Goal: Task Accomplishment & Management: Complete application form

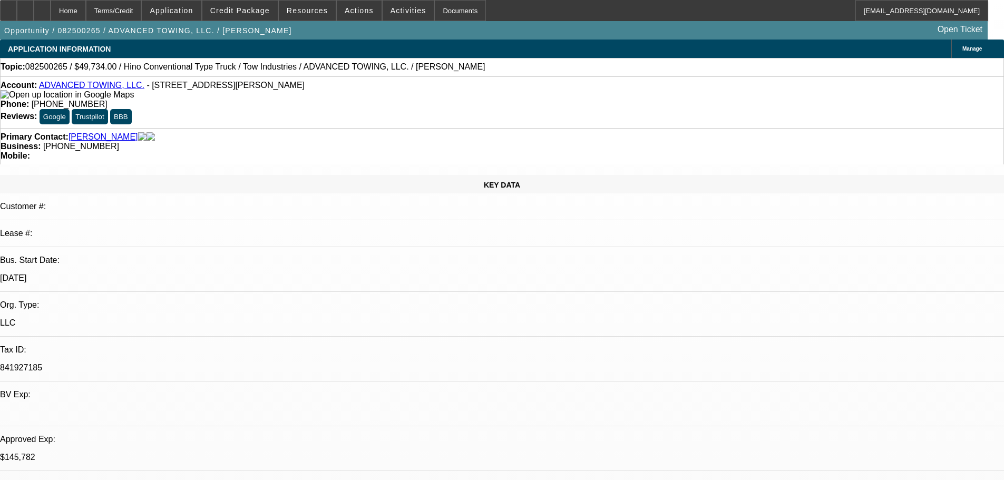
select select "0.1"
select select "2"
select select "0.1"
select select "4"
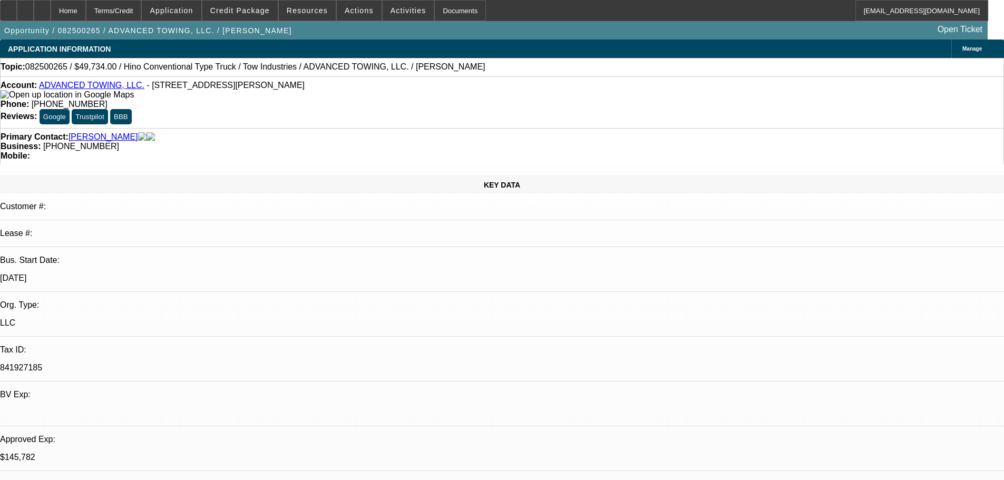
select select "0.1"
select select "2"
select select "0.1"
select select "4"
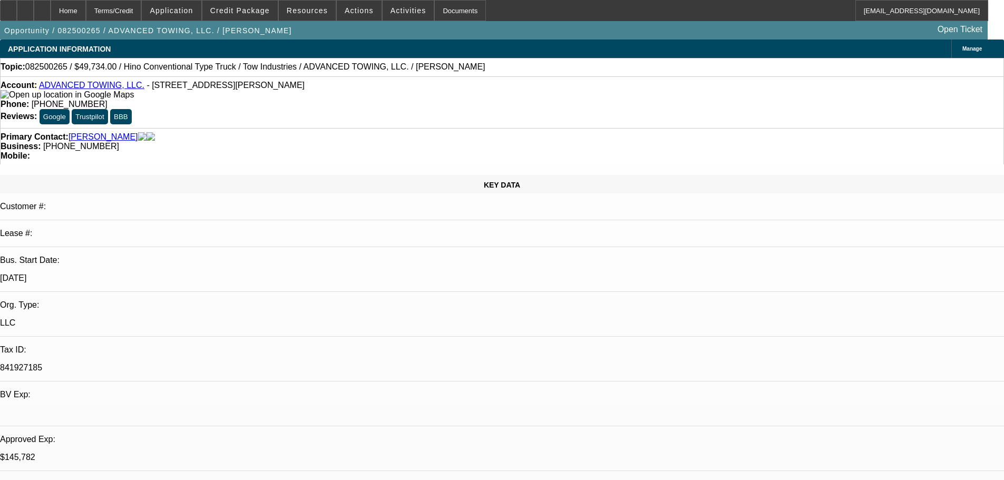
select select "0.1"
select select "2"
select select "0.1"
select select "4"
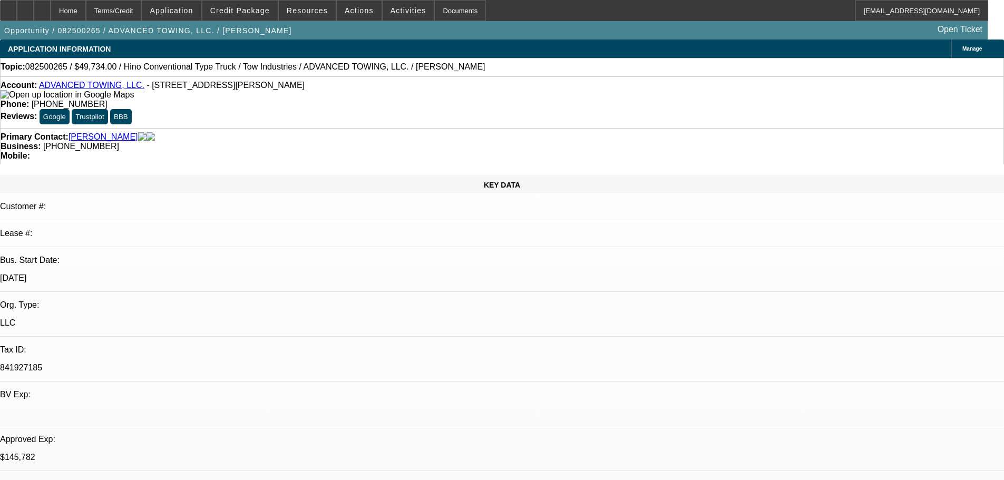
select select "2"
select select "0.1"
select select "4"
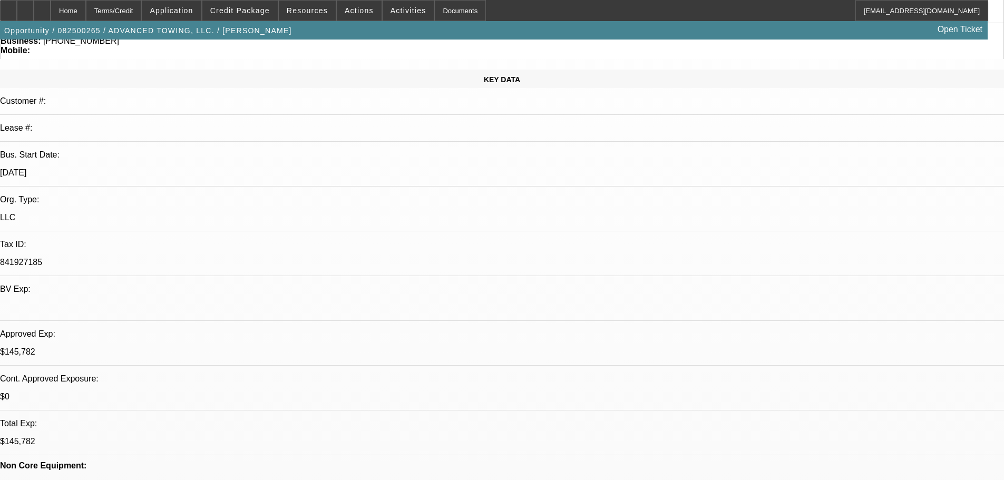
scroll to position [105, 0]
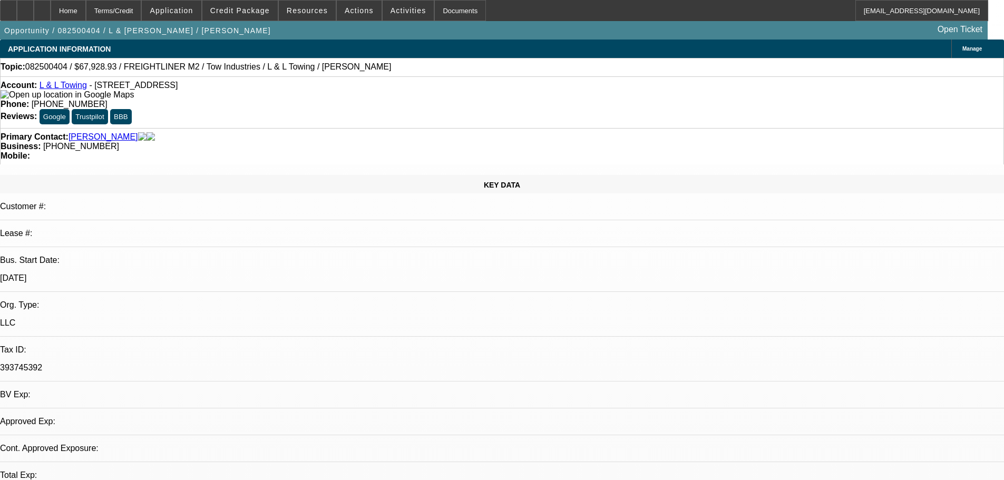
select select "0"
select select "2"
select select "0.1"
select select "4"
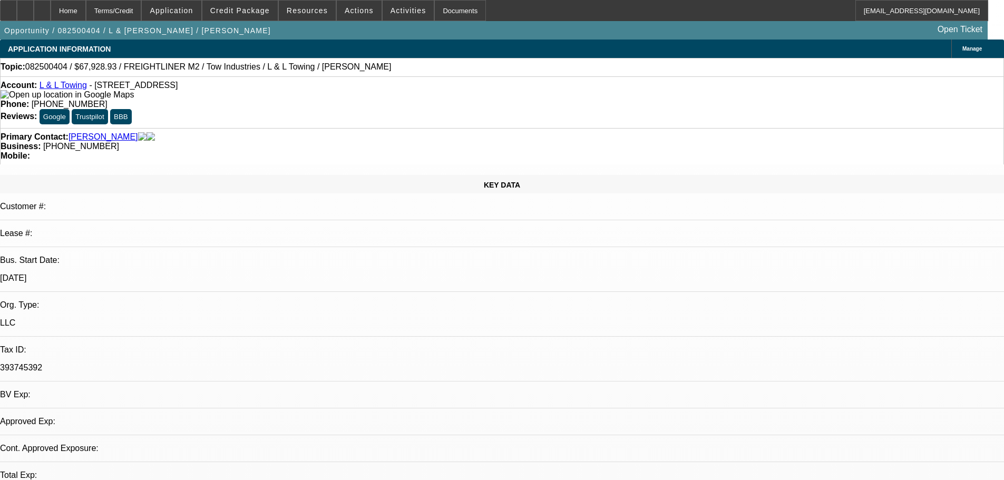
select select "0.15"
select select "2"
select select "0.1"
select select "4"
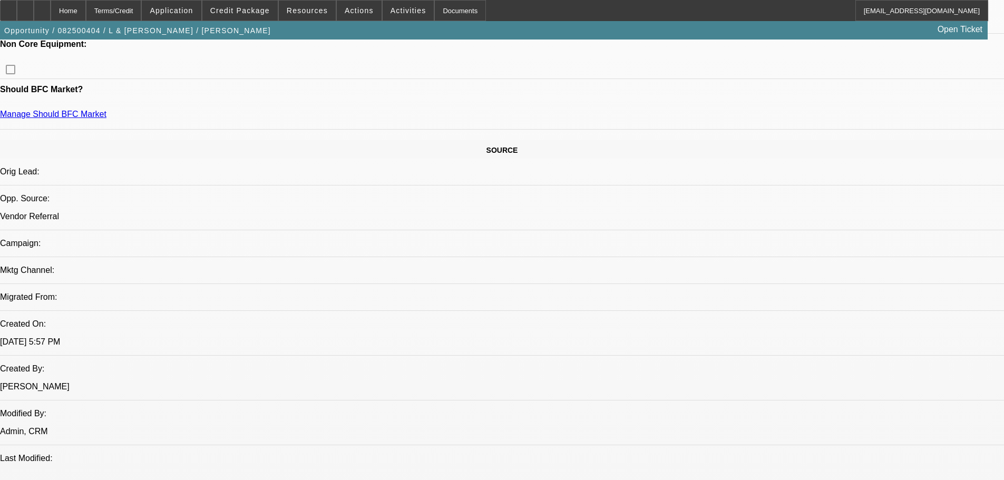
drag, startPoint x: 920, startPoint y: 353, endPoint x: 964, endPoint y: 355, distance: 44.3
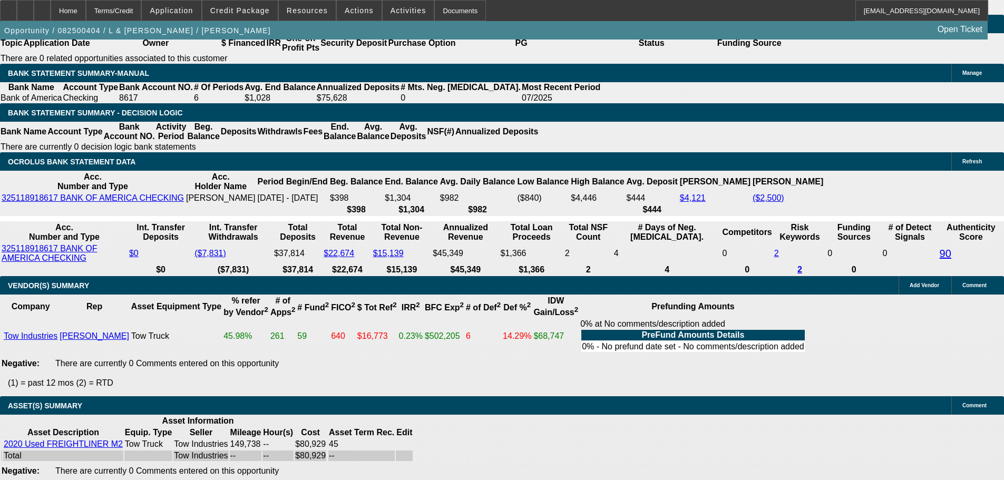
scroll to position [1714, 0]
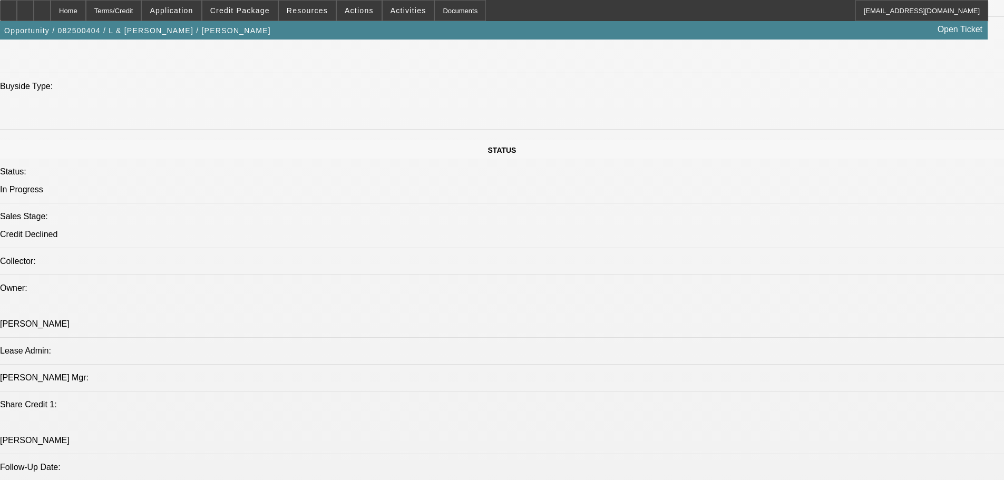
scroll to position [1054, 0]
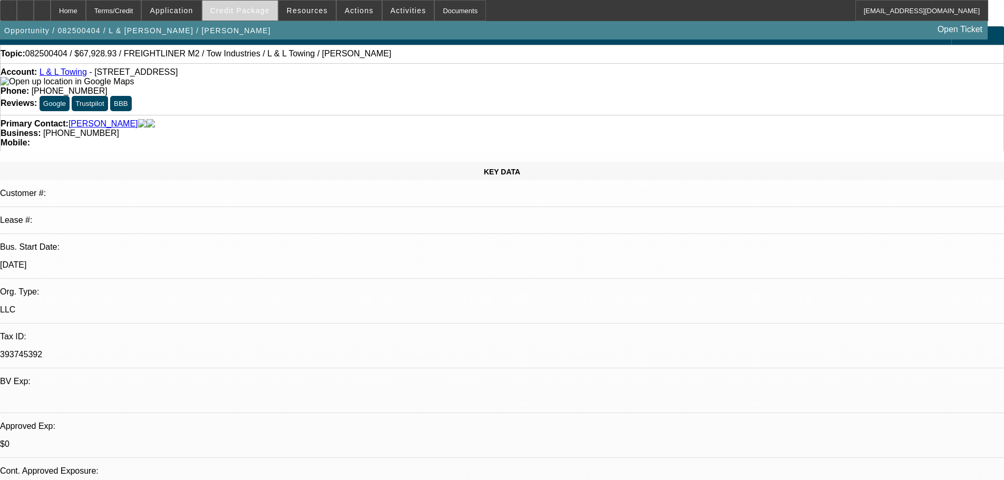
scroll to position [0, 0]
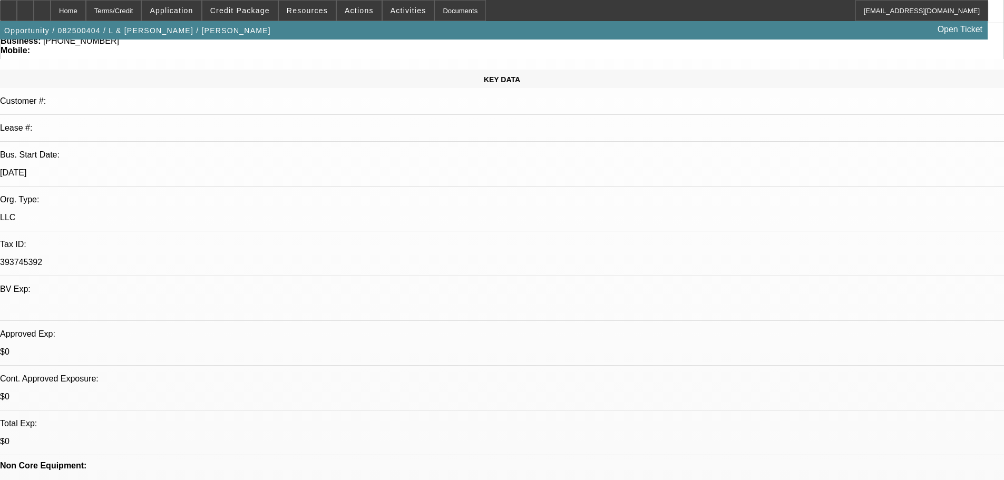
scroll to position [211, 0]
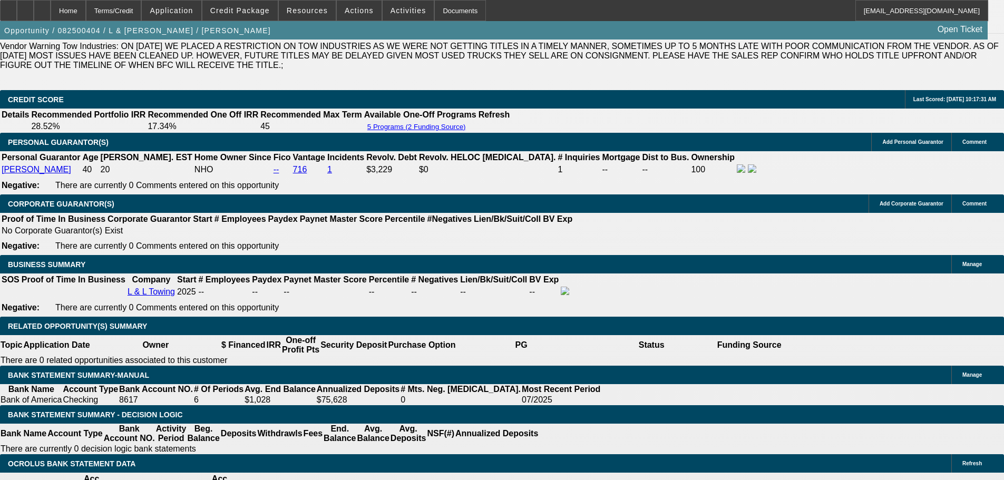
scroll to position [1476, 0]
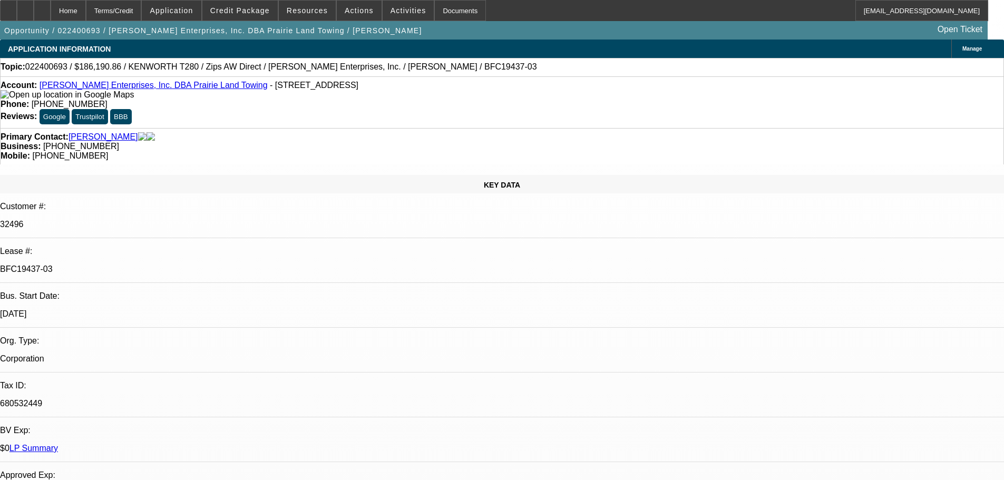
select select "0"
select select "3"
select select "0"
select select "6"
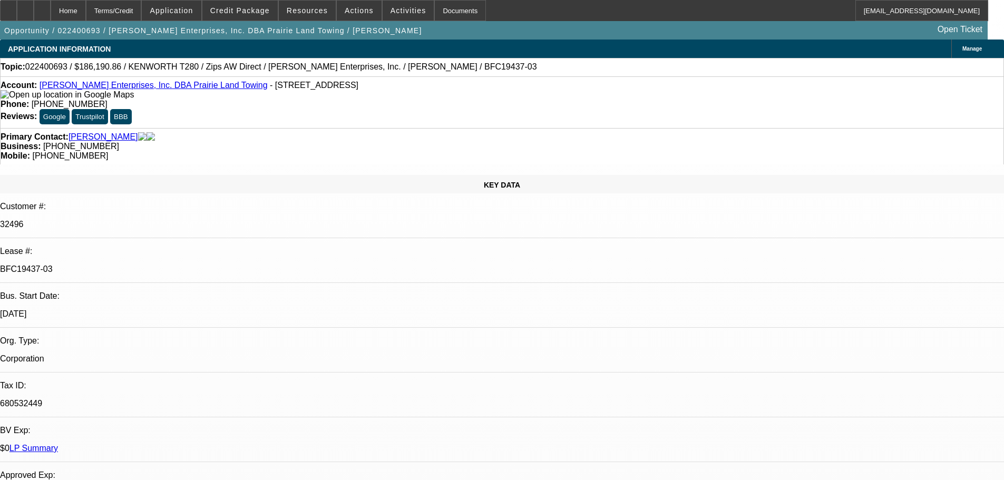
select select "0"
select select "3"
select select "0"
select select "6"
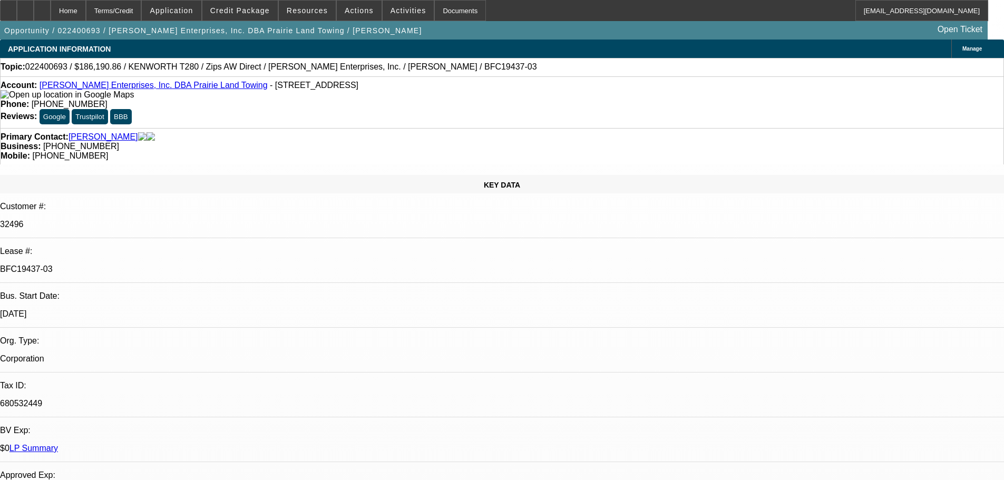
select select "0"
select select "3"
select select "0"
select select "6"
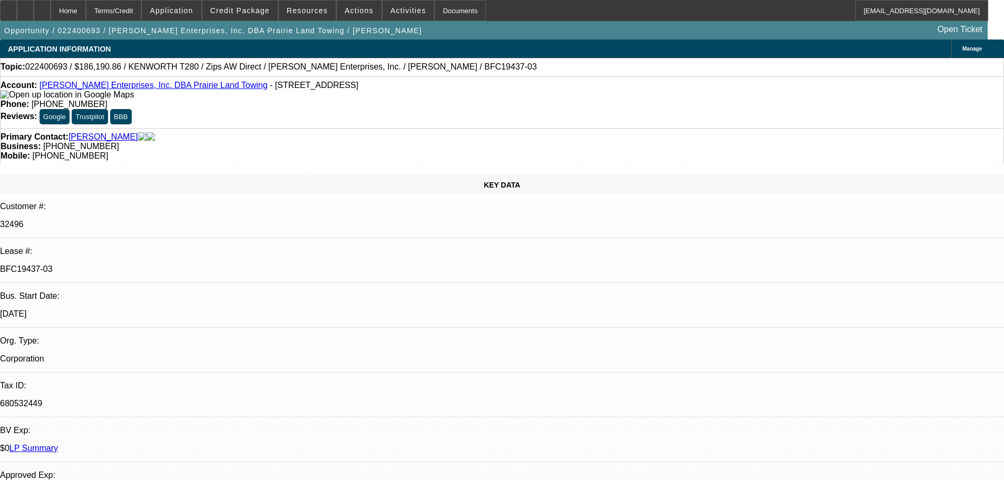
select select "0"
select select "6"
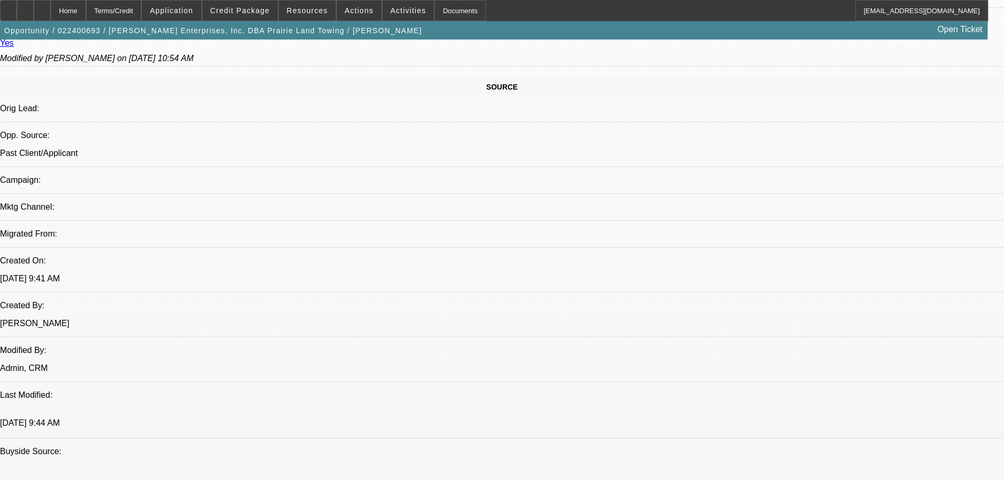
scroll to position [632, 0]
drag, startPoint x: 94, startPoint y: 239, endPoint x: 260, endPoint y: 216, distance: 168.1
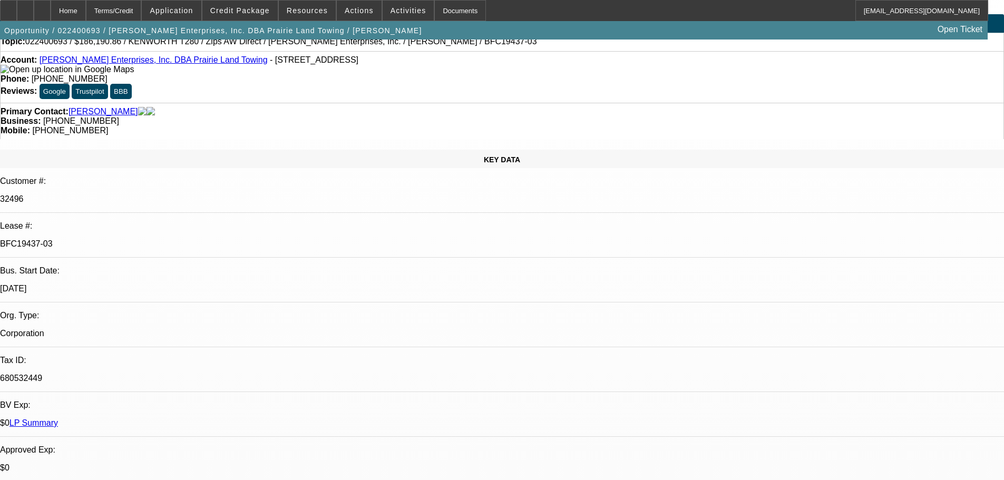
scroll to position [0, 0]
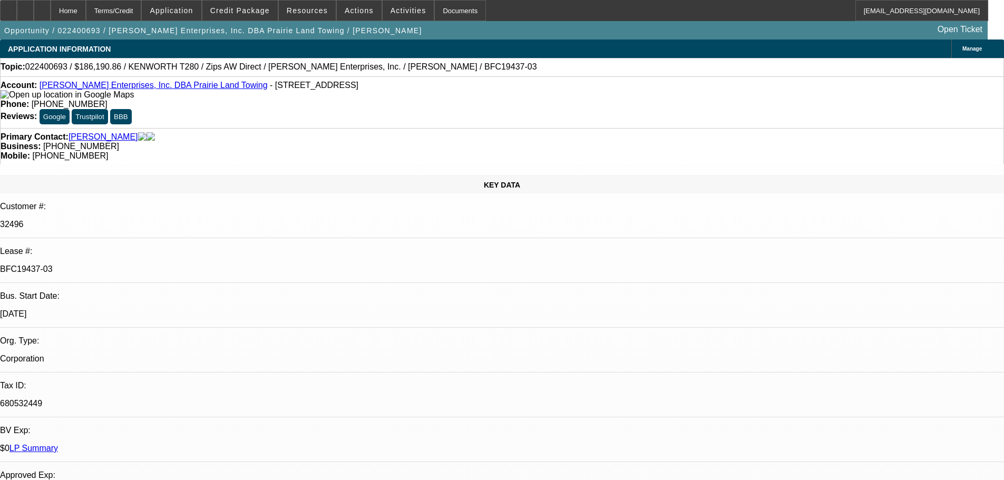
click at [84, 90] on link "Menzel Enterprises, Inc. DBA Prairie Land Towing" at bounding box center [154, 85] width 228 height 9
click at [87, 89] on link "Menzel Enterprises, Inc. DBA Prairie Land Towing" at bounding box center [154, 85] width 228 height 9
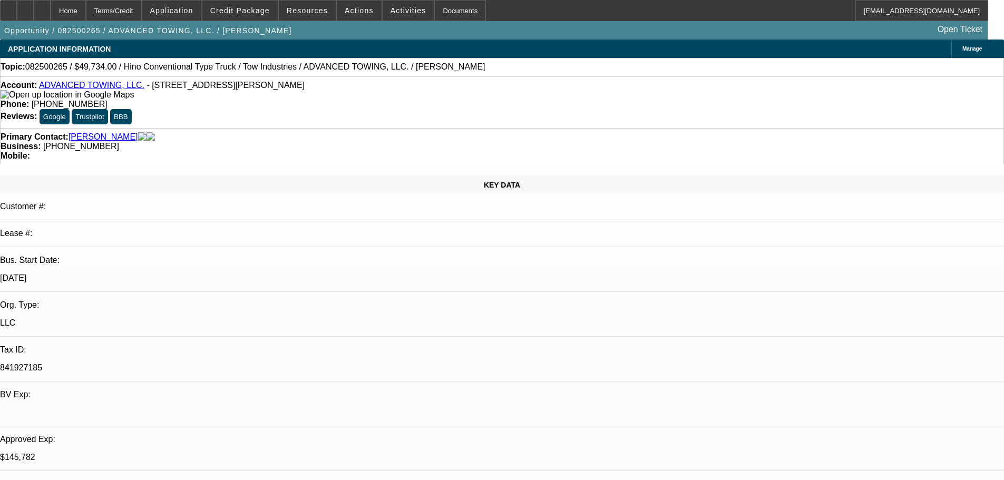
select select "0.1"
select select "2"
select select "0.1"
select select "4"
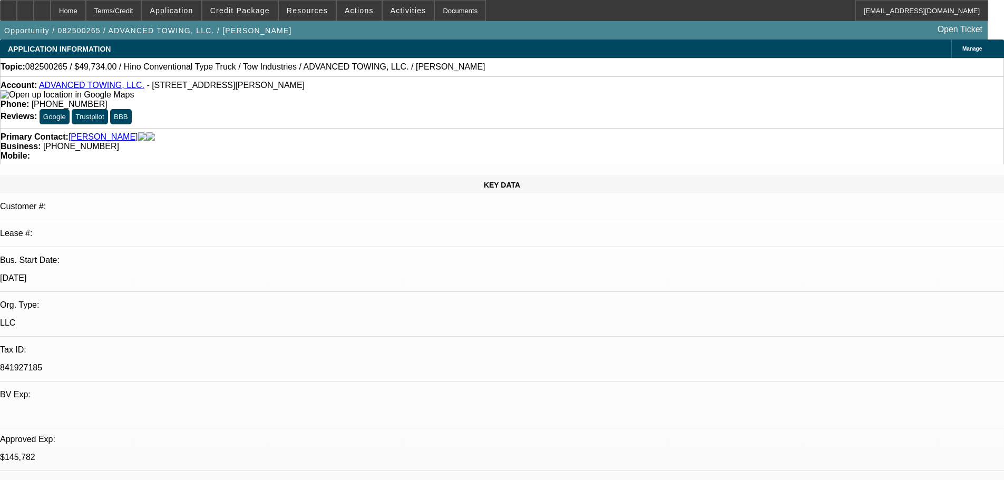
select select "0.1"
select select "2"
select select "0.1"
select select "4"
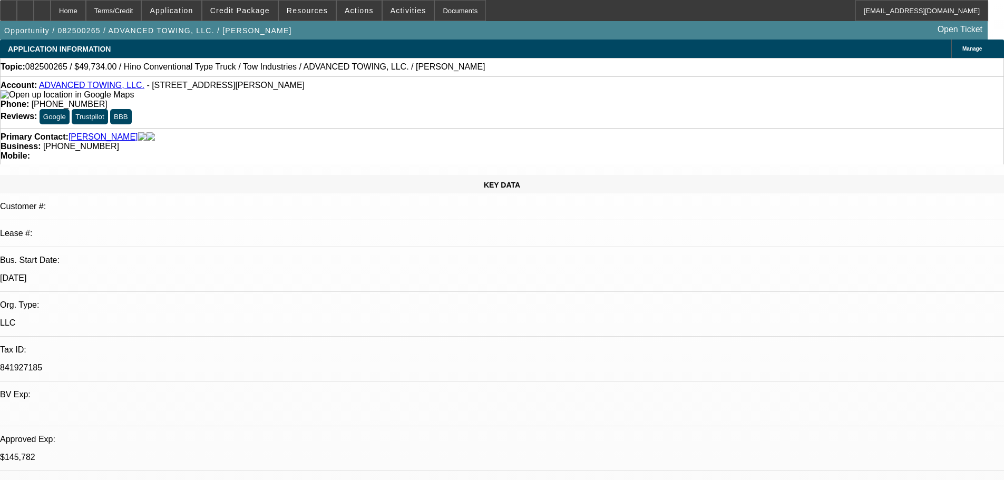
select select "0.1"
select select "2"
select select "0.1"
select select "4"
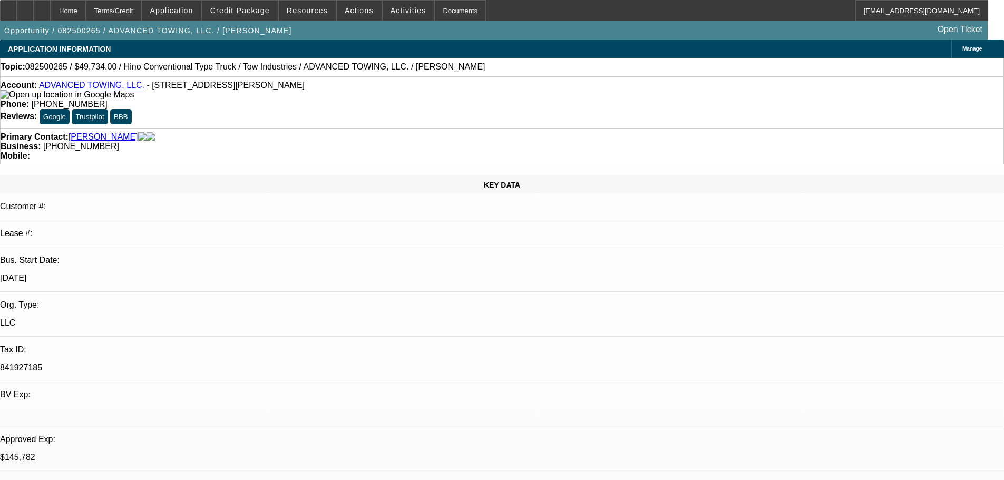
select select "2"
select select "0.1"
select select "4"
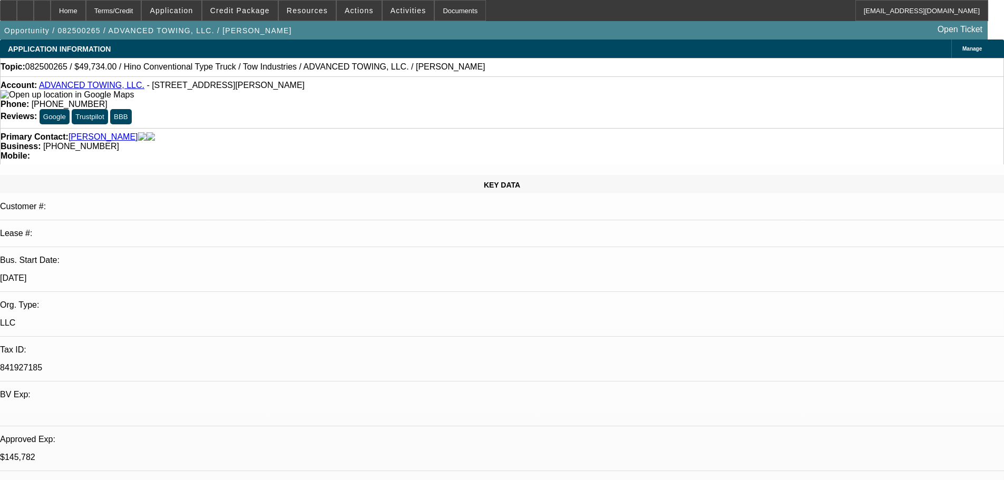
drag, startPoint x: 798, startPoint y: 184, endPoint x: 756, endPoint y: 190, distance: 42.5
copy b "(951) 206-5154"
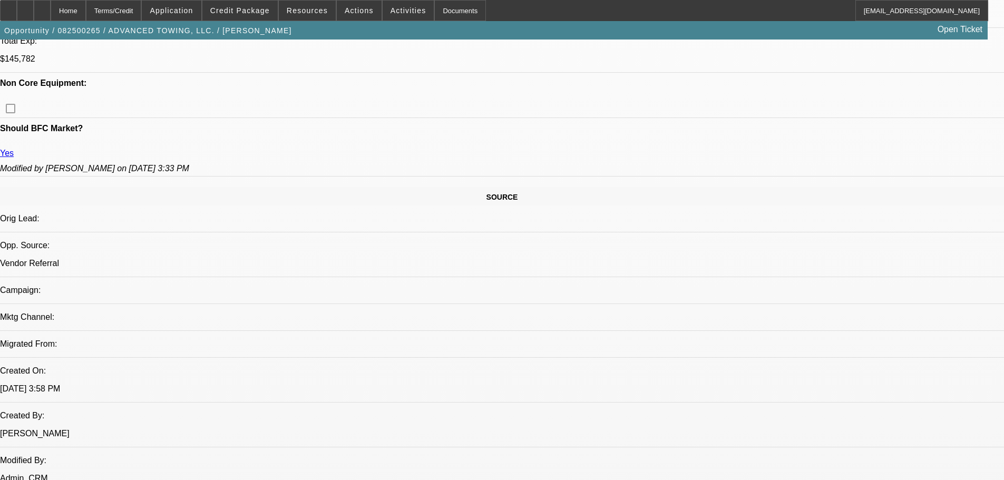
scroll to position [527, 0]
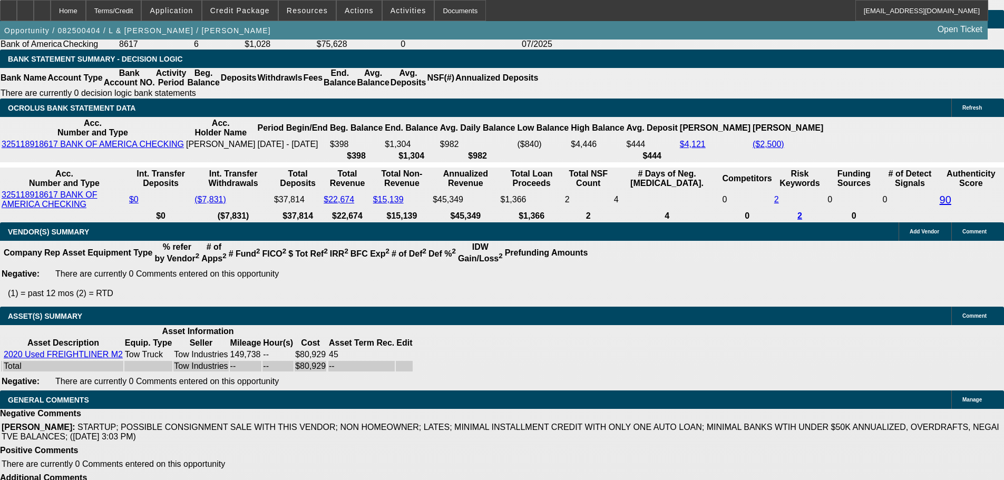
select select "0"
select select "2"
select select "0.1"
select select "4"
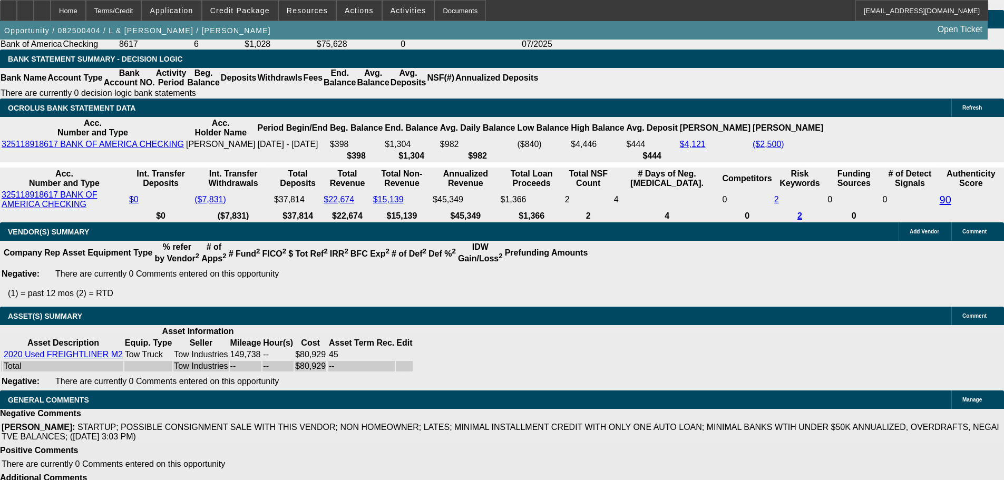
select select "0.15"
select select "2"
select select "0.1"
select select "4"
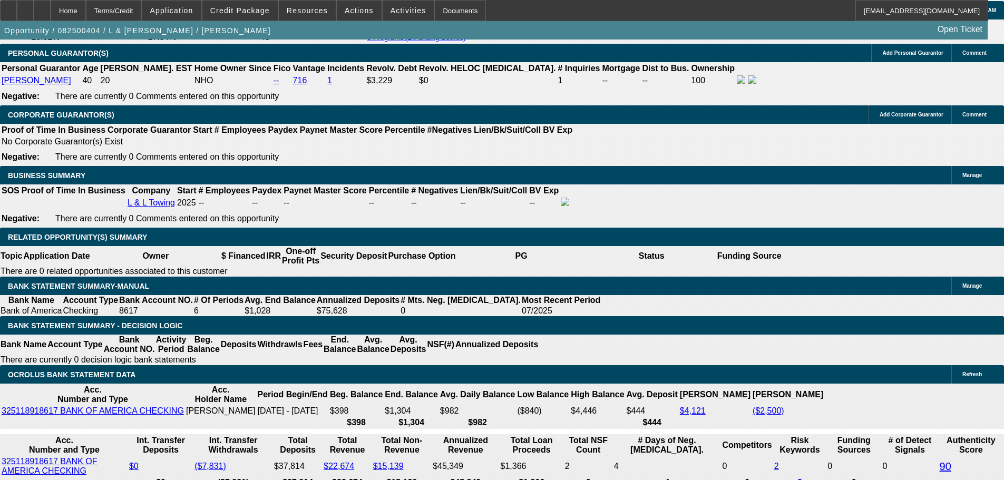
scroll to position [1535, 0]
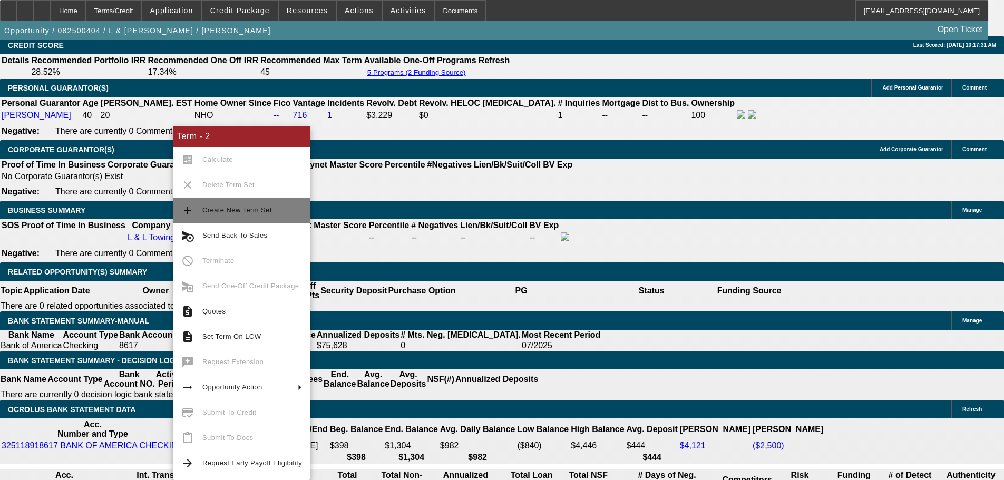
click at [224, 214] on span "Create New Term Set" at bounding box center [252, 210] width 100 height 13
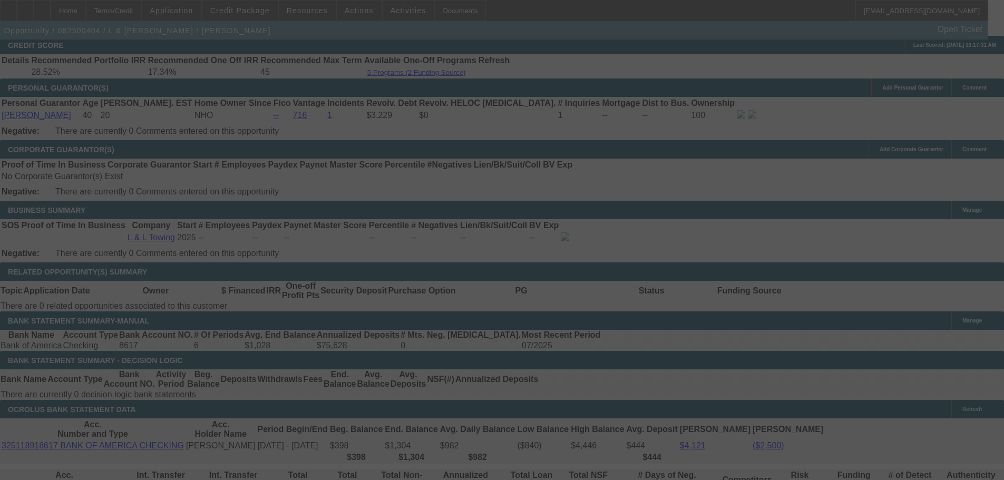
scroll to position [1569, 0]
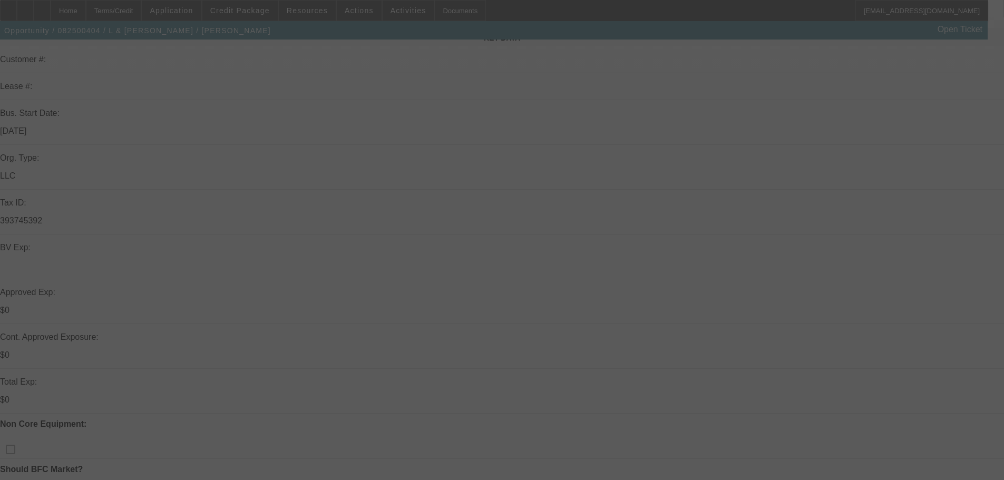
select select "0"
select select "2"
select select "0.1"
select select "4"
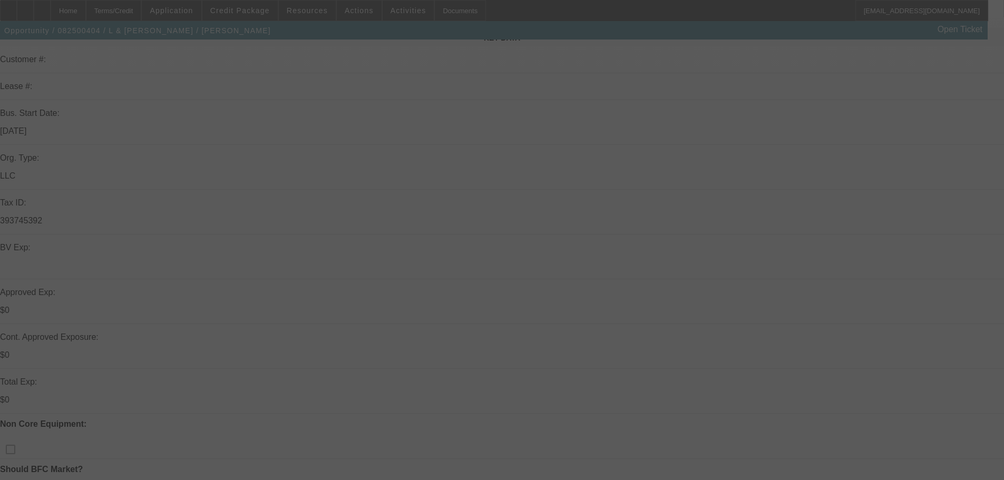
select select "0"
select select "2"
select select "0.1"
select select "4"
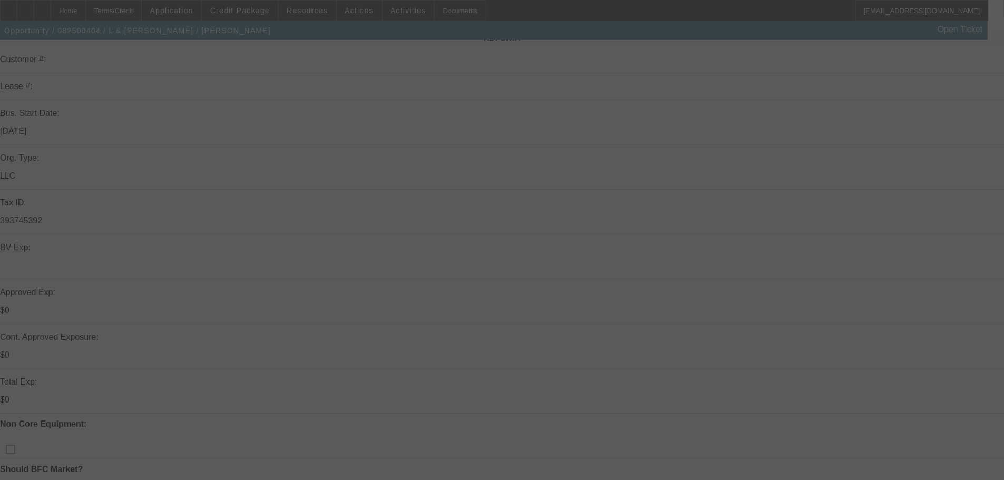
select select "0.15"
select select "2"
select select "0.1"
select select "4"
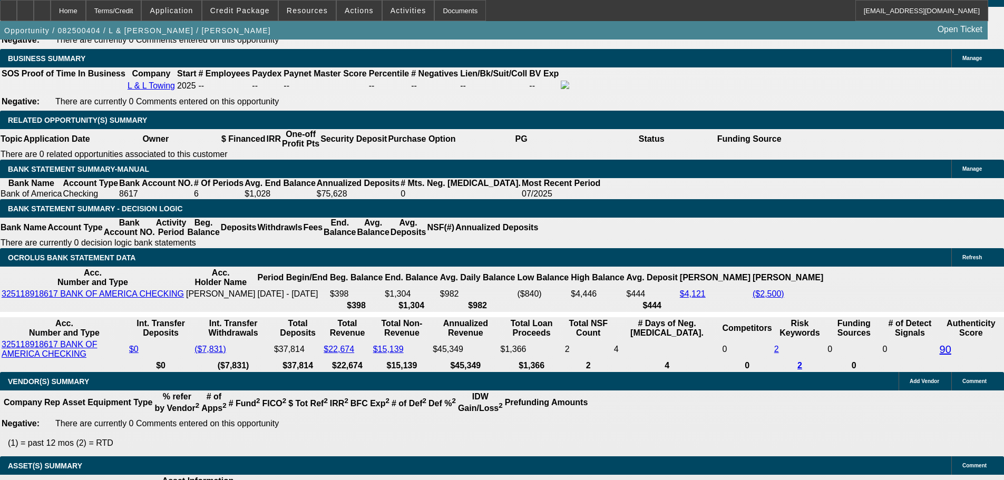
scroll to position [1581, 0]
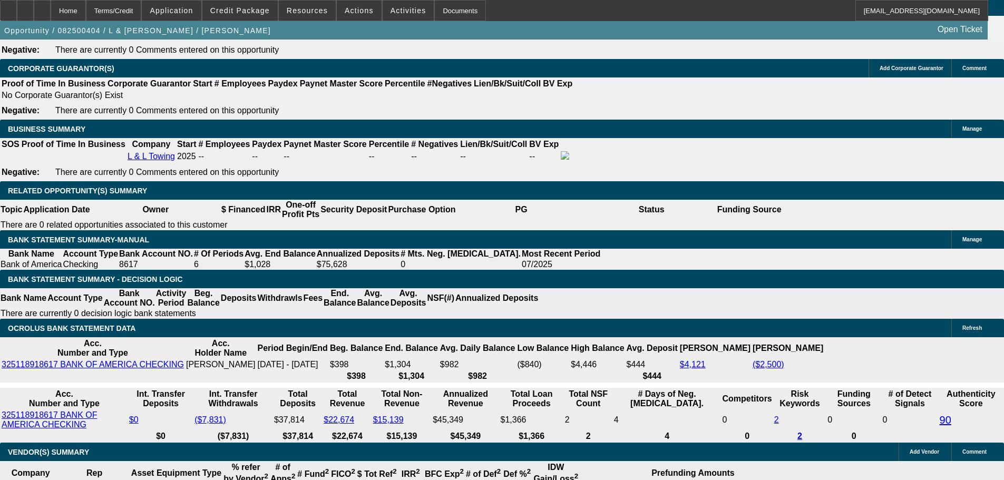
drag, startPoint x: 196, startPoint y: 177, endPoint x: 266, endPoint y: 185, distance: 71.1
type input "$15,000.00"
type input "UNKNOWN"
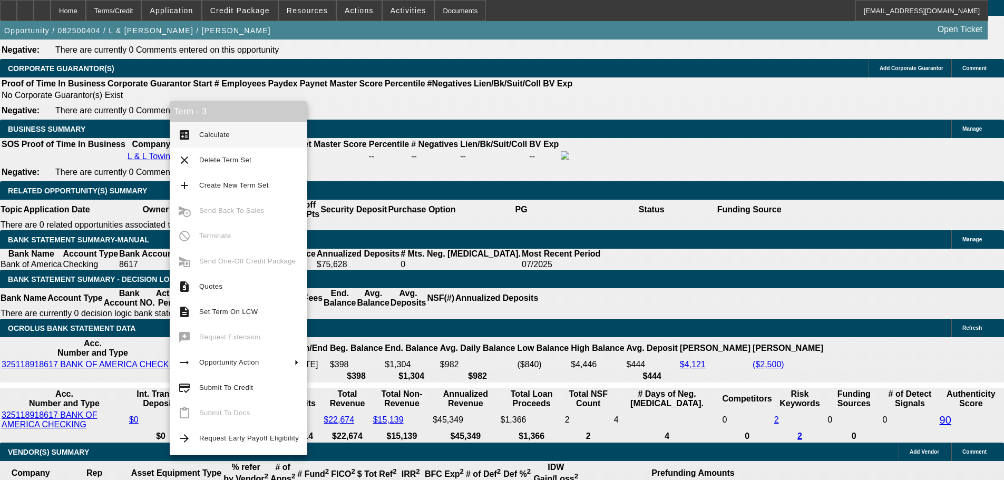
type input "$2,212.47"
type input "$4,424.94"
click at [219, 129] on span "Calculate" at bounding box center [249, 135] width 100 height 13
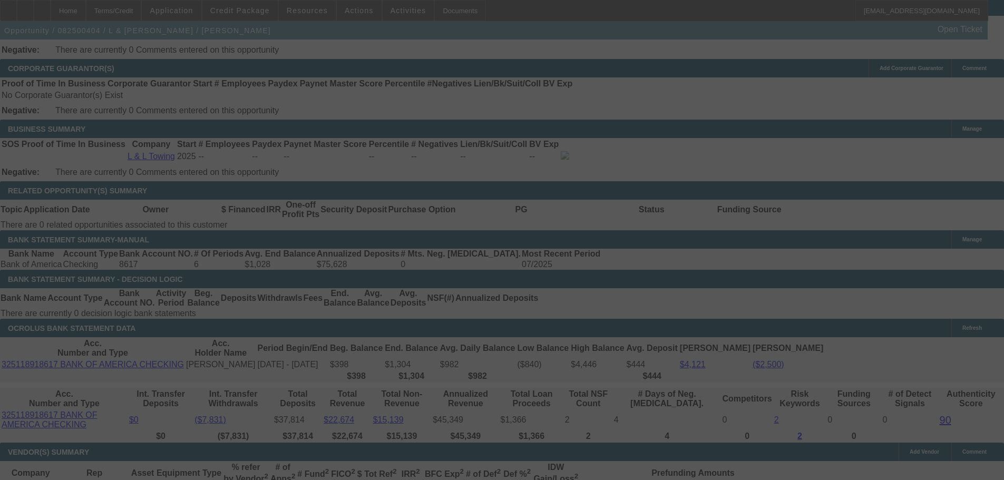
select select "0"
select select "2"
select select "0.1"
select select "4"
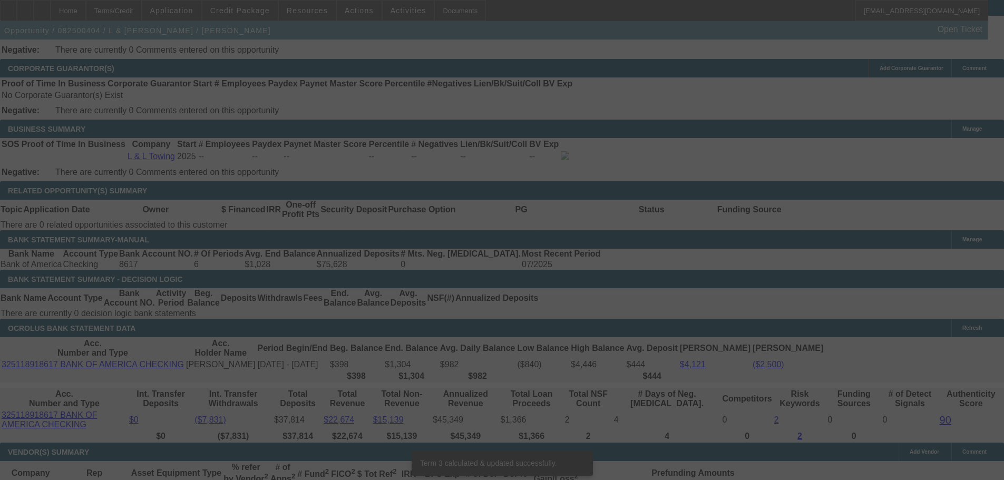
scroll to position [1604, 0]
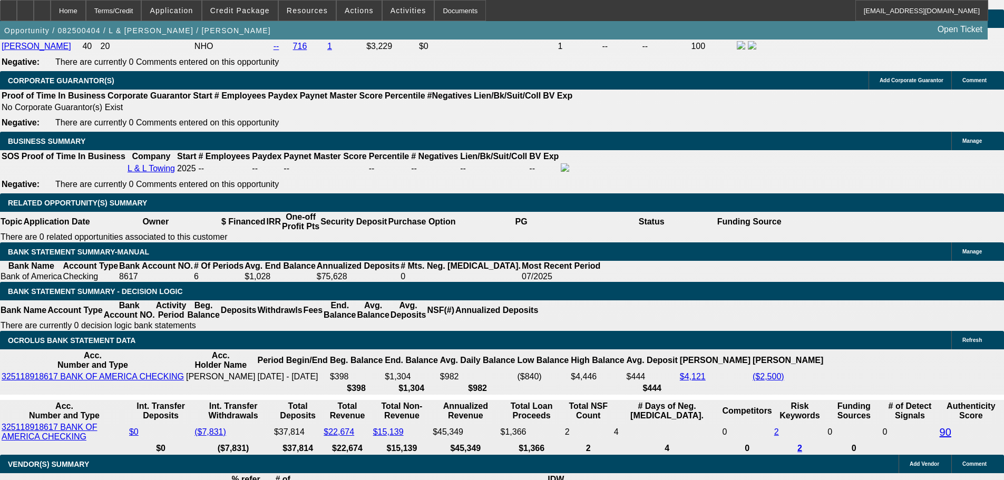
drag, startPoint x: 208, startPoint y: 194, endPoint x: 228, endPoint y: 196, distance: 20.6
type input "$15,500.00"
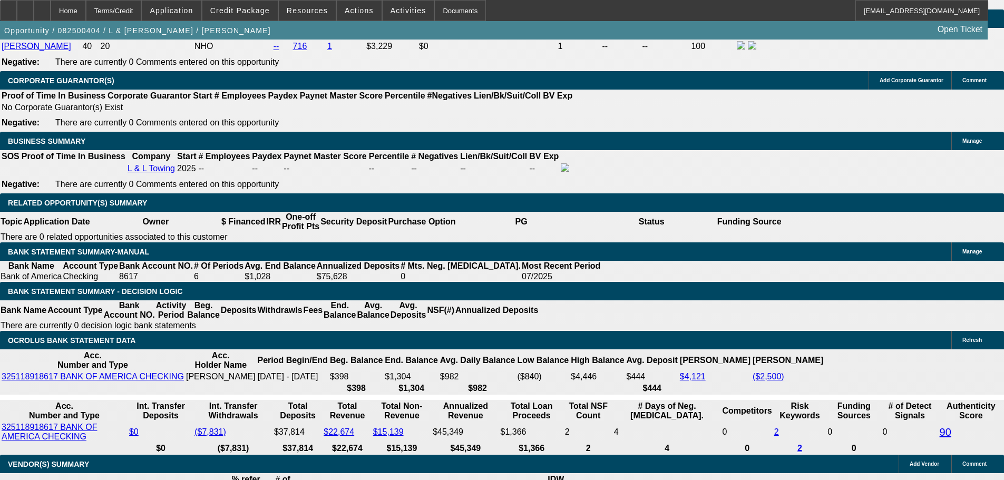
type input "UNKNOWN"
type input "$4,391.38"
type input "$2,195.69"
drag, startPoint x: 134, startPoint y: 119, endPoint x: 164, endPoint y: 116, distance: 30.2
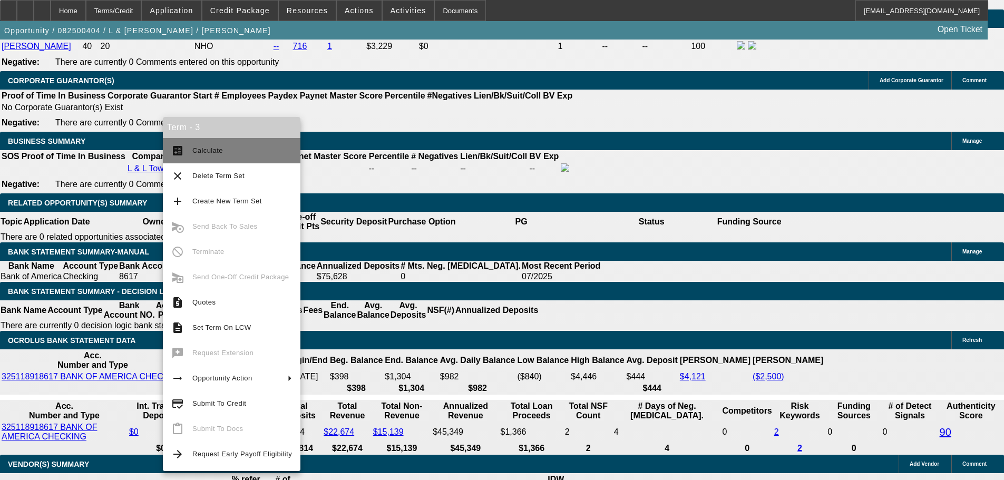
click at [201, 153] on span "Calculate" at bounding box center [207, 151] width 31 height 8
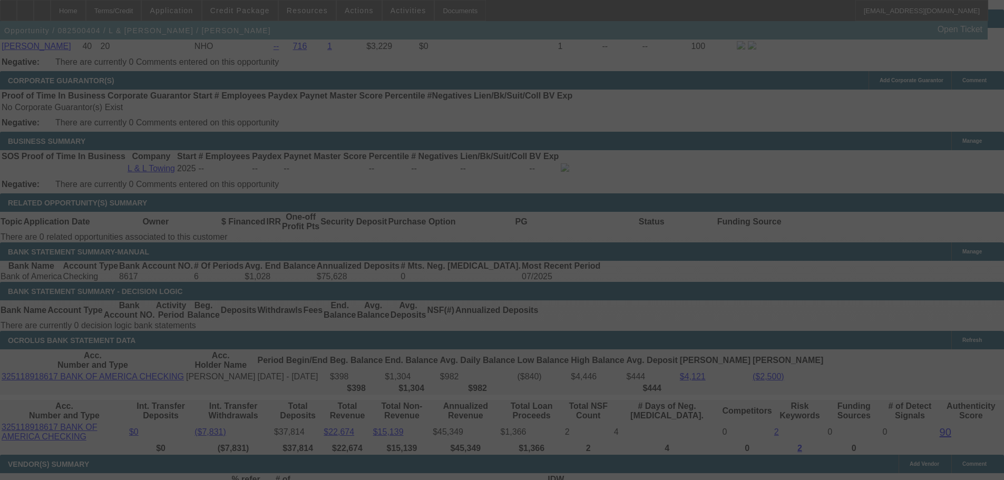
scroll to position [1592, 0]
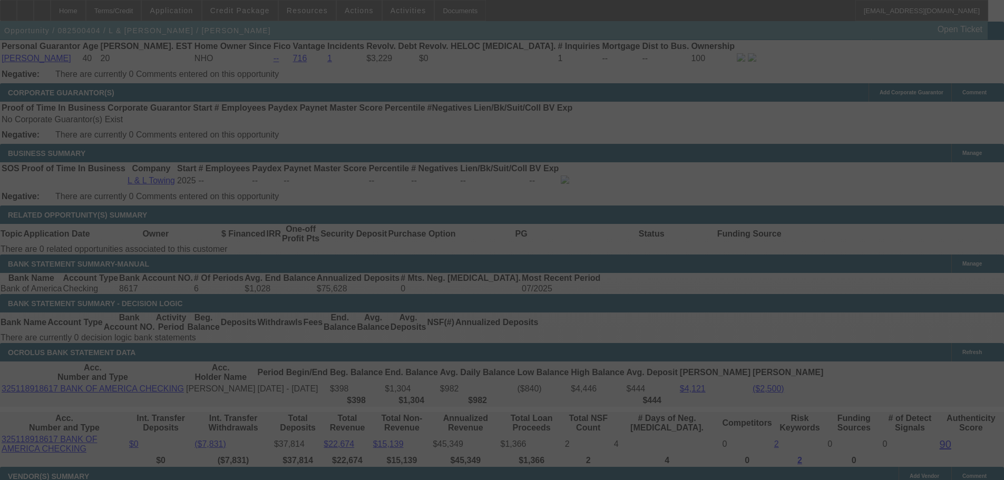
select select "0"
select select "2"
select select "0.1"
select select "4"
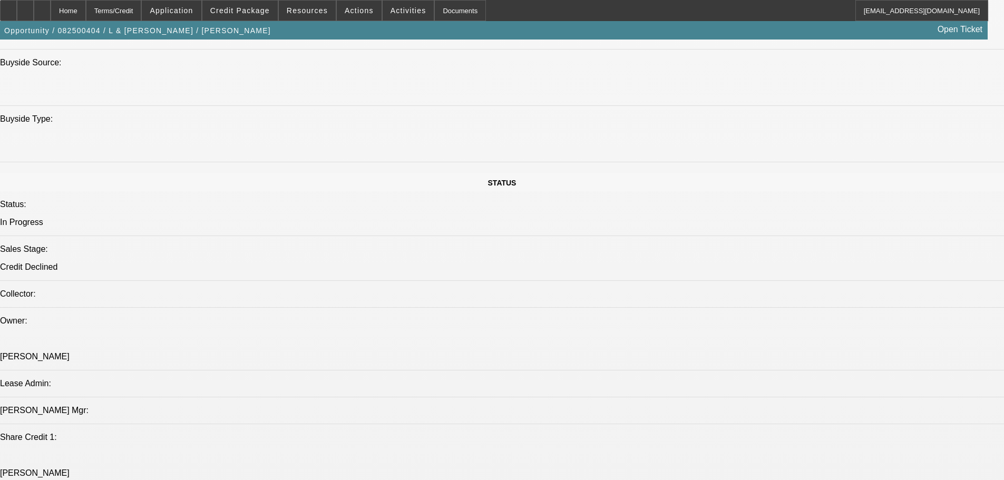
scroll to position [0, 0]
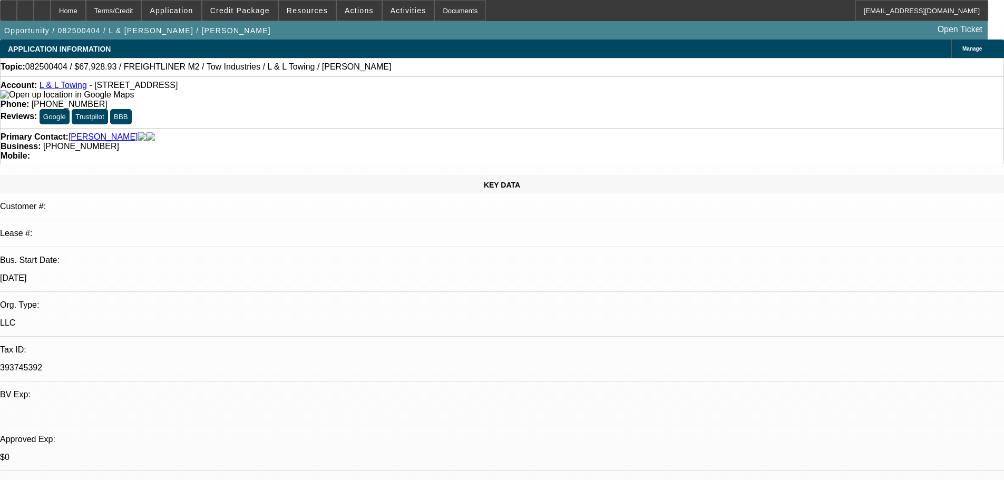
drag, startPoint x: 416, startPoint y: 87, endPoint x: 367, endPoint y: 88, distance: 48.5
click at [367, 100] on div "Phone: (323) 807-5648" at bounding box center [502, 104] width 1003 height 9
copy span "[PHONE_NUMBER]"
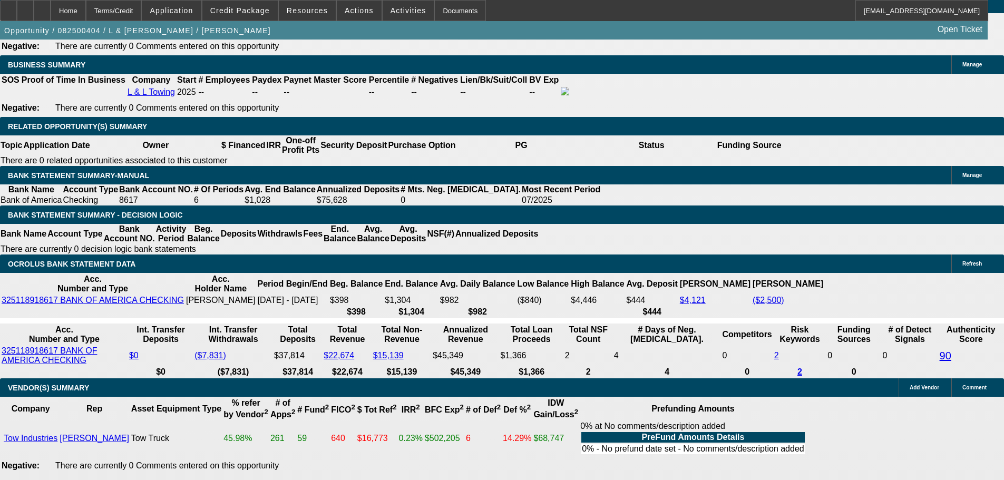
scroll to position [1609, 0]
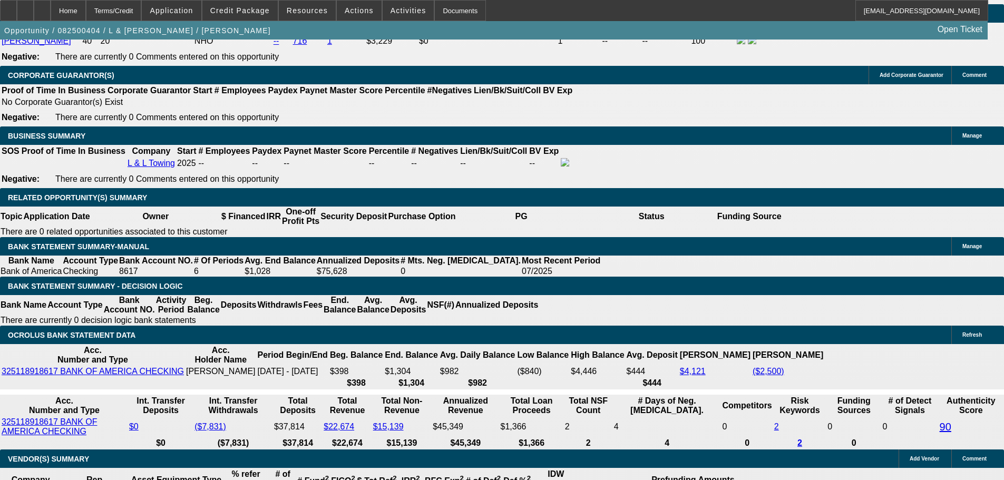
drag, startPoint x: 201, startPoint y: 381, endPoint x: 228, endPoint y: 380, distance: 27.4
drag, startPoint x: 229, startPoint y: 381, endPoint x: 200, endPoint y: 379, distance: 29.6
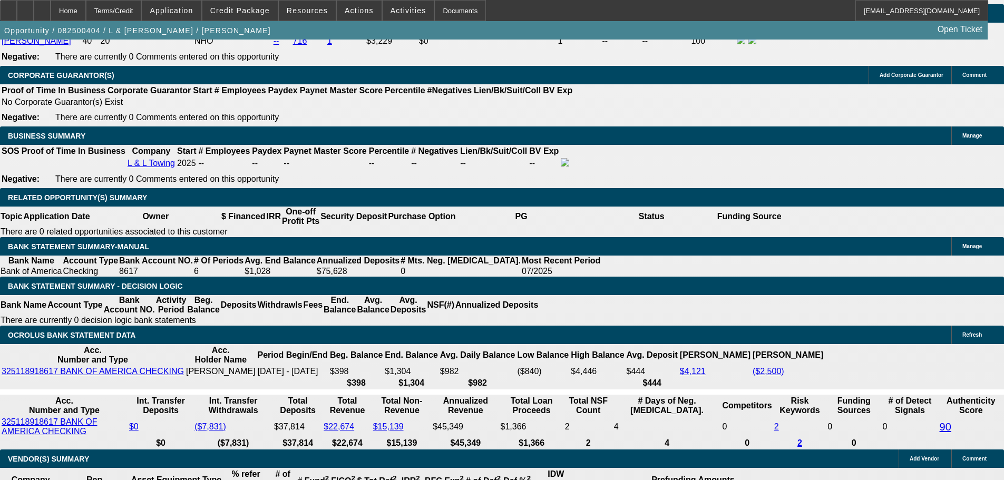
drag, startPoint x: 202, startPoint y: 381, endPoint x: 229, endPoint y: 380, distance: 26.9
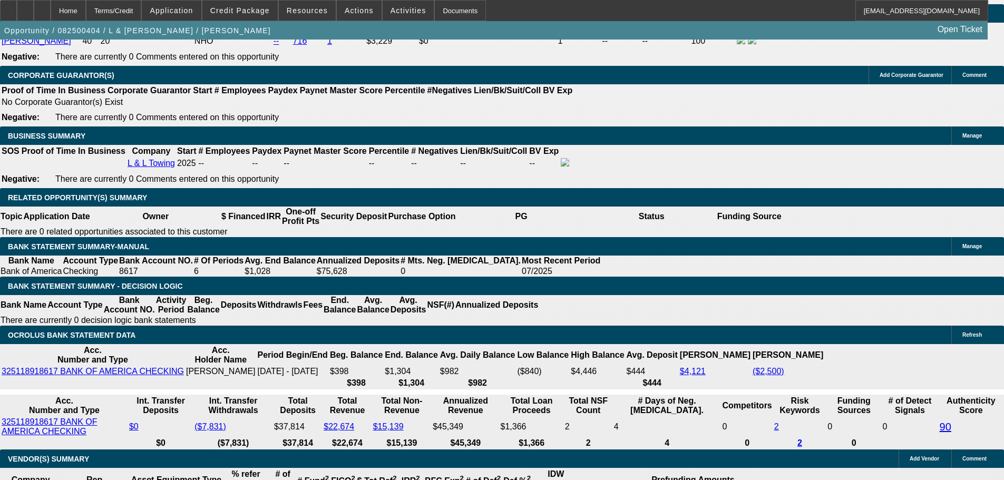
drag, startPoint x: 230, startPoint y: 380, endPoint x: 211, endPoint y: 383, distance: 19.1
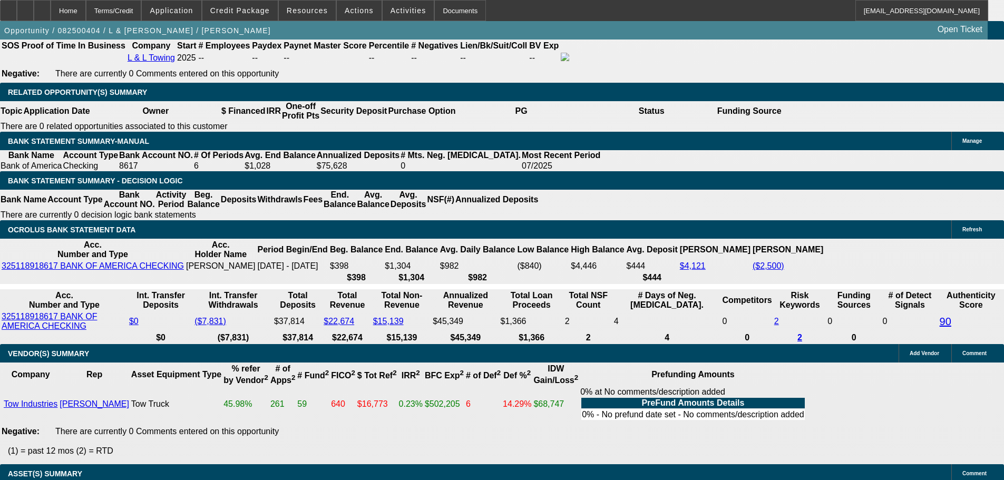
drag, startPoint x: 190, startPoint y: 82, endPoint x: 274, endPoint y: 83, distance: 83.8
type input "$17,000.00"
type input "UNKNOWN"
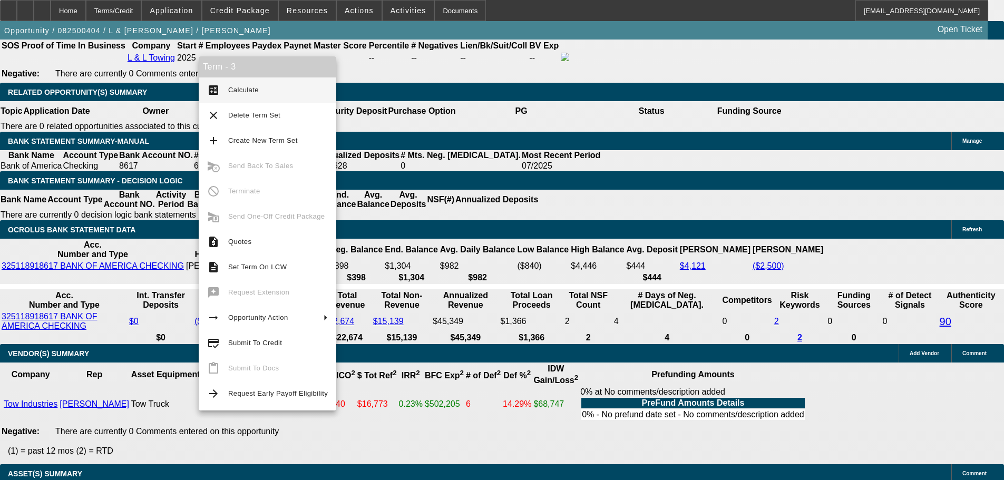
type input "$2,145.35"
type input "$4,290.70"
click at [227, 83] on button "calculate Calculate" at bounding box center [268, 89] width 138 height 25
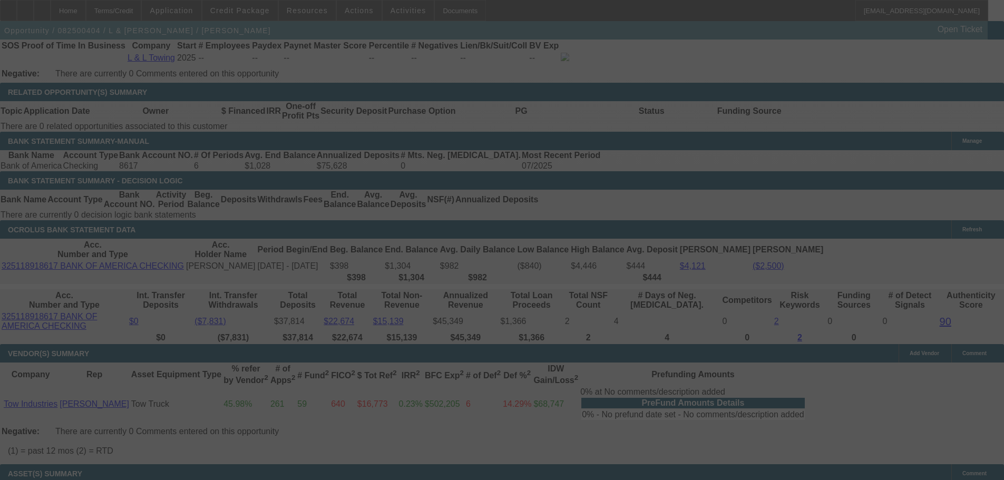
select select "0"
select select "2"
select select "0.1"
select select "4"
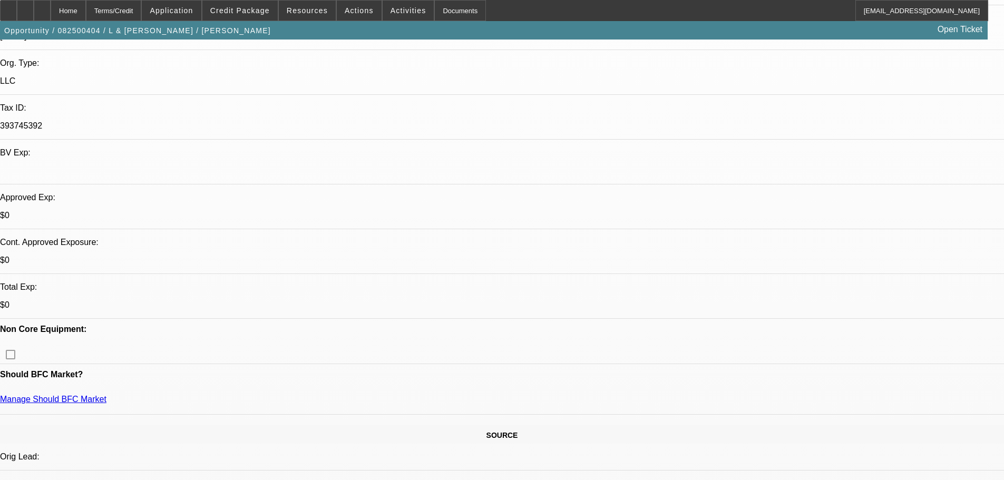
scroll to position [239, 0]
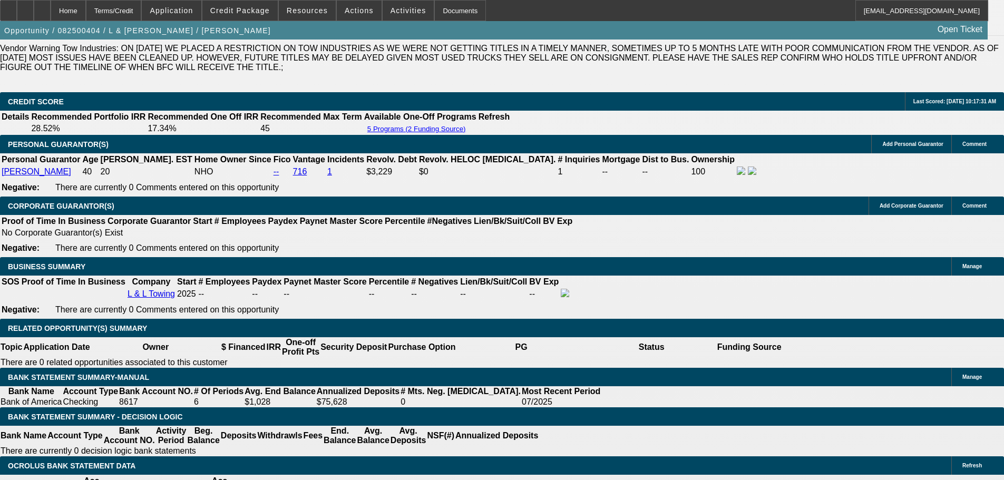
scroll to position [1504, 0]
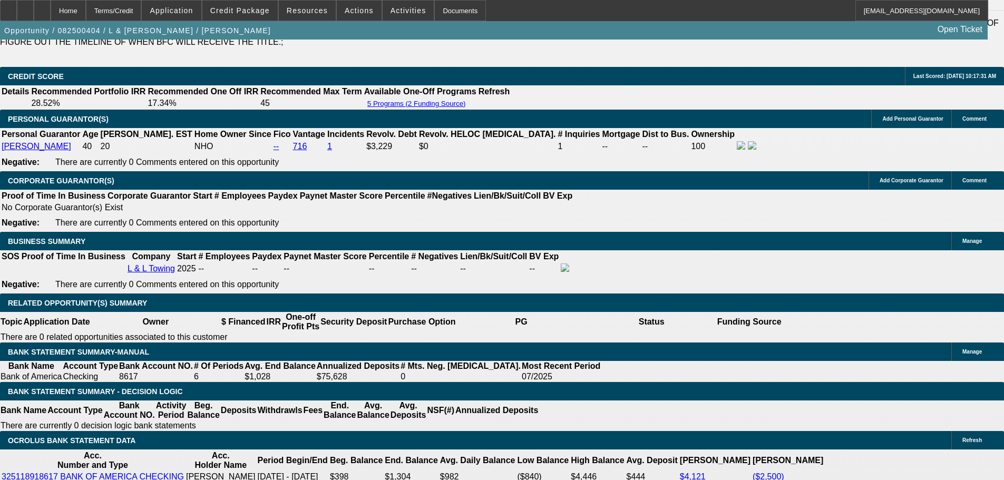
drag, startPoint x: 225, startPoint y: 374, endPoint x: 234, endPoint y: 370, distance: 10.2
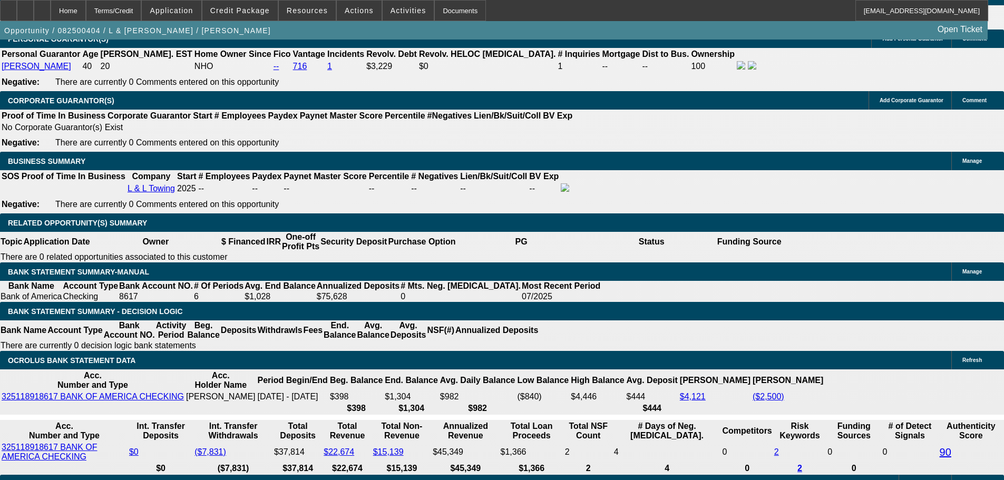
scroll to position [1609, 0]
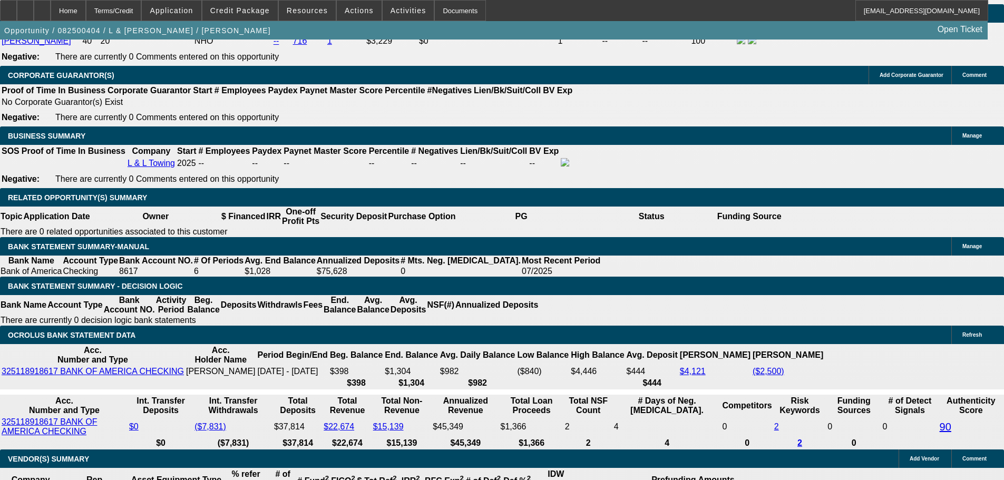
drag, startPoint x: 194, startPoint y: 156, endPoint x: 193, endPoint y: 148, distance: 8.1
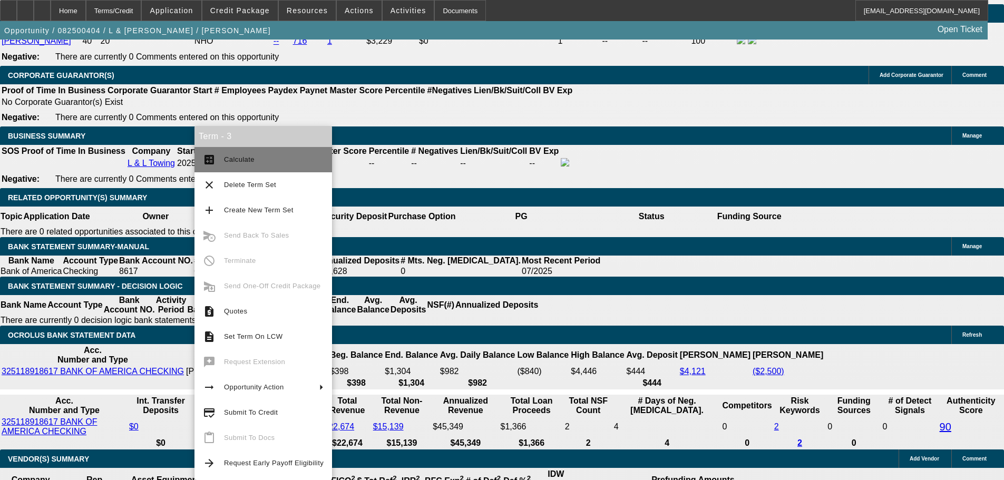
click at [219, 165] on button "calculate Calculate" at bounding box center [263, 159] width 138 height 25
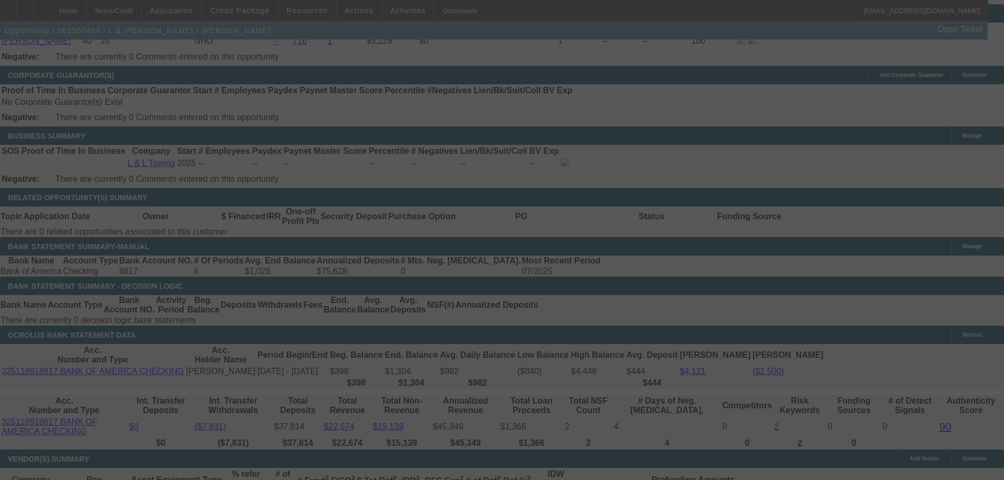
select select "0"
select select "2"
select select "0.1"
select select "4"
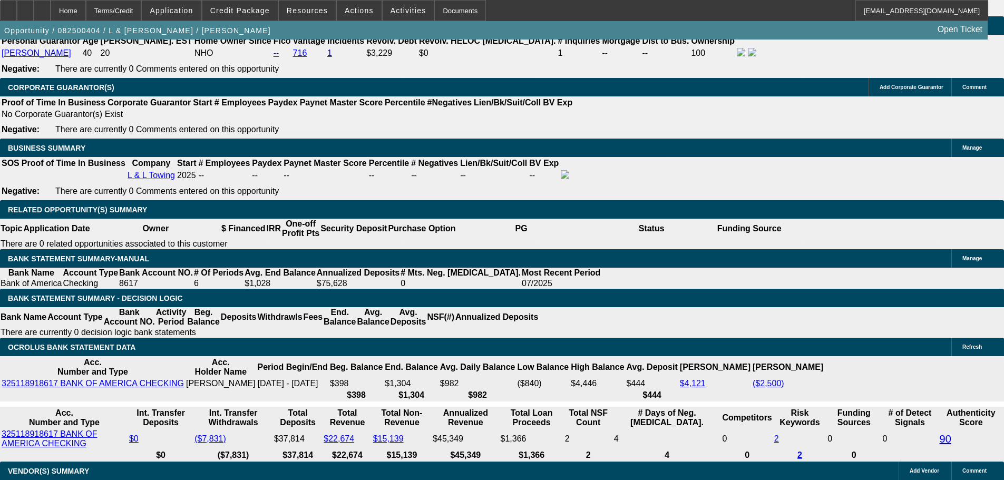
scroll to position [1491, 0]
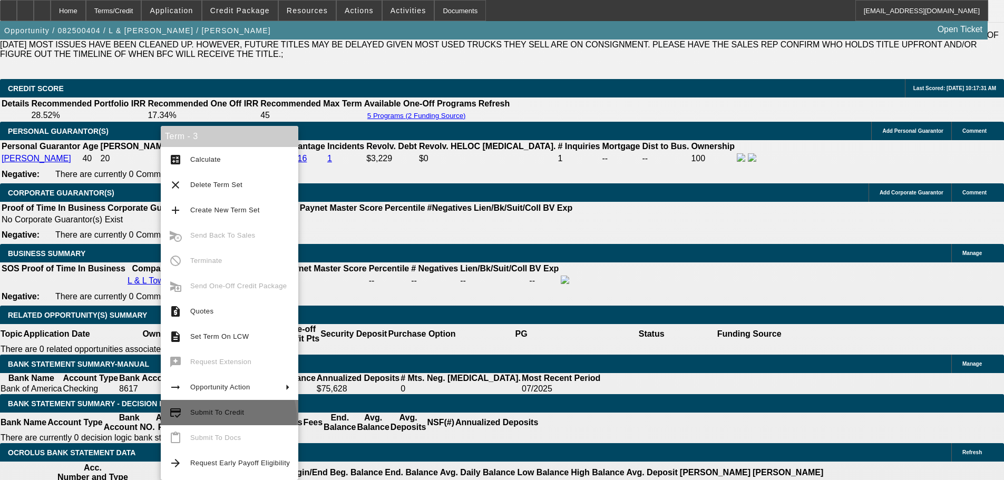
click at [228, 417] on span "Submit To Credit" at bounding box center [240, 412] width 100 height 13
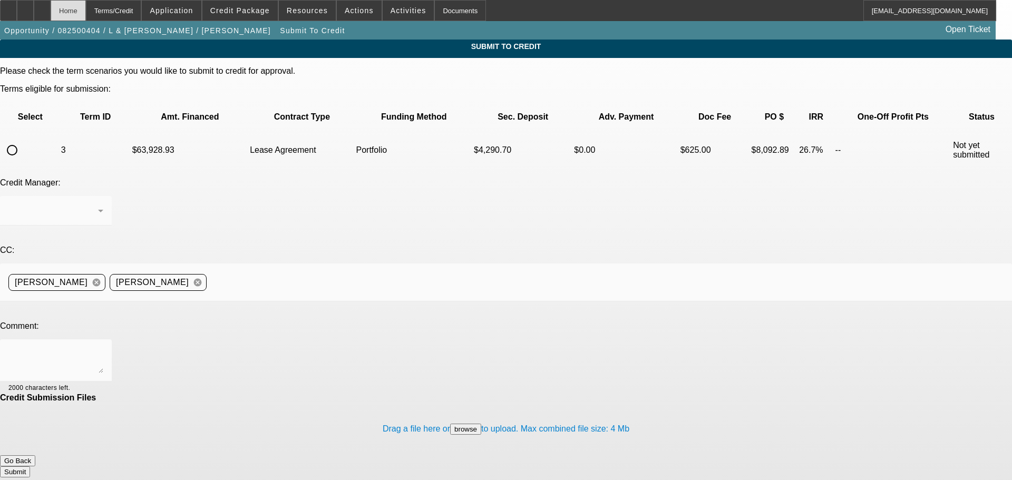
click at [85, 9] on div "Home" at bounding box center [68, 10] width 35 height 21
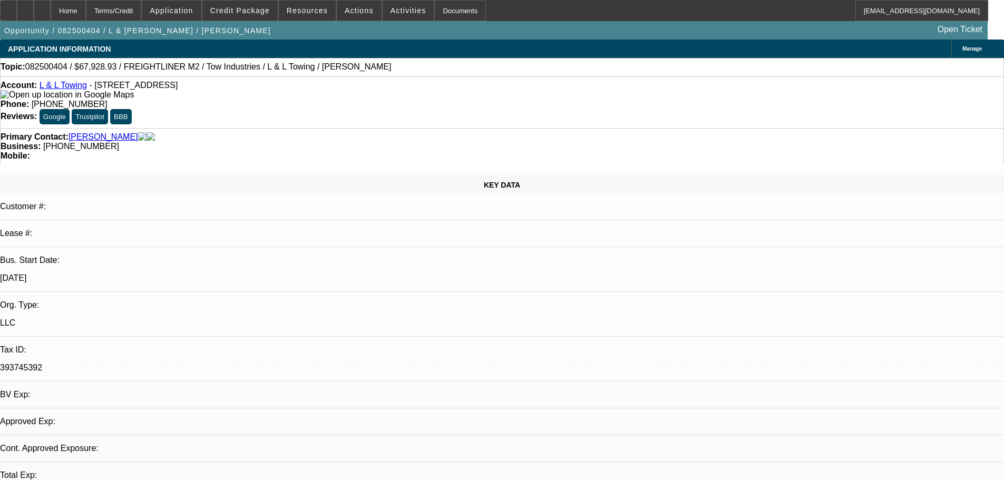
select select "0"
select select "2"
select select "0.1"
select select "4"
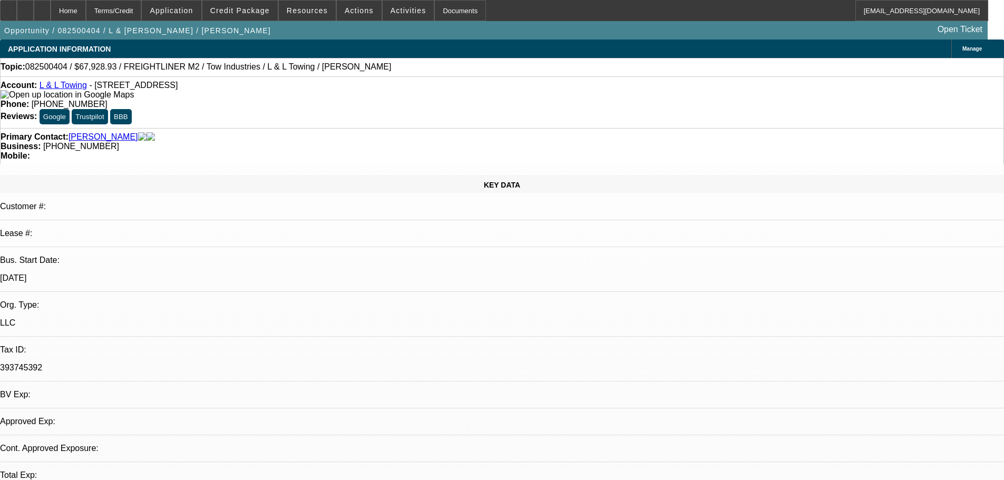
select select "0"
select select "2"
select select "0.1"
select select "4"
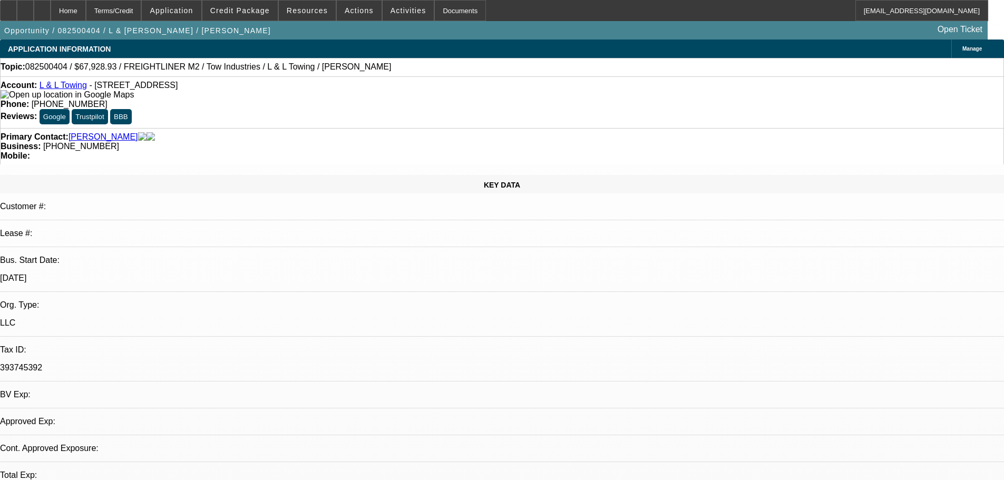
select select "0.15"
select select "2"
select select "0.1"
select select "4"
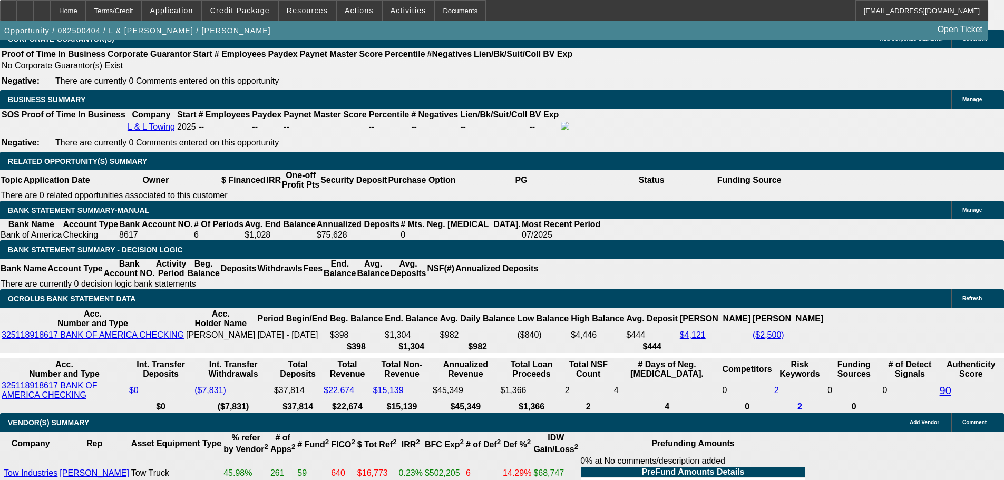
scroll to position [1609, 0]
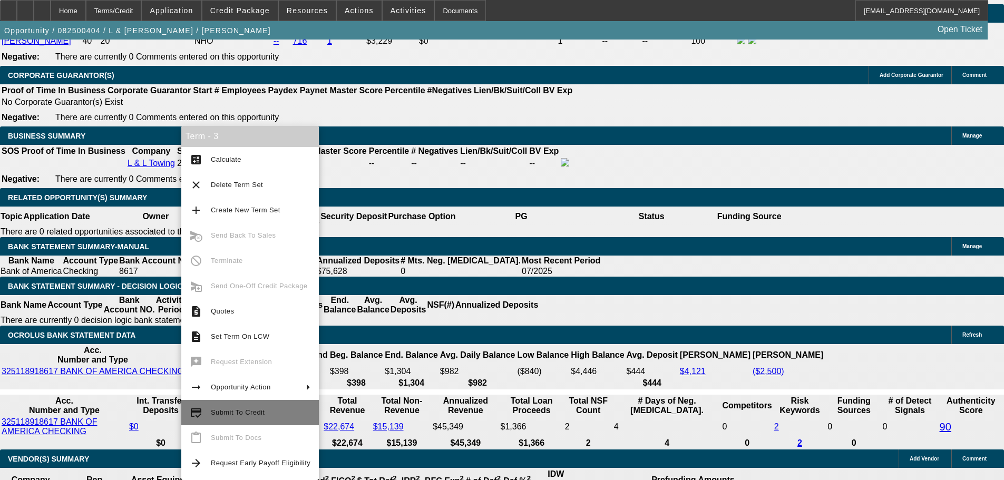
click at [263, 416] on span "Submit To Credit" at bounding box center [261, 412] width 100 height 13
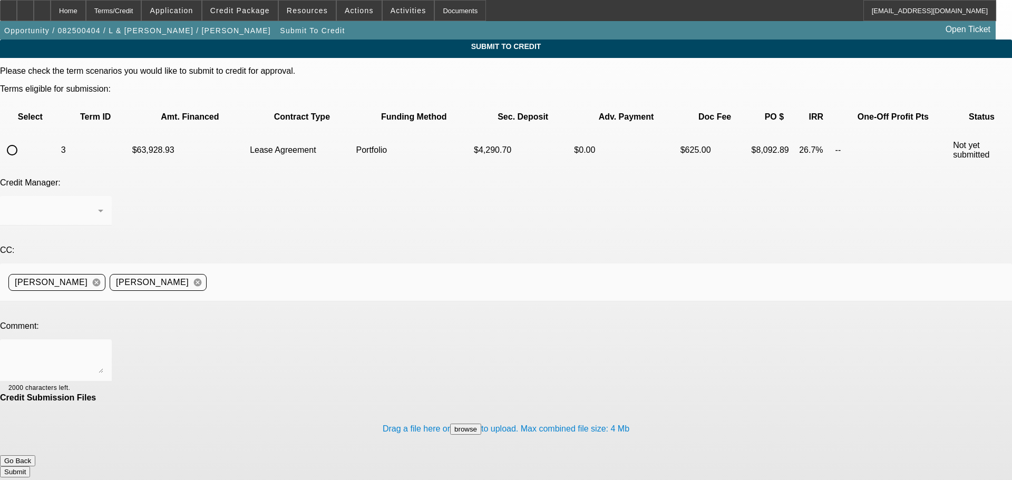
click at [23, 140] on input "radio" at bounding box center [12, 150] width 21 height 21
radio input "true"
click at [86, 14] on div "Home" at bounding box center [68, 10] width 35 height 21
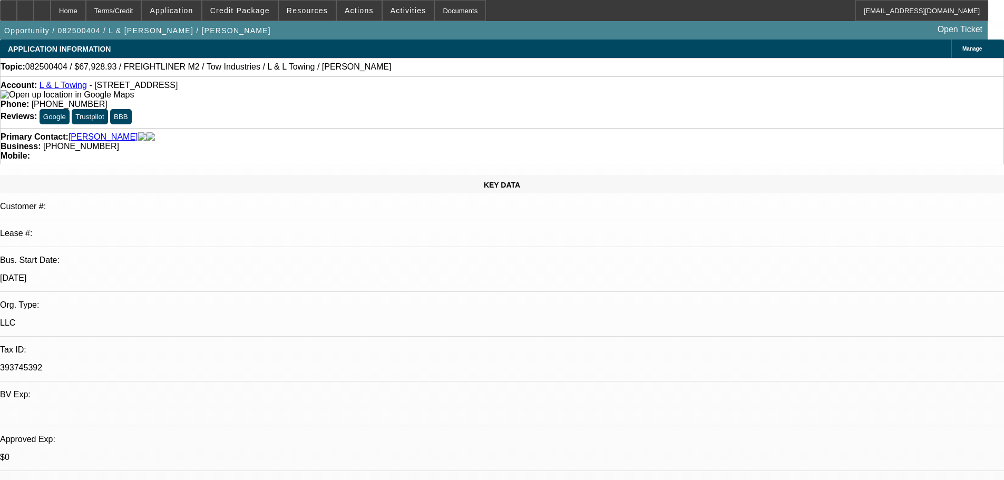
select select "0"
select select "2"
select select "0.1"
select select "4"
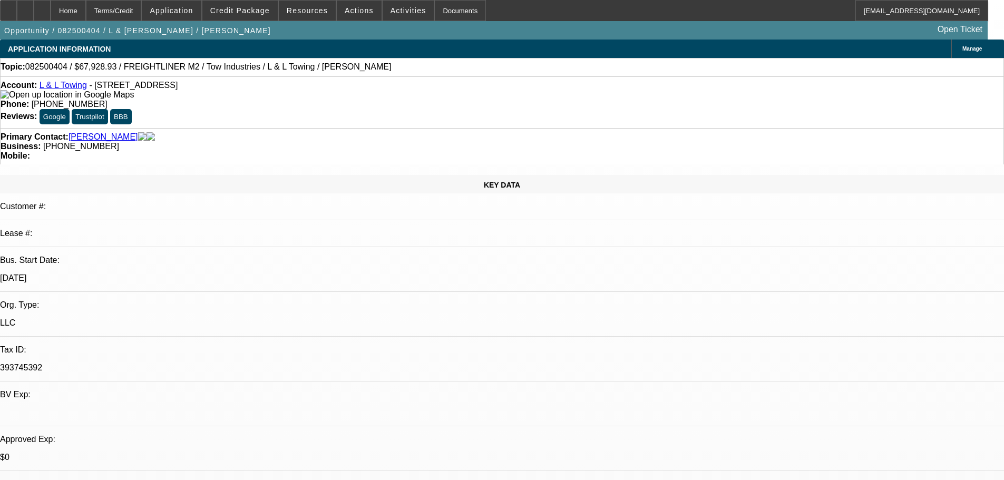
select select "0"
select select "2"
select select "0.1"
select select "4"
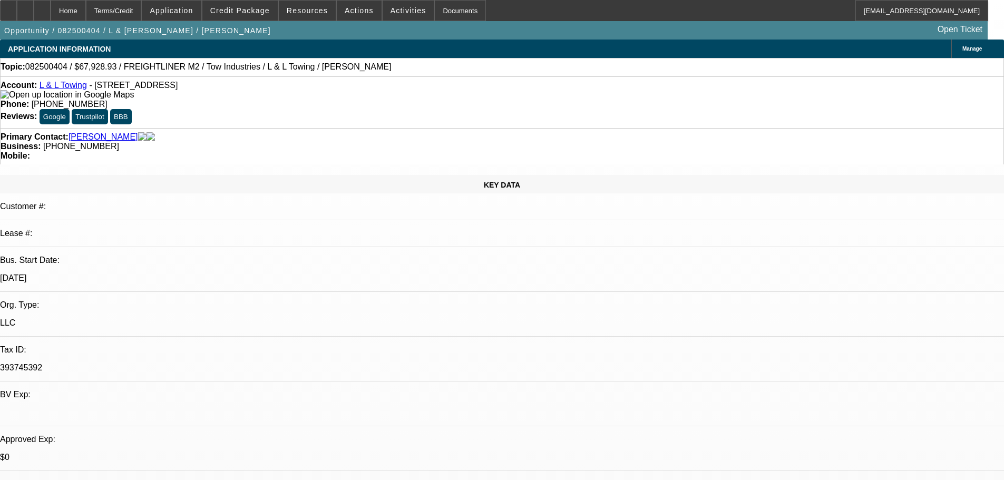
select select "0.15"
select select "2"
select select "0.1"
select select "4"
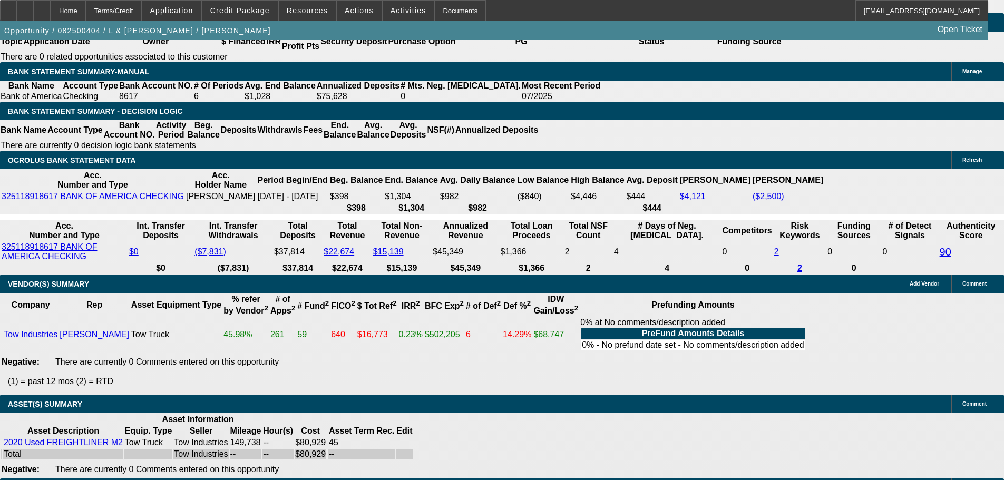
scroll to position [1609, 0]
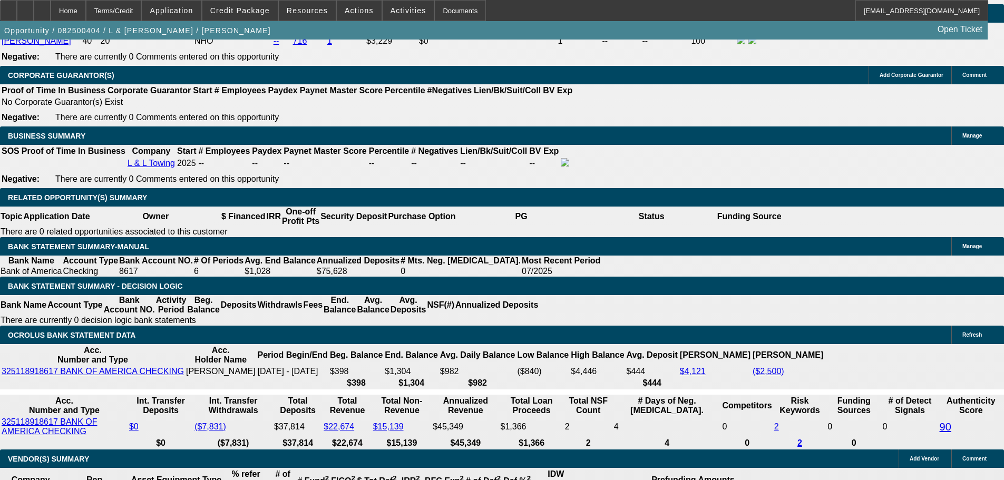
drag, startPoint x: 201, startPoint y: 188, endPoint x: 258, endPoint y: 191, distance: 57.0
type input "$15,000.00"
type input "UNKNOWN"
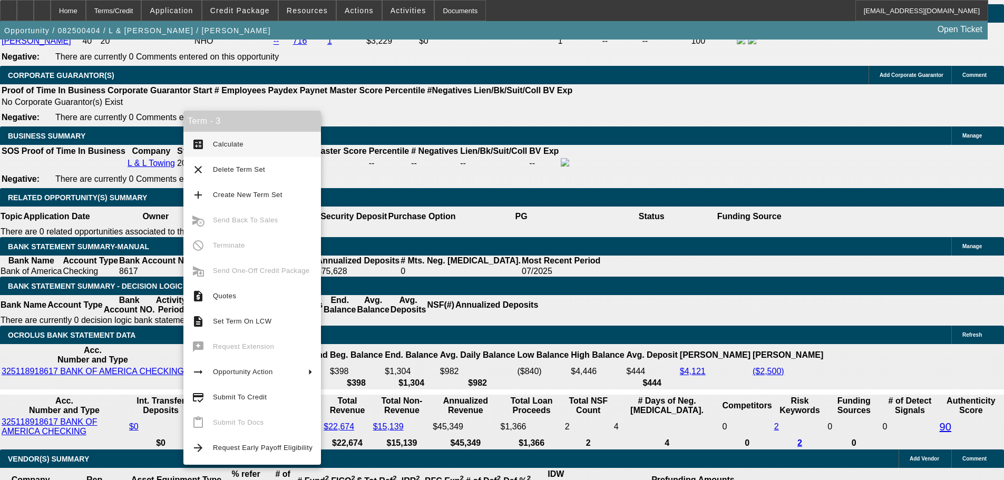
type input "$4,424.94"
type input "$2,212.47"
click at [208, 139] on button "calculate Calculate" at bounding box center [252, 144] width 138 height 25
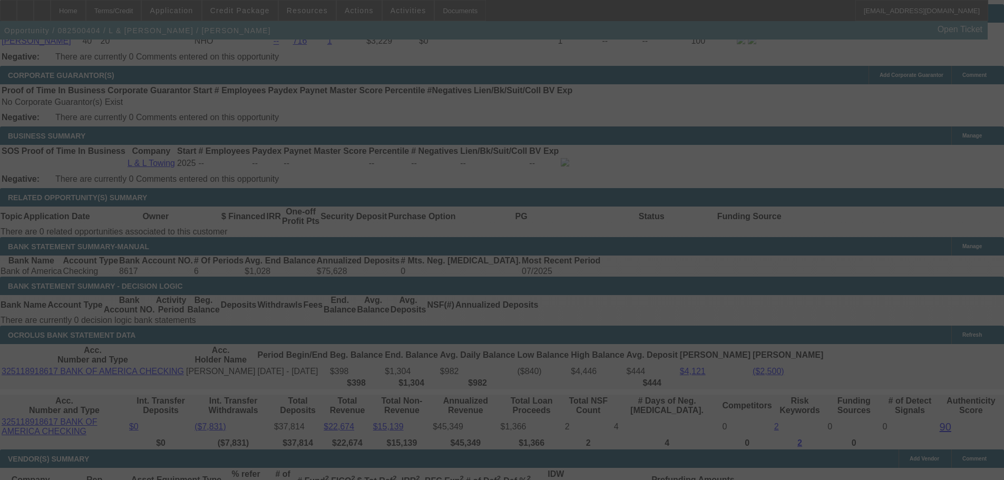
select select "0"
select select "2"
select select "0.1"
select select "4"
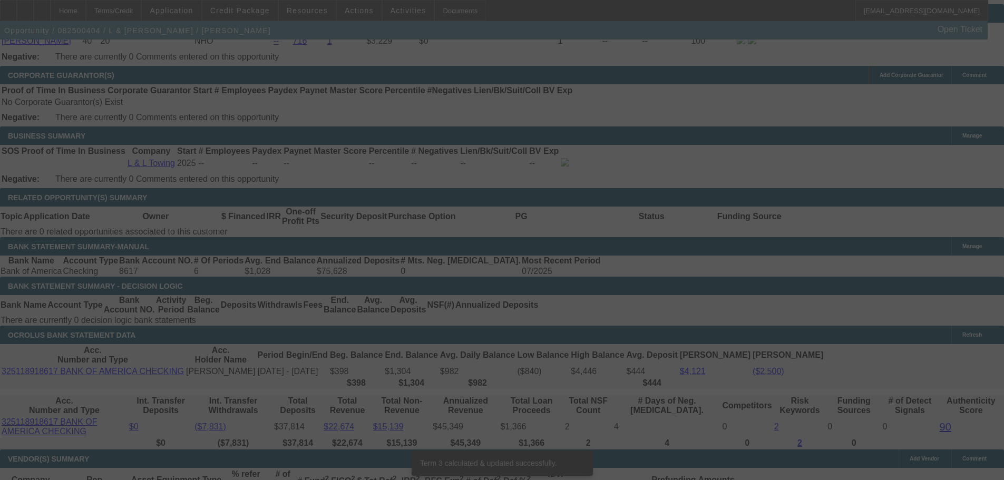
scroll to position [1597, 0]
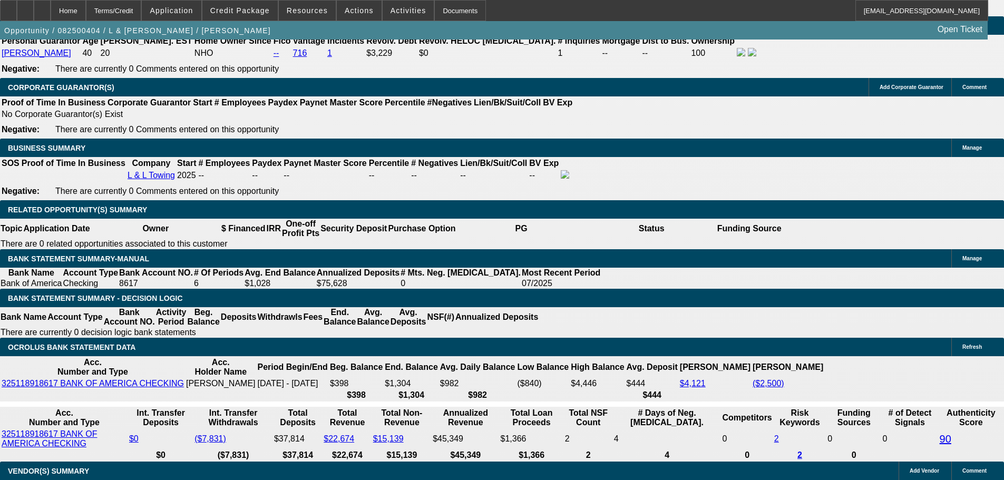
type input "$14,500.00"
type input "UNKNOWN"
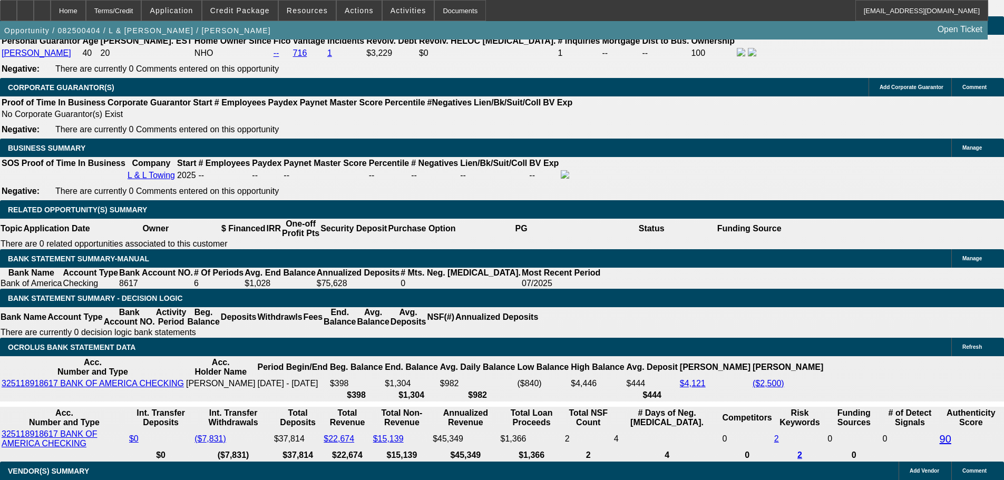
type input "$2,229.25"
type input "$4,458.50"
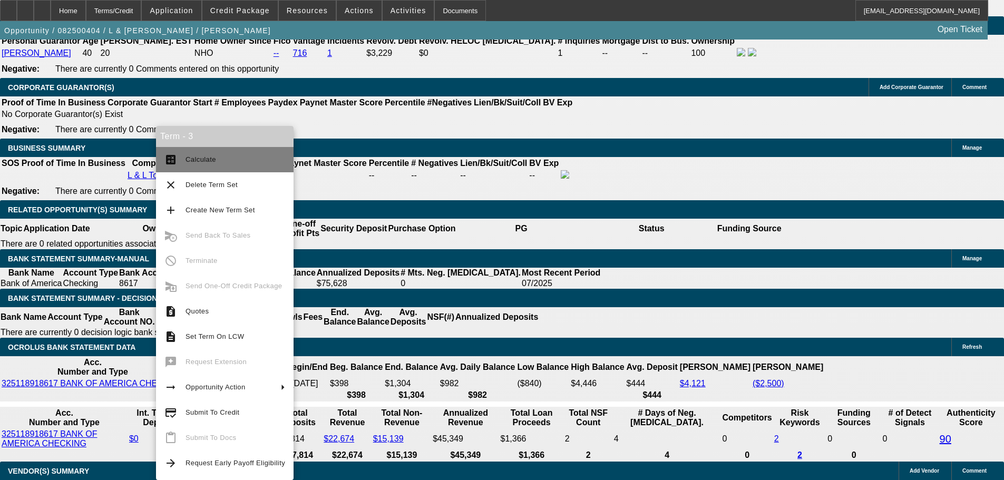
click at [177, 155] on button "calculate Calculate" at bounding box center [225, 159] width 138 height 25
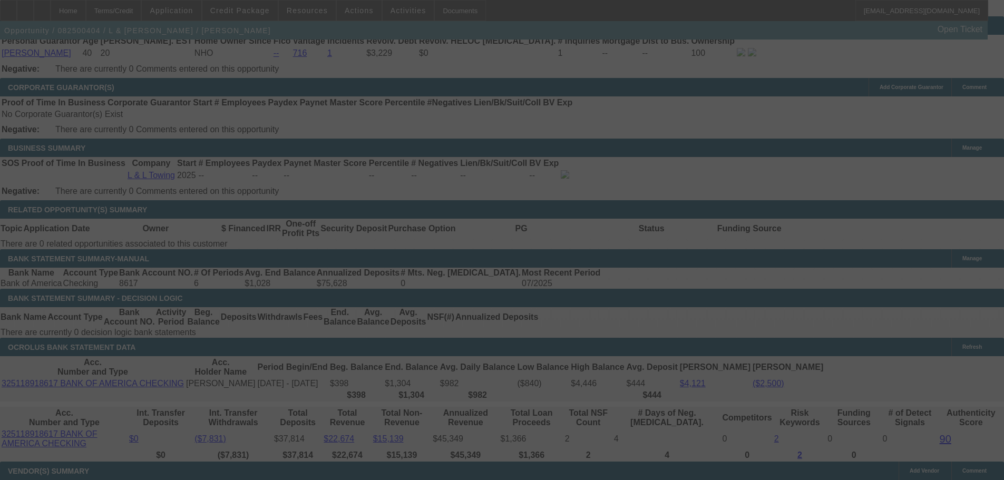
select select "0"
select select "2"
select select "0.1"
select select "4"
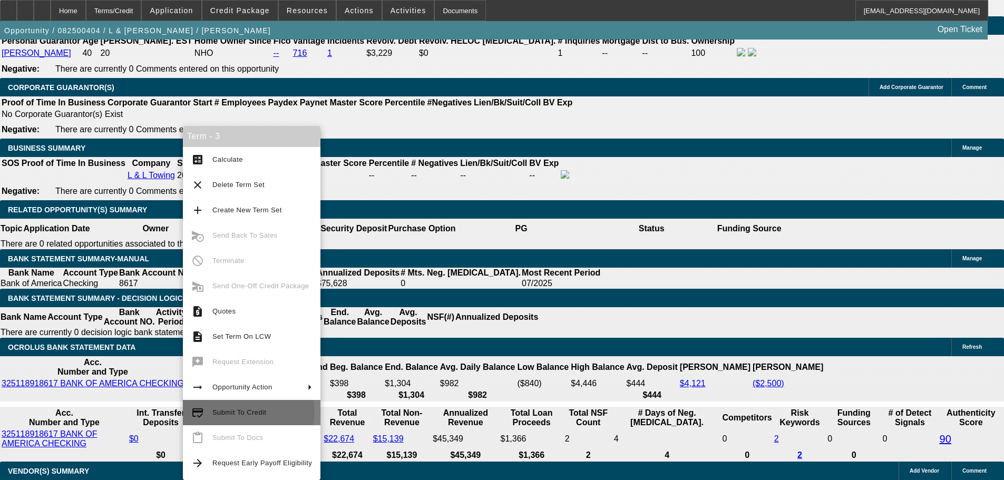
click at [244, 412] on span "Submit To Credit" at bounding box center [239, 412] width 54 height 8
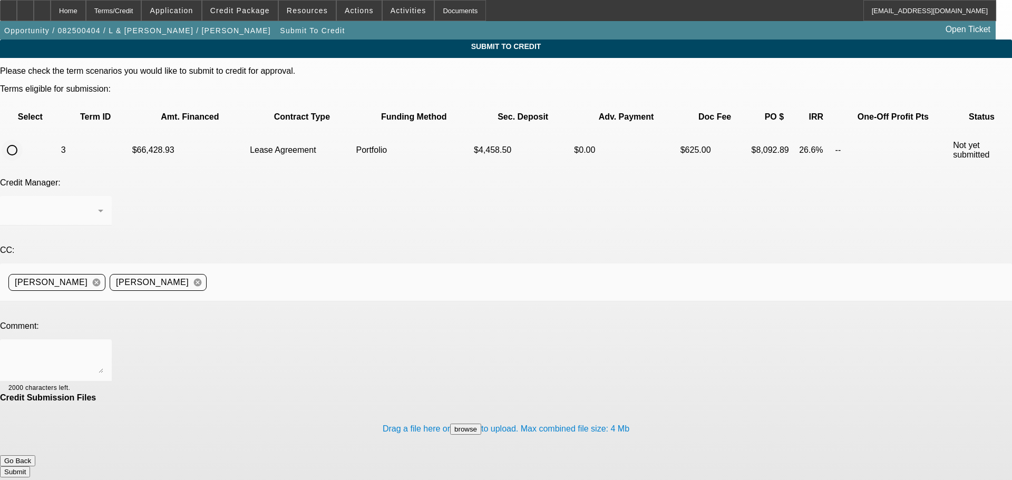
click at [23, 140] on input "radio" at bounding box center [12, 150] width 21 height 21
radio input "true"
click at [103, 196] on div "[PERSON_NAME]" at bounding box center [55, 211] width 95 height 30
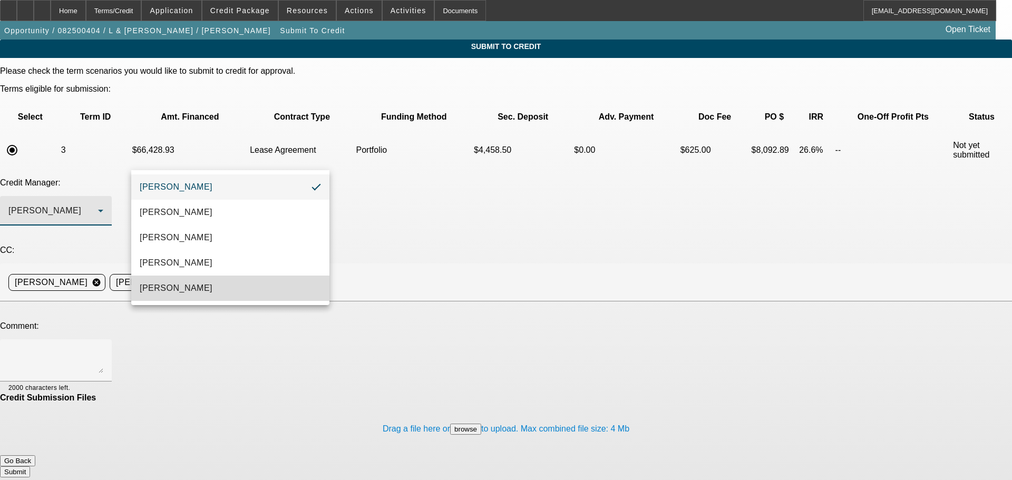
click at [188, 292] on span "Oliva, Samuel" at bounding box center [176, 288] width 73 height 13
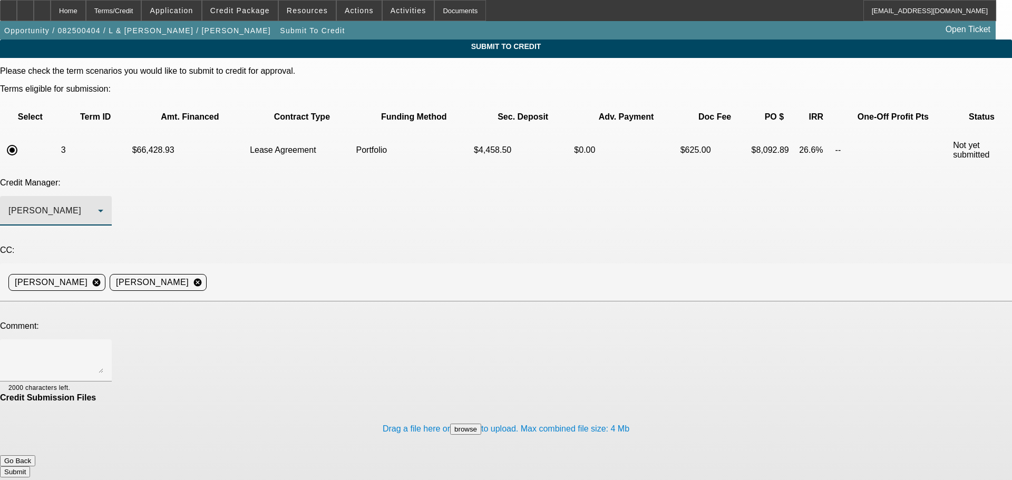
drag, startPoint x: 272, startPoint y: 232, endPoint x: 268, endPoint y: 227, distance: 7.2
click at [103, 339] on div at bounding box center [55, 360] width 95 height 42
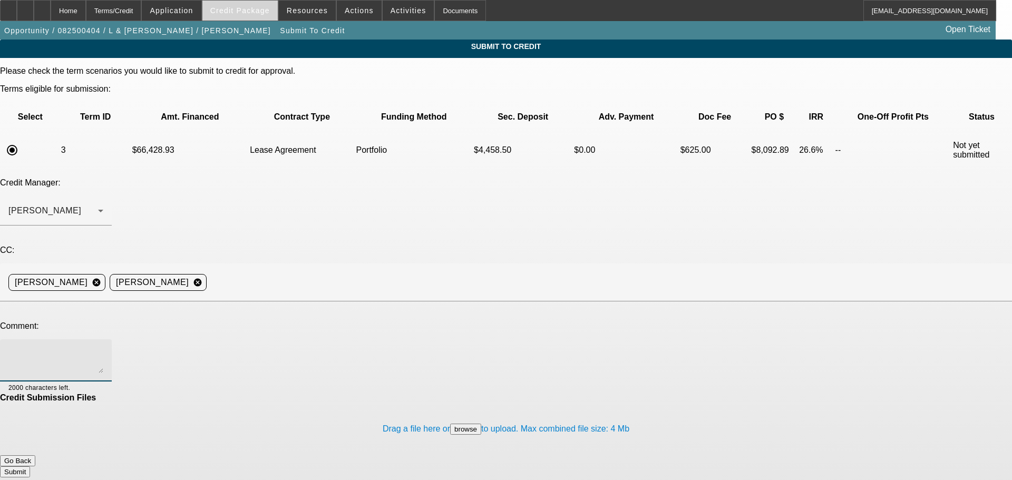
drag, startPoint x: 243, startPoint y: 4, endPoint x: 246, endPoint y: 9, distance: 6.1
click at [245, 6] on button "Credit Package" at bounding box center [239, 11] width 75 height 20
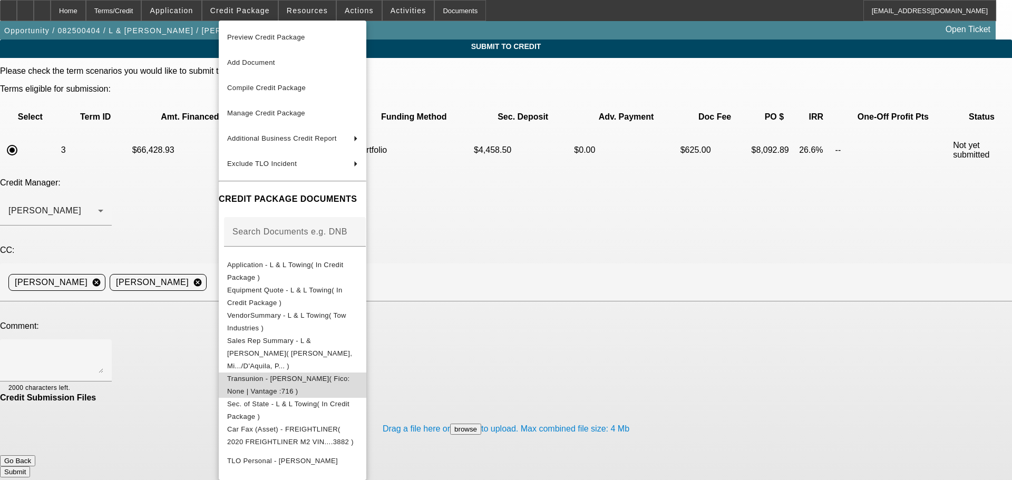
click at [338, 373] on span "Transunion - Jaimes, Luis( Fico: None | Vantage :716 )" at bounding box center [292, 385] width 131 height 25
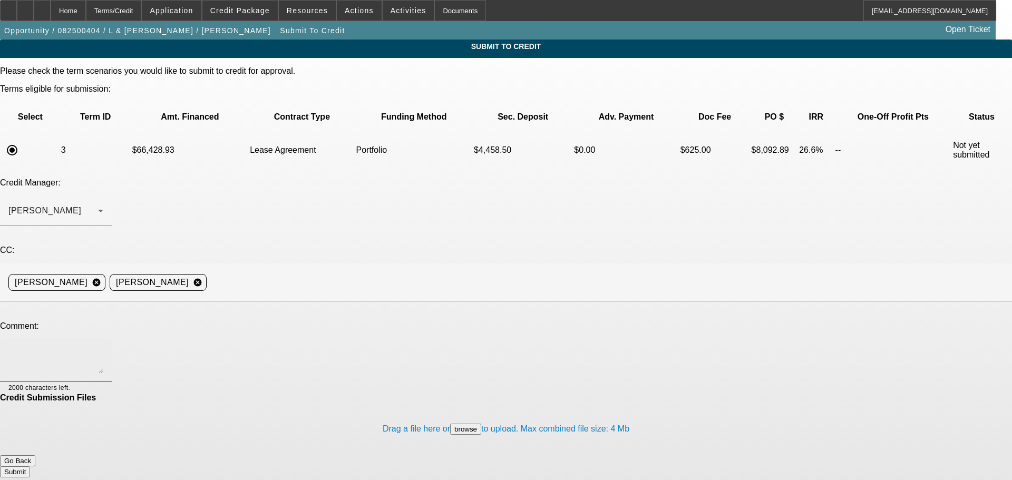
click at [103, 348] on textarea at bounding box center [55, 360] width 95 height 25
click at [103, 348] on textarea "Hey Sam, can you review this one for portfolio? Customer agreed to $20k all in." at bounding box center [55, 360] width 95 height 25
click at [103, 348] on textarea "Hey Sam, can you review this one for portfolio? Customer agreed to $20k all in -" at bounding box center [55, 360] width 95 height 25
paste textarea "[PERSON_NAME] is looking to start a towing company out of [GEOGRAPHIC_DATA], [U…"
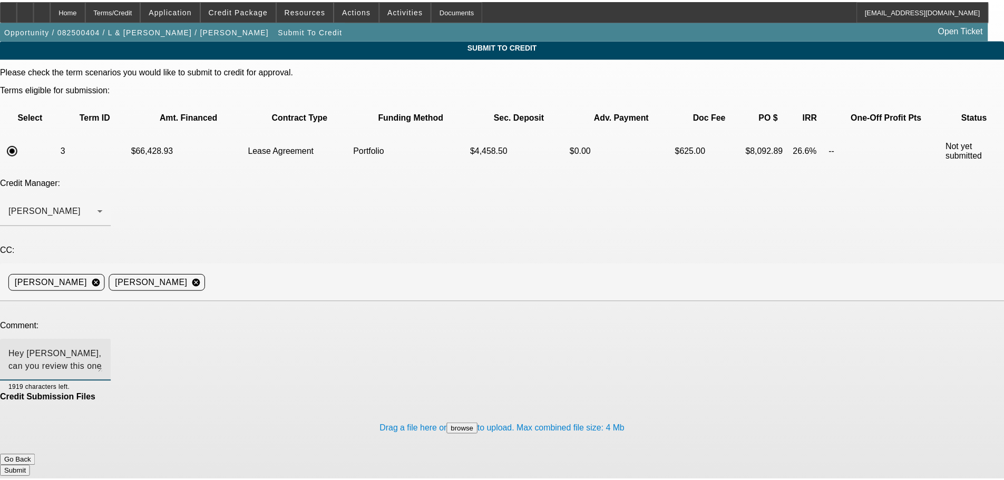
scroll to position [23, 0]
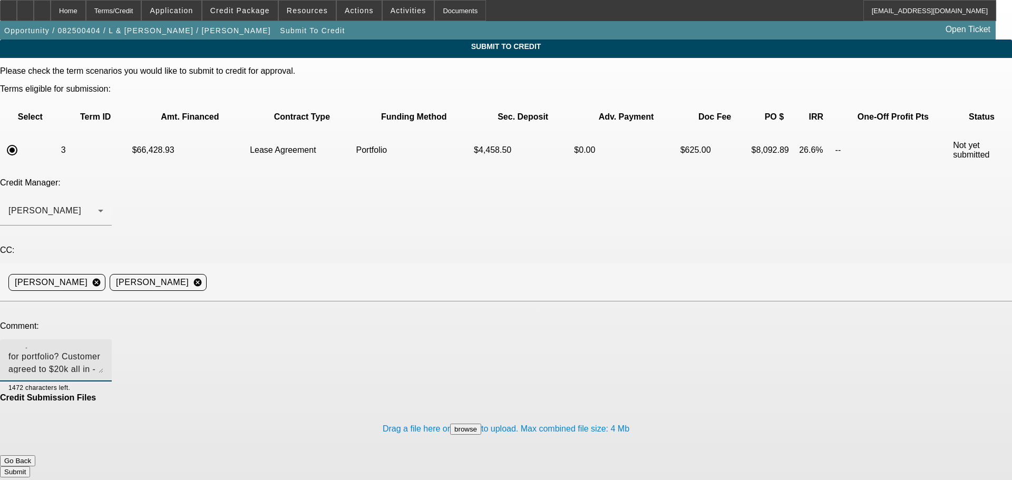
type textarea "Hey Sam, can you review this one for portfolio? Customer agreed to $20k all in …"
click at [30, 466] on button "Submit" at bounding box center [15, 471] width 30 height 11
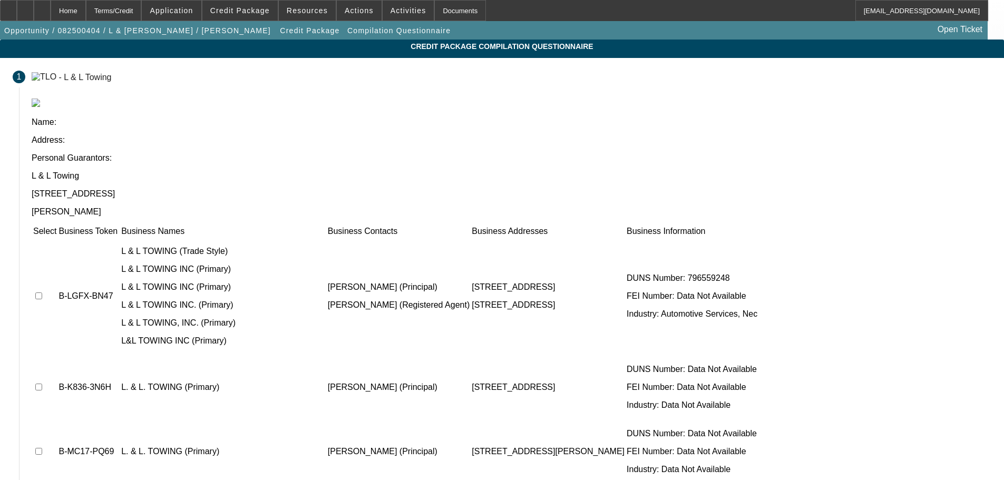
click at [42, 292] on input "checkbox" at bounding box center [38, 295] width 7 height 7
click at [265, 12] on span "Credit Package" at bounding box center [240, 10] width 60 height 8
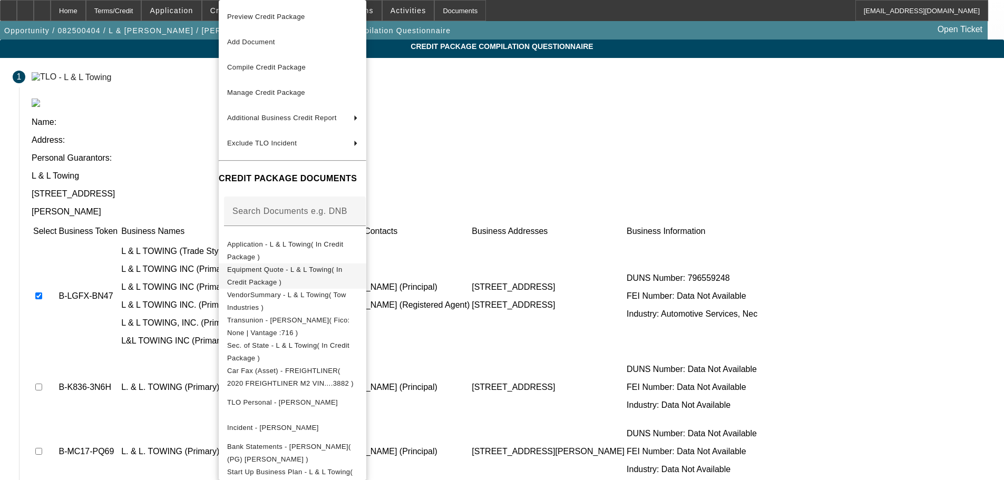
click at [295, 269] on span "Equipment Quote - L & L Towing( In Credit Package )" at bounding box center [284, 276] width 115 height 21
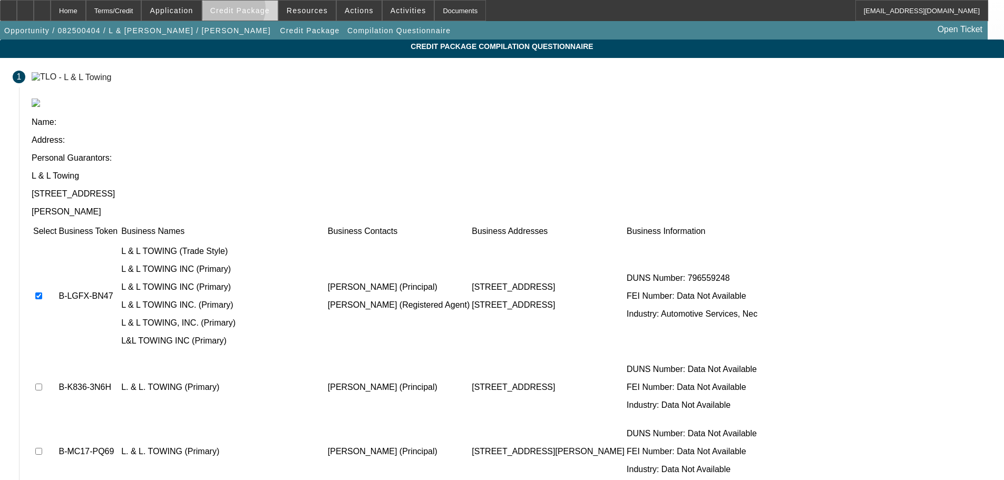
click at [248, 11] on span "Credit Package" at bounding box center [240, 10] width 60 height 8
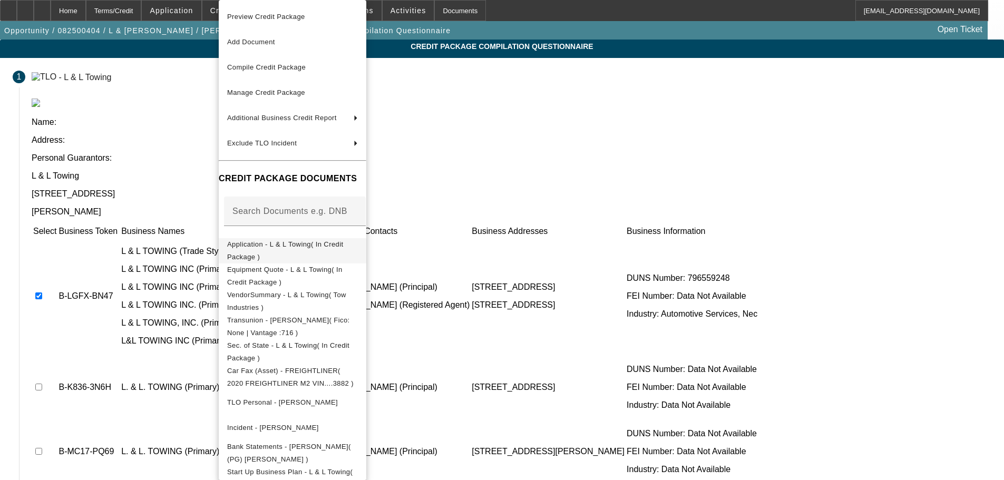
click at [278, 246] on span "Application - L & L Towing( In Credit Package )" at bounding box center [285, 250] width 116 height 21
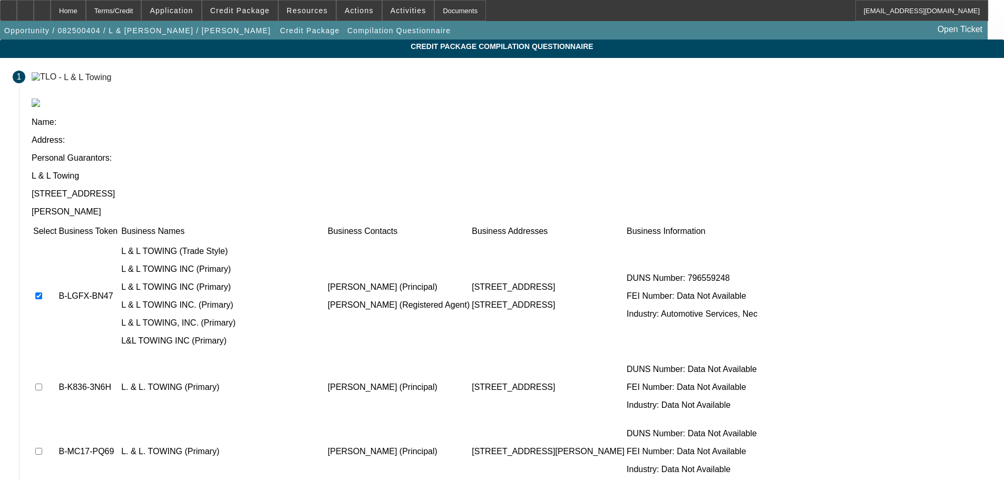
click at [57, 238] on td at bounding box center [45, 296] width 24 height 117
click at [42, 292] on input "checkbox" at bounding box center [38, 295] width 7 height 7
checkbox input "false"
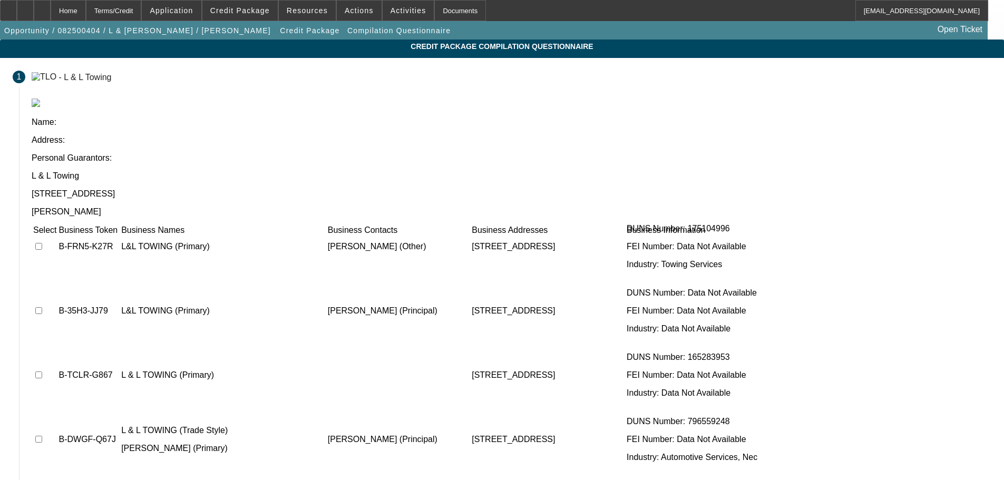
scroll to position [671, 0]
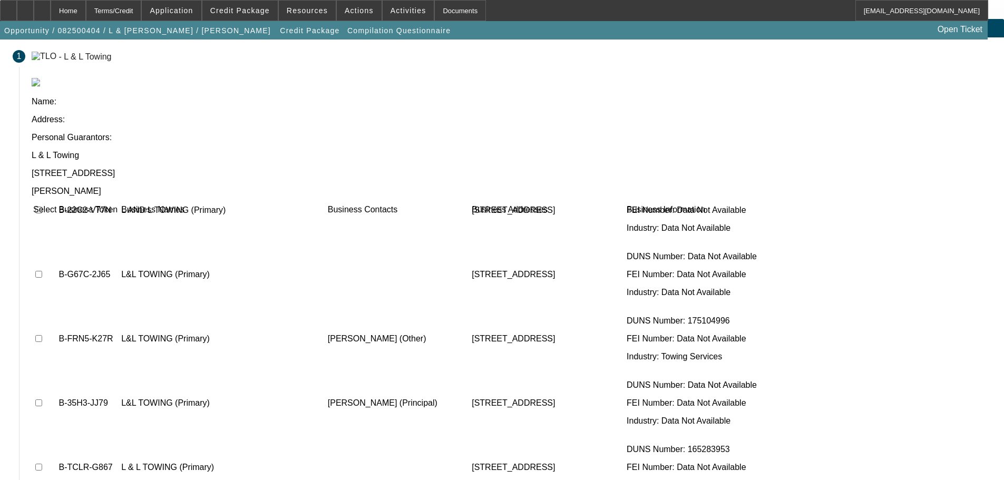
scroll to position [0, 0]
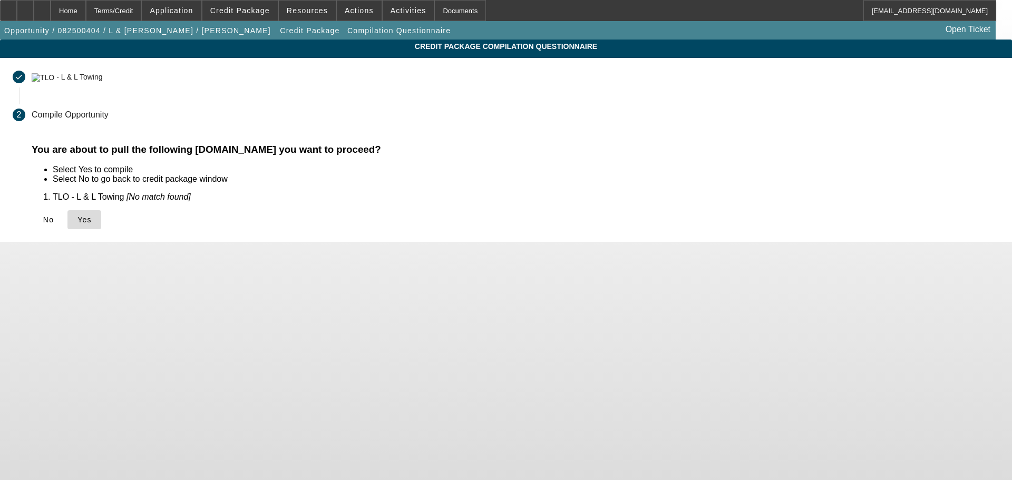
click at [77, 220] on icon at bounding box center [77, 220] width 0 height 8
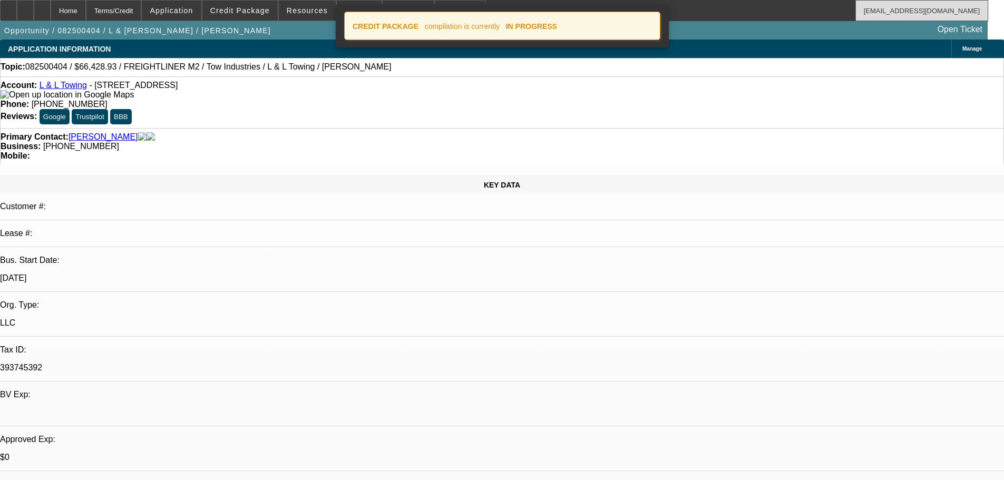
select select "0"
select select "2"
select select "0.1"
select select "4"
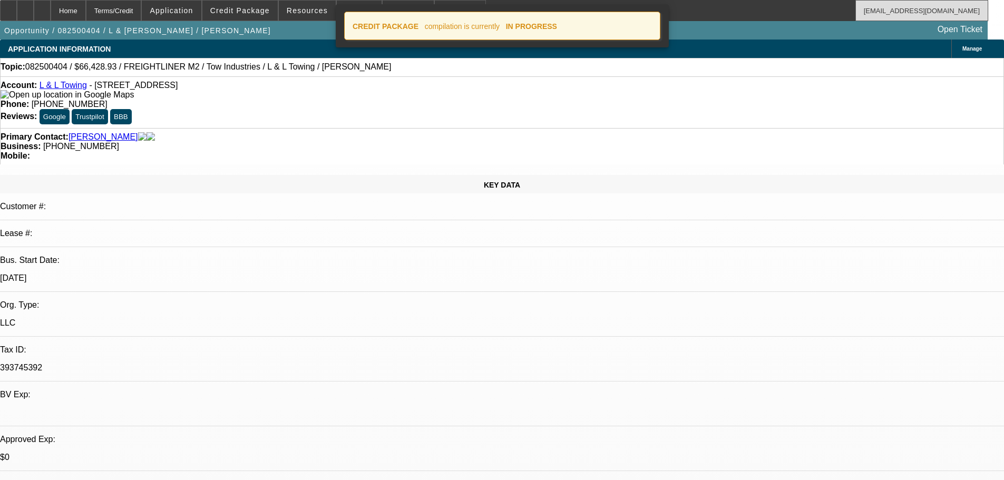
select select "0"
select select "2"
select select "0.1"
select select "4"
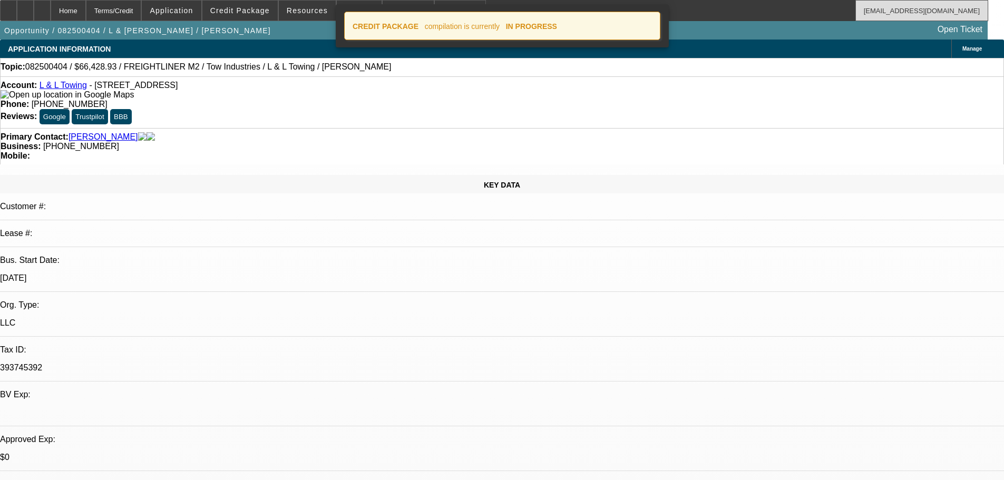
select select "0.15"
select select "2"
select select "0.1"
select select "4"
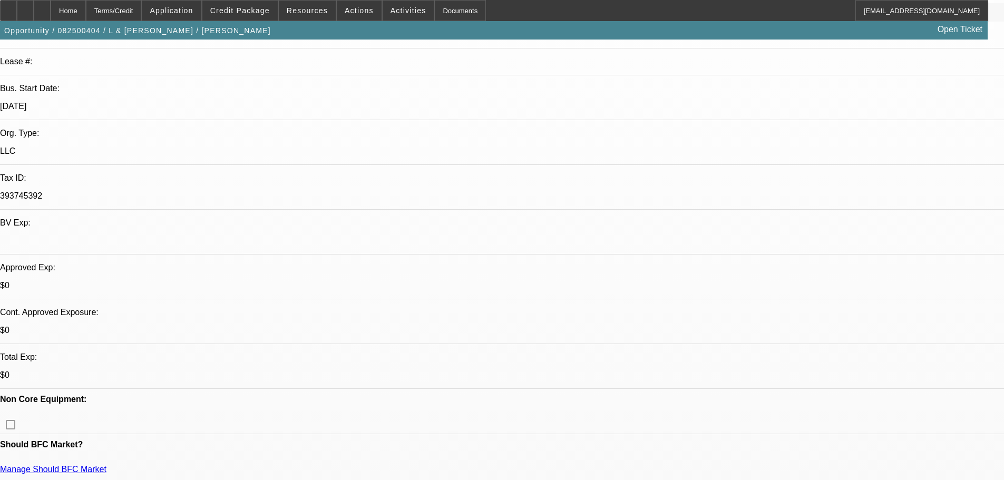
scroll to position [211, 0]
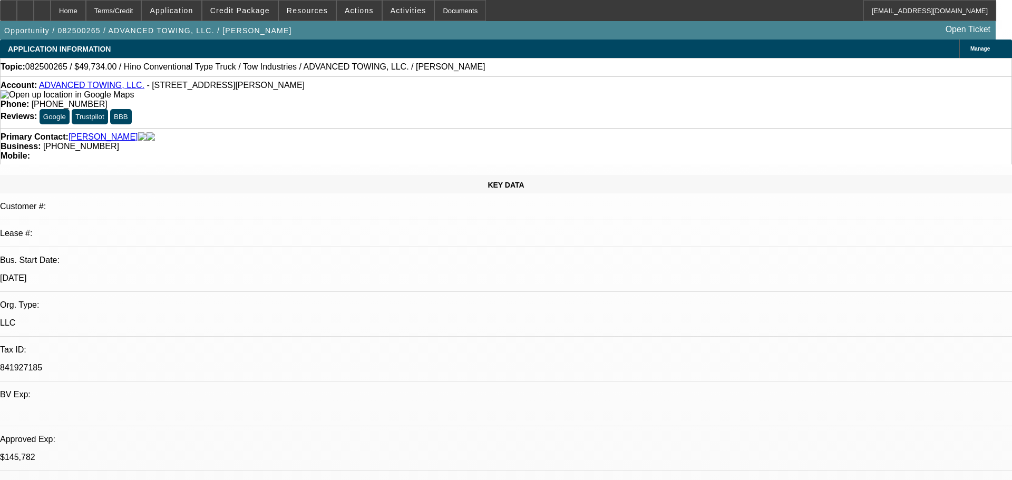
select select "0.1"
select select "2"
select select "0.1"
select select "4"
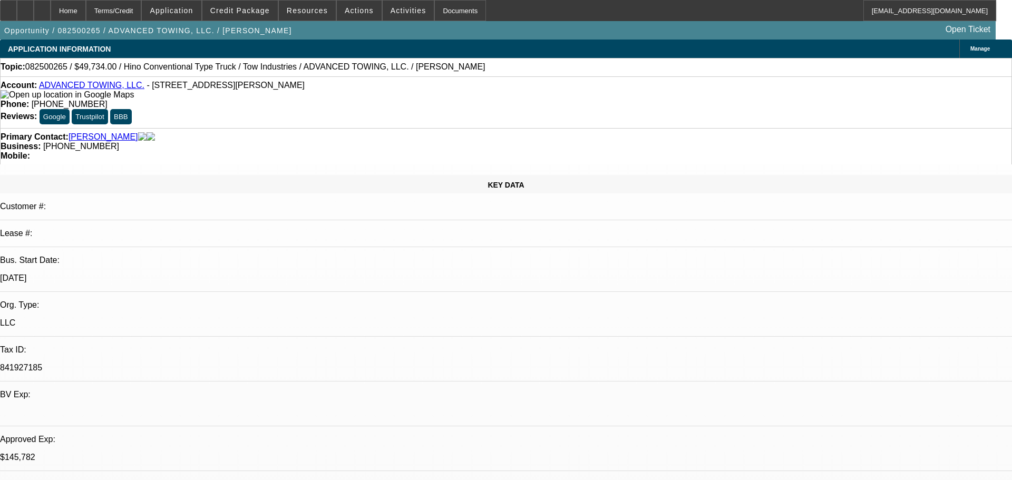
select select "0.1"
select select "2"
select select "0.1"
select select "4"
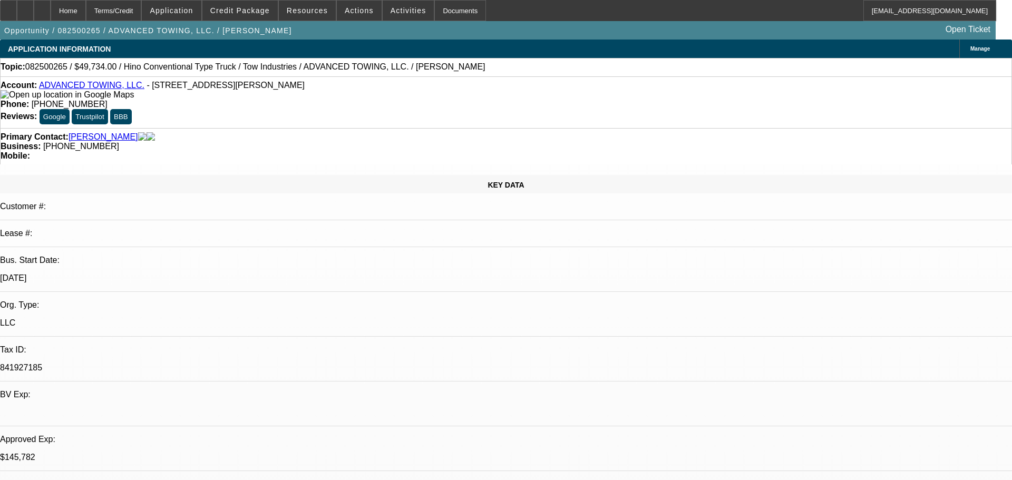
select select "0.1"
select select "2"
select select "0.1"
select select "4"
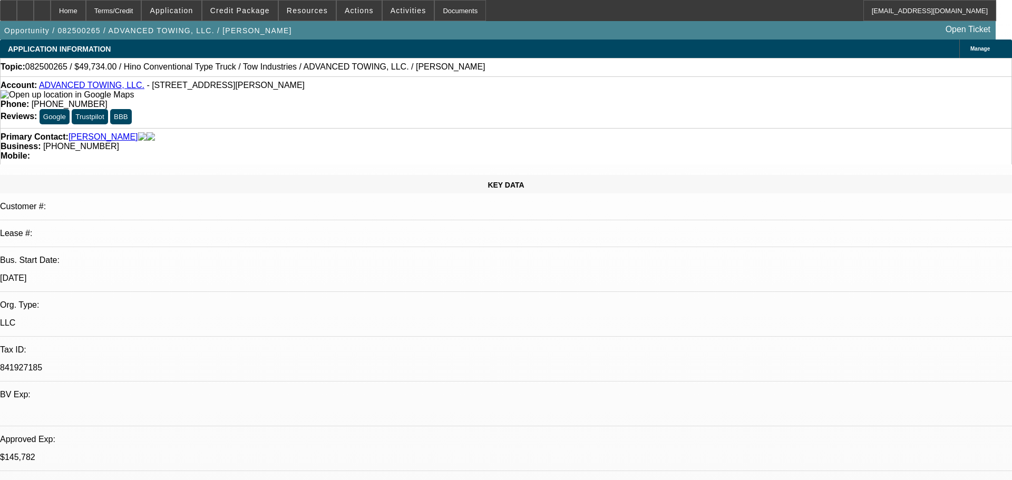
select select "2"
select select "0.1"
select select "4"
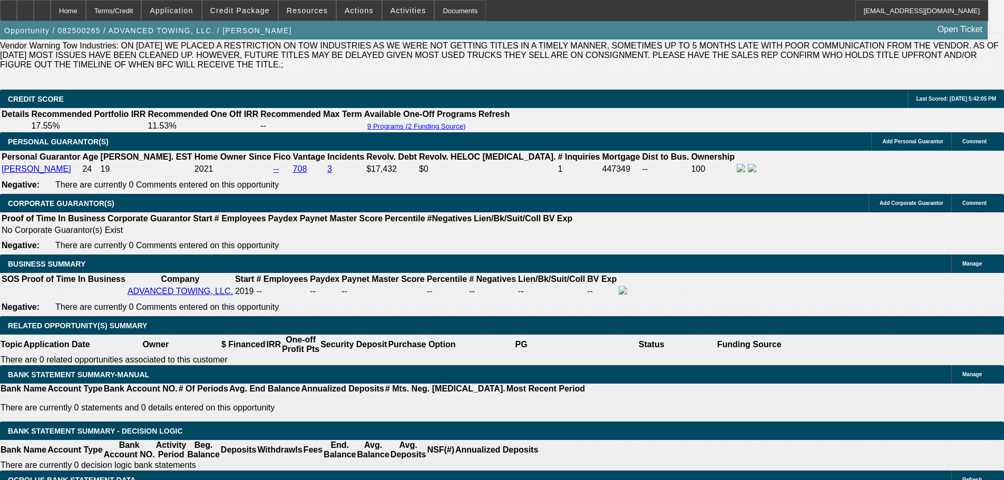
scroll to position [1514, 0]
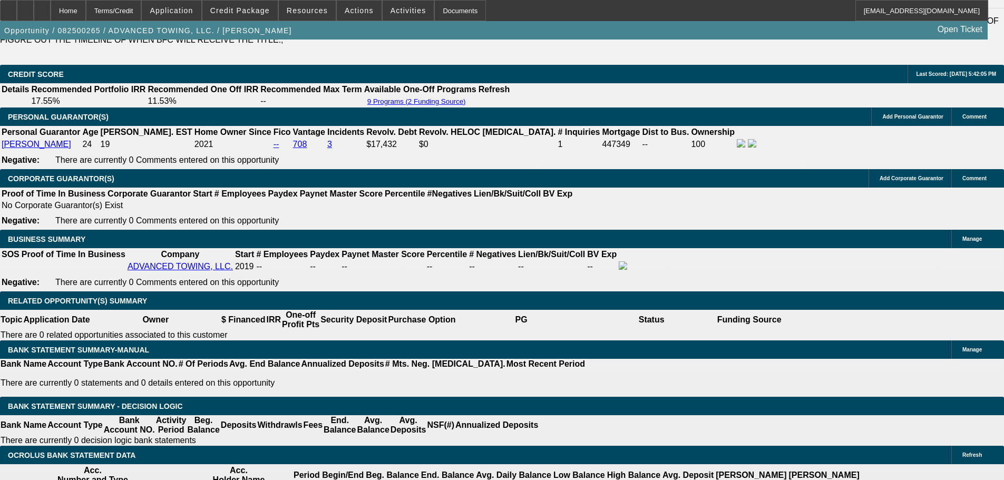
scroll to position [0, 0]
drag, startPoint x: 825, startPoint y: 94, endPoint x: 817, endPoint y: 107, distance: 14.9
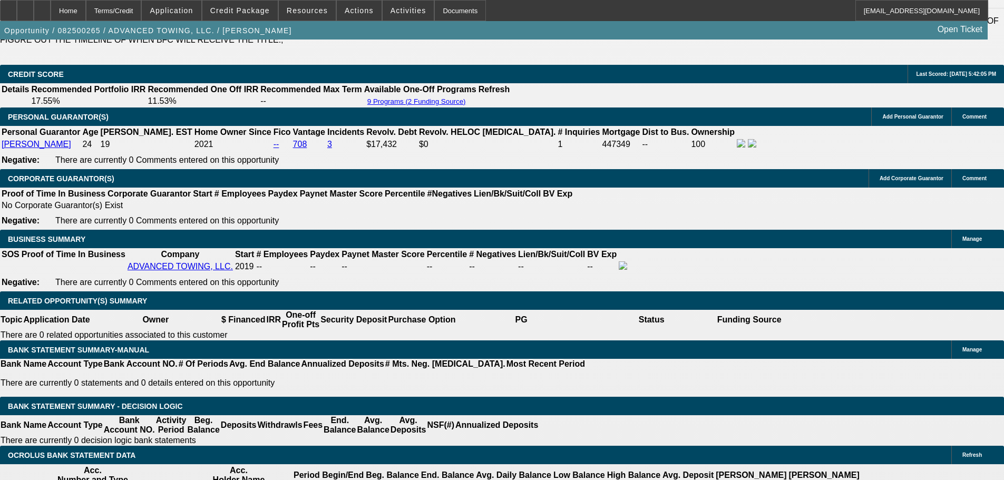
scroll to position [1408, 0]
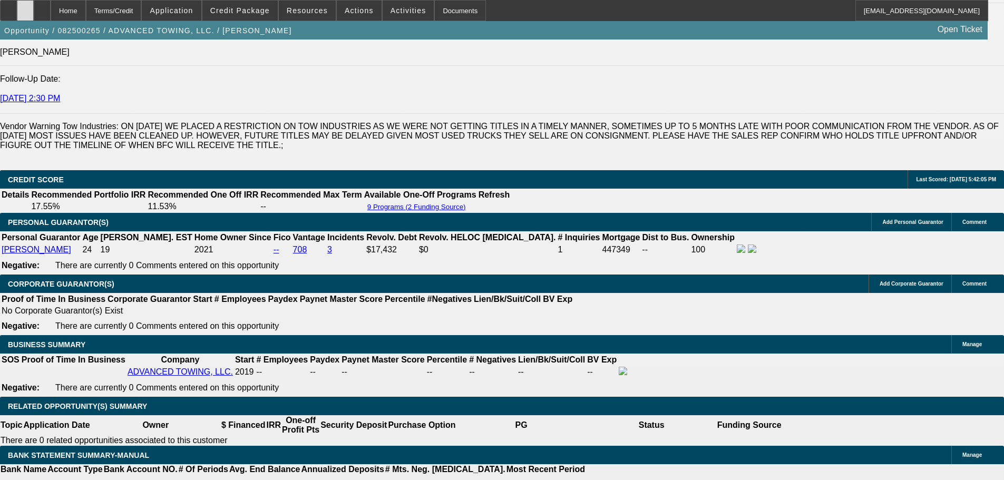
click at [25, 7] on icon at bounding box center [25, 7] width 0 height 0
click at [245, 6] on span "Credit Package" at bounding box center [240, 10] width 60 height 8
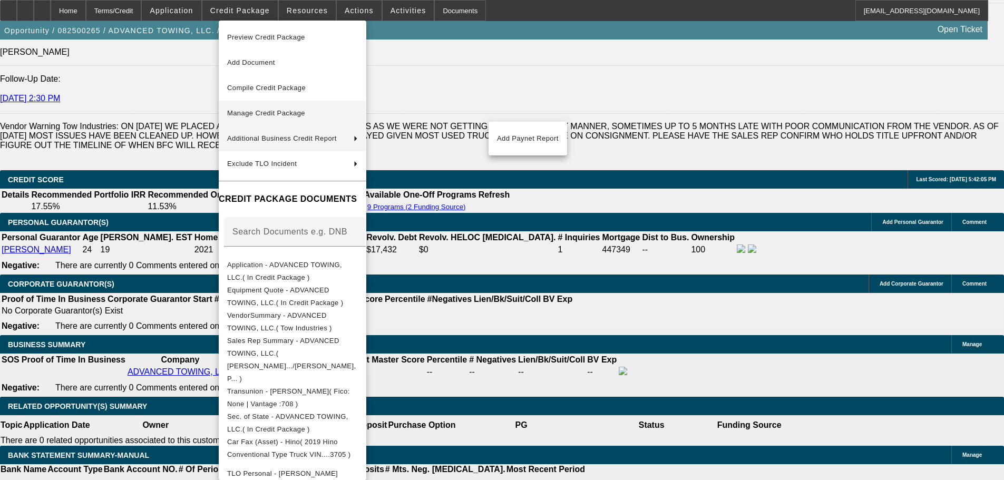
click at [305, 116] on span "Manage Credit Package" at bounding box center [266, 113] width 78 height 8
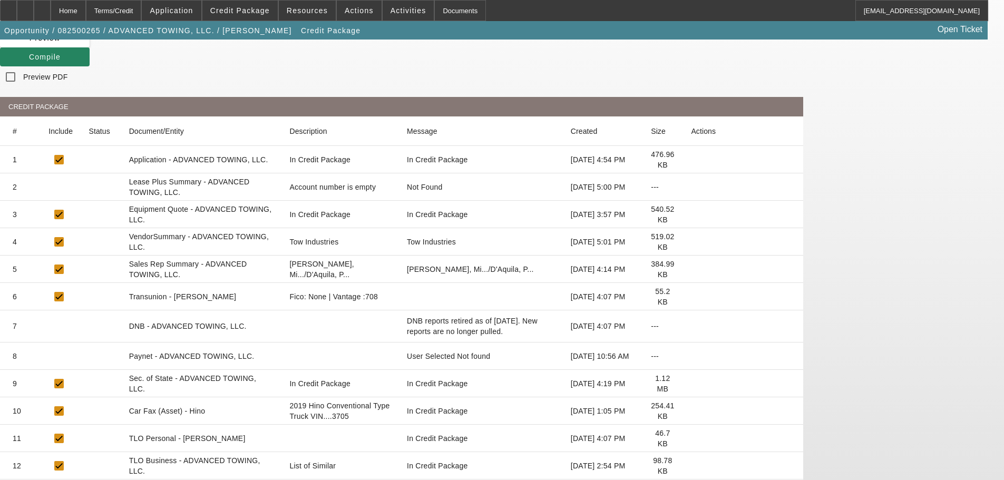
scroll to position [198, 0]
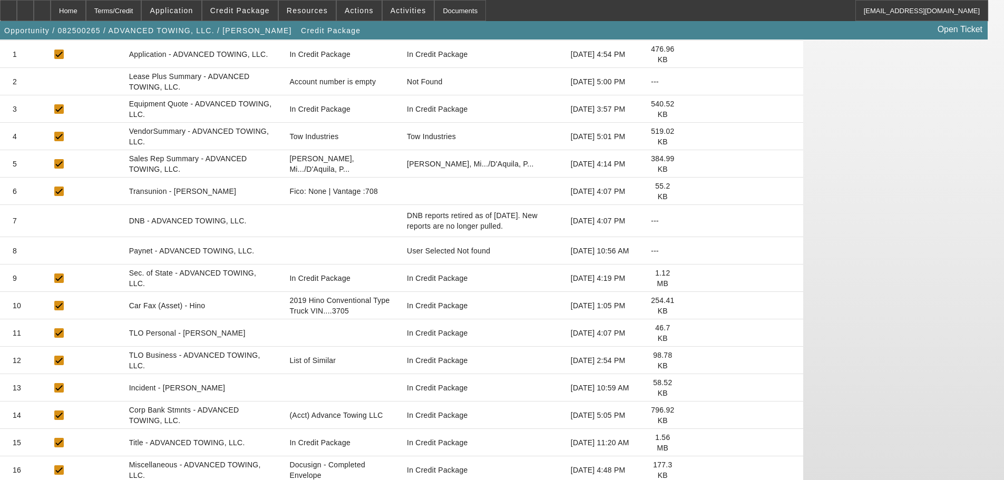
click at [691, 443] on icon at bounding box center [691, 443] width 0 height 0
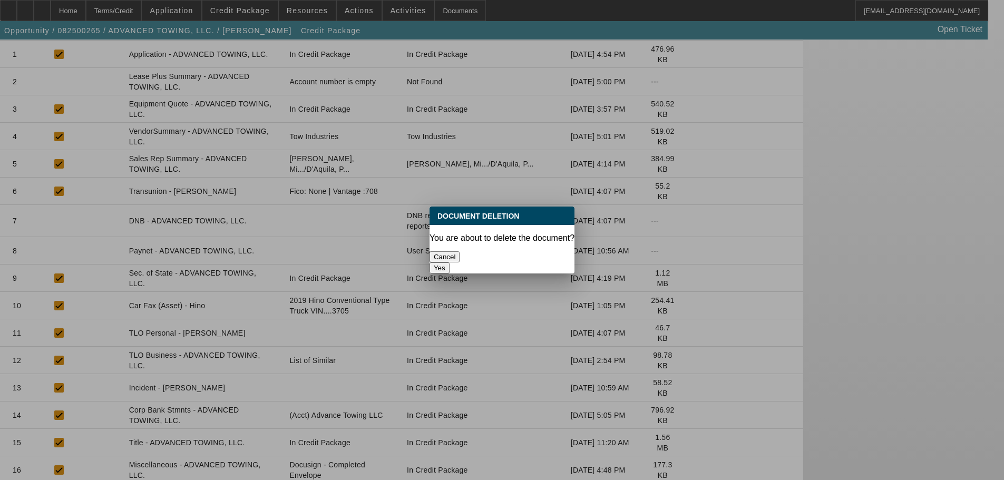
click at [450, 262] on button "Yes" at bounding box center [440, 267] width 20 height 11
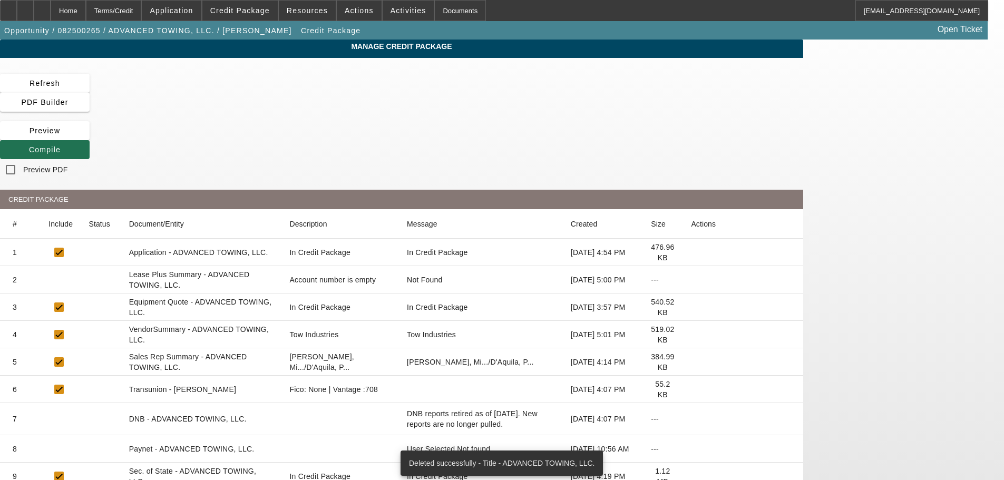
click at [61, 145] on span "Compile" at bounding box center [45, 149] width 32 height 8
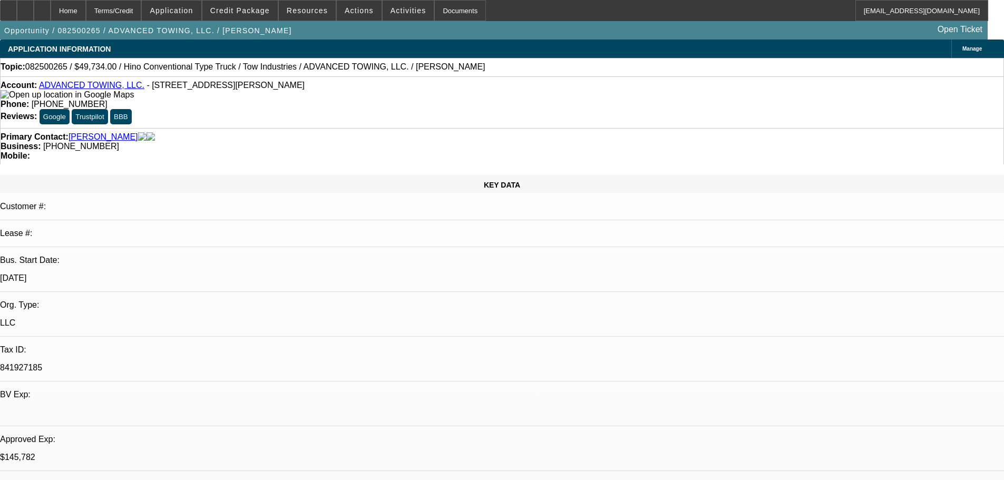
select select "0.1"
select select "2"
select select "0.1"
select select "4"
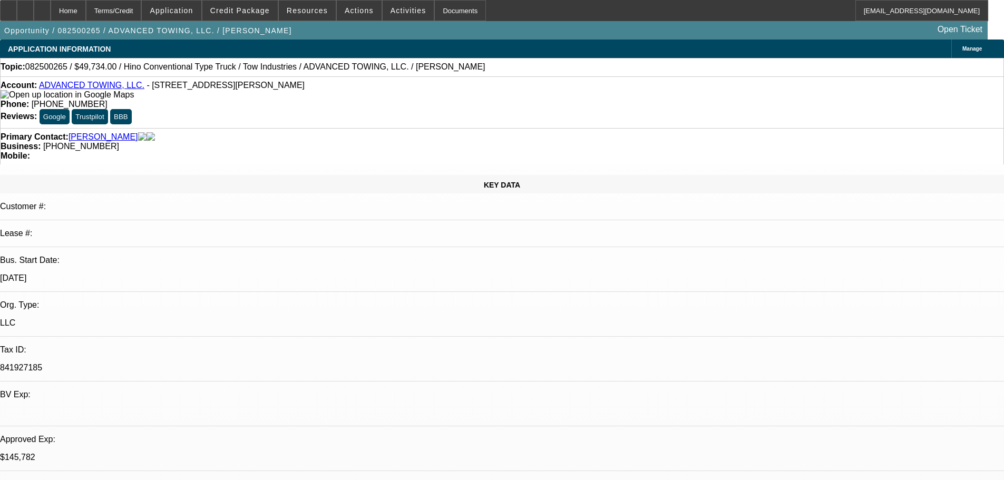
select select "0.1"
select select "2"
select select "0.1"
select select "4"
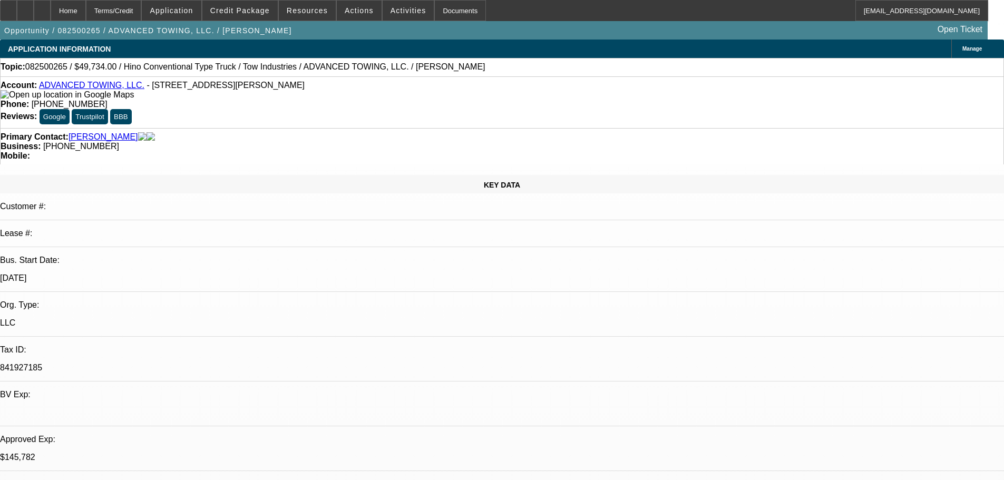
select select "0.1"
select select "2"
select select "0.1"
select select "4"
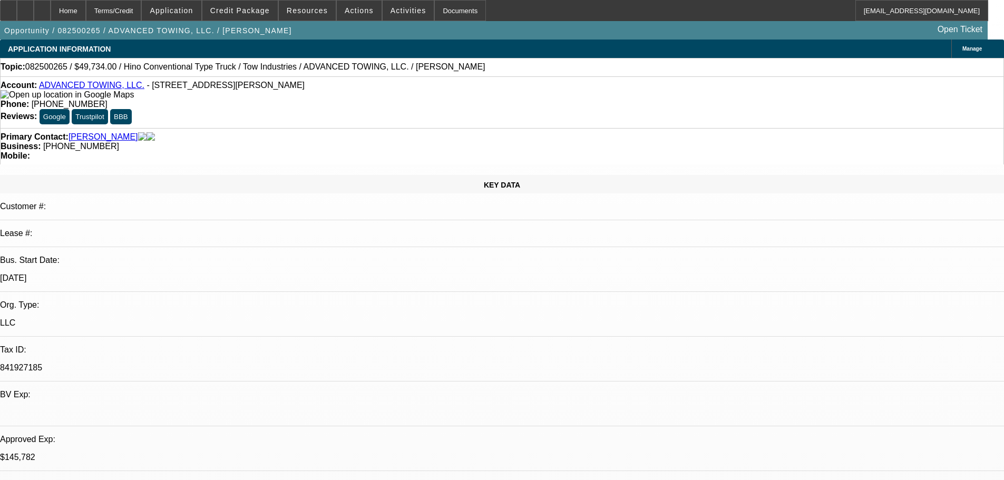
select select "2"
select select "0.1"
select select "4"
click at [34, 9] on div at bounding box center [25, 10] width 17 height 21
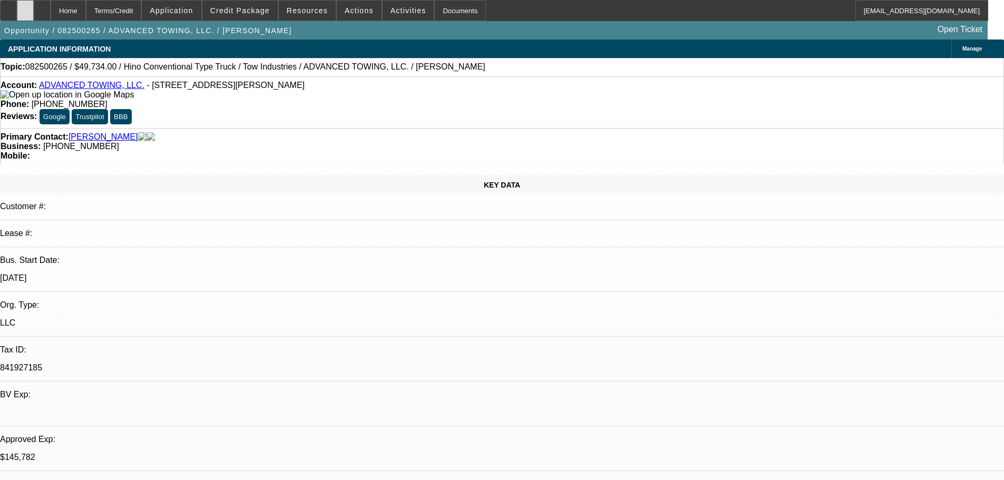
click at [34, 14] on div at bounding box center [25, 10] width 17 height 21
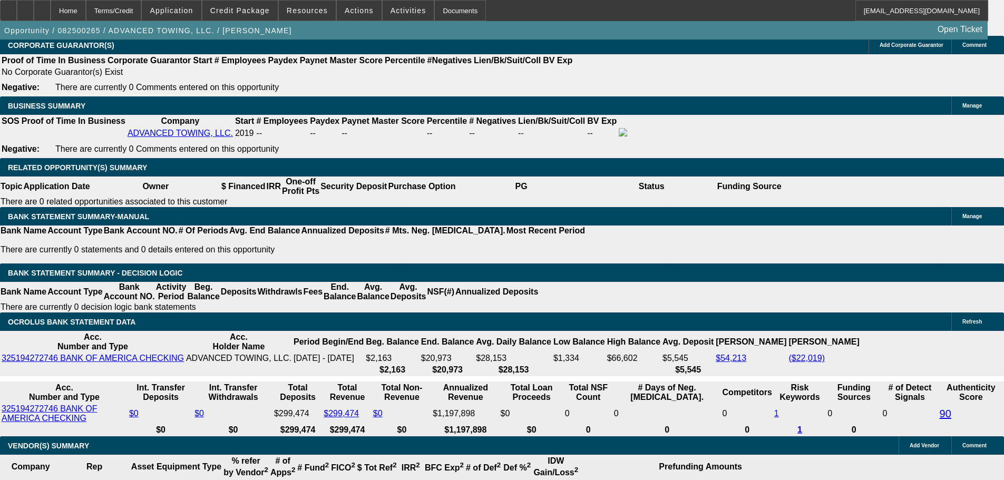
scroll to position [1619, 0]
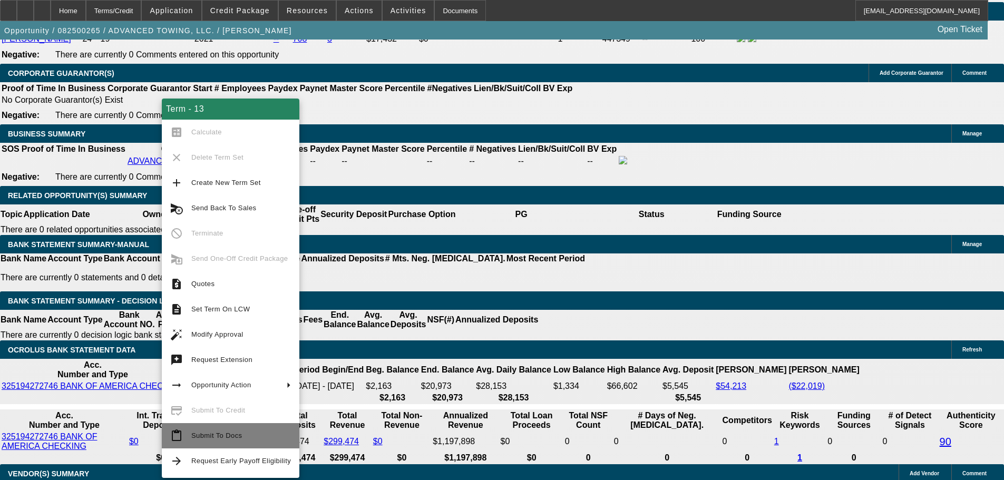
click at [196, 426] on button "content_paste Submit To Docs" at bounding box center [231, 435] width 138 height 25
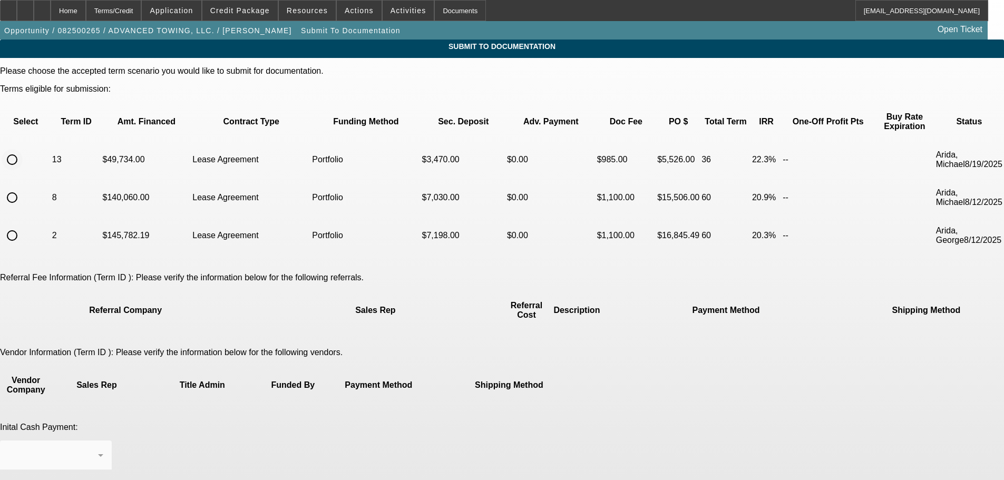
click at [23, 149] on input "radio" at bounding box center [12, 159] width 21 height 21
radio input "true"
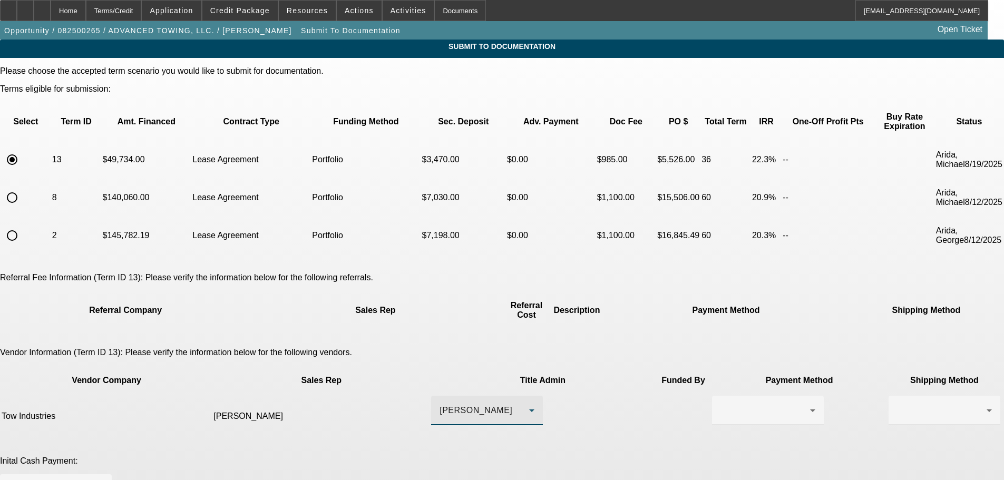
click at [479, 404] on div "Baatz, Tory" at bounding box center [485, 410] width 90 height 13
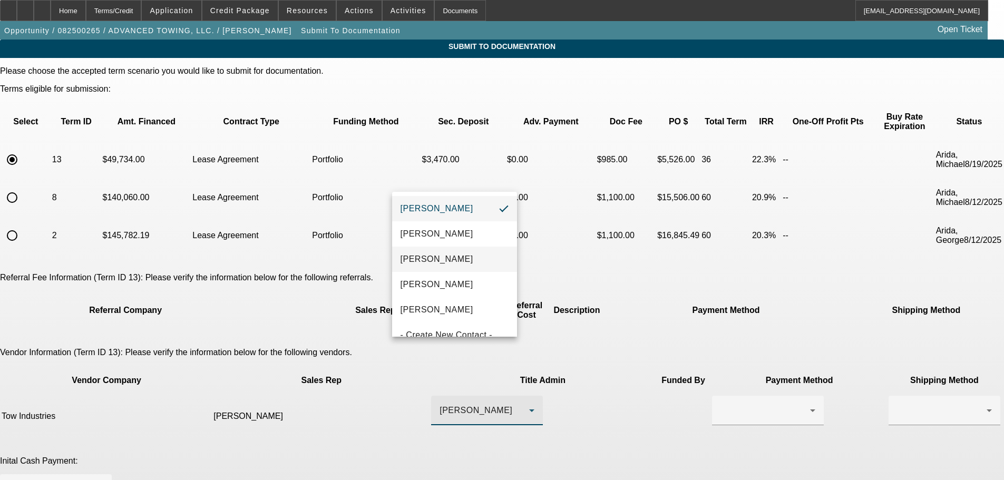
scroll to position [15, 0]
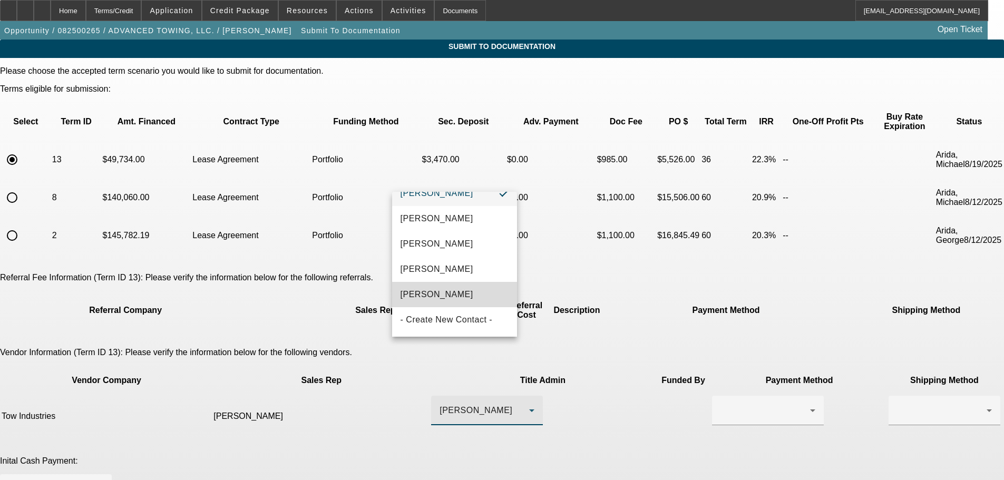
click at [466, 301] on mat-option "[PERSON_NAME]" at bounding box center [454, 294] width 125 height 25
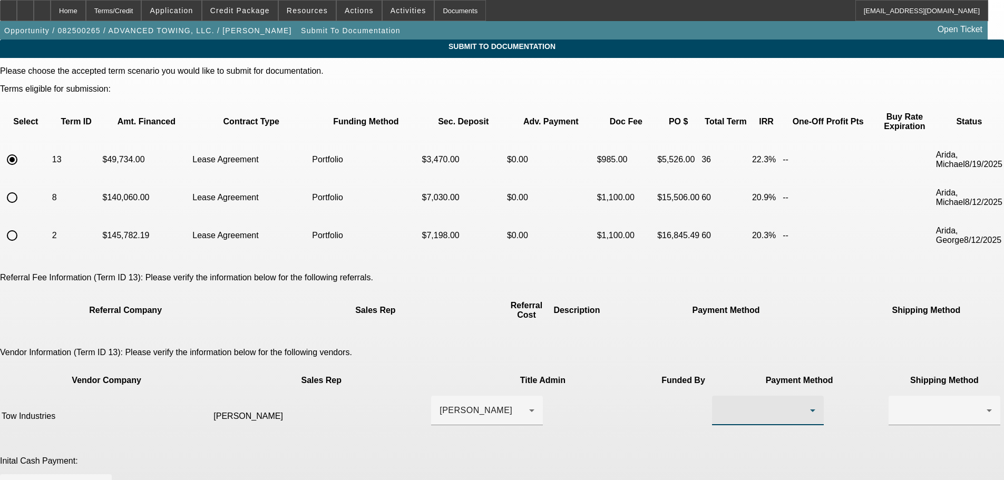
click at [720, 404] on div at bounding box center [765, 410] width 90 height 13
click at [96, 11] on div at bounding box center [502, 240] width 1004 height 480
click at [86, 11] on div "Home" at bounding box center [68, 10] width 35 height 21
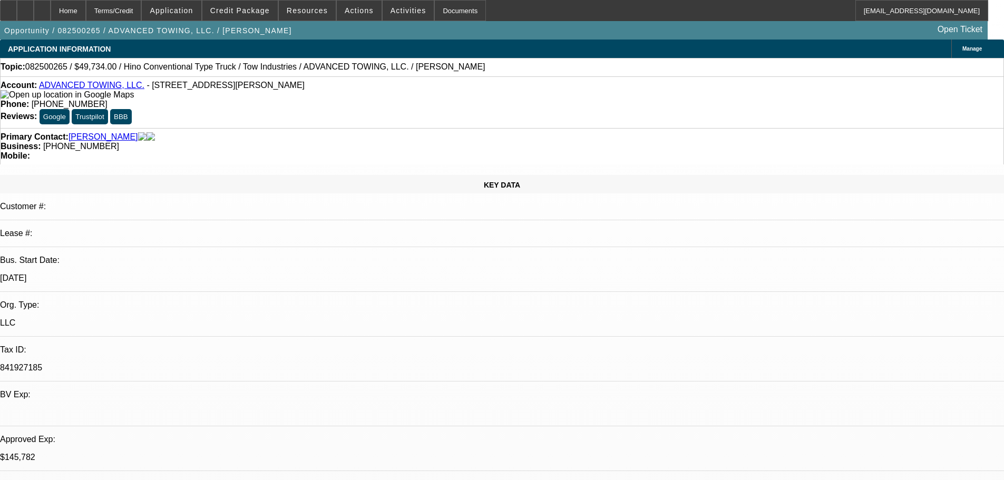
select select "0.1"
select select "2"
select select "0.1"
select select "4"
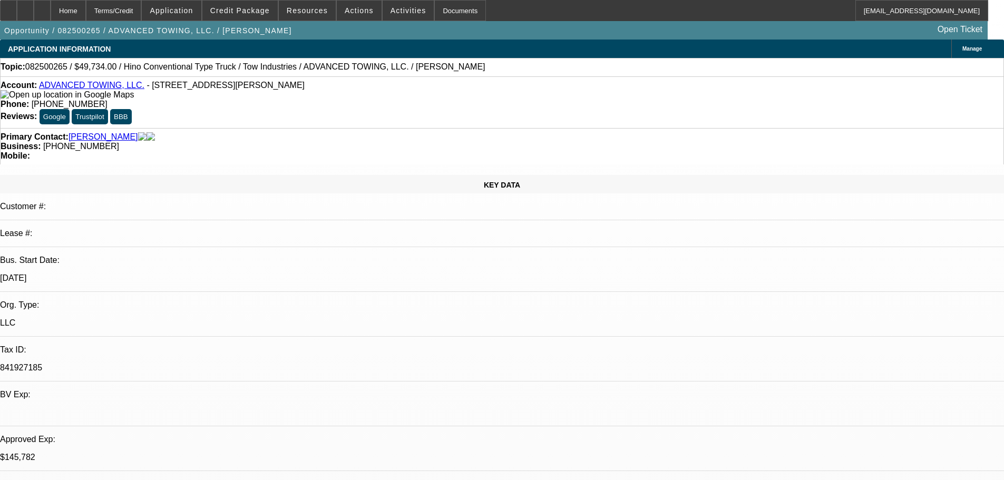
select select "0.1"
select select "2"
select select "0.1"
select select "4"
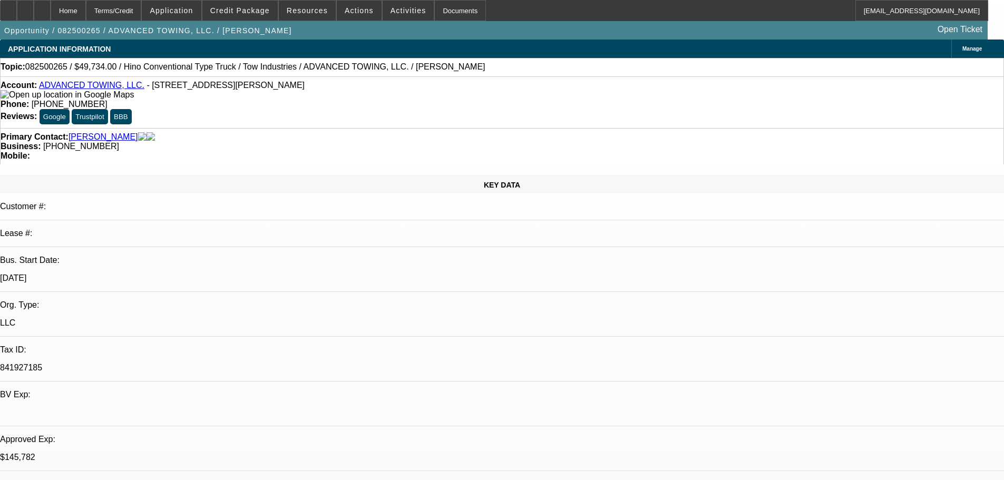
select select "0.1"
select select "2"
select select "0.1"
select select "4"
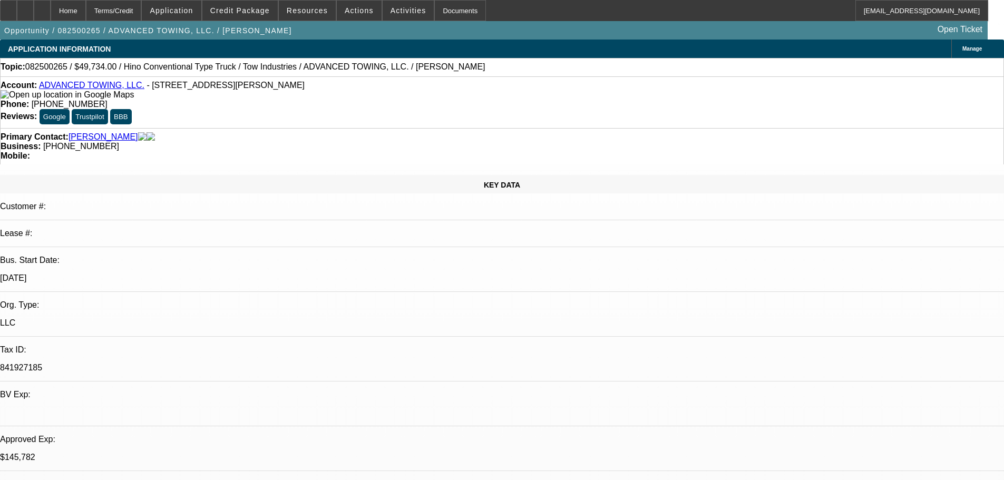
select select "2"
select select "0.1"
select select "4"
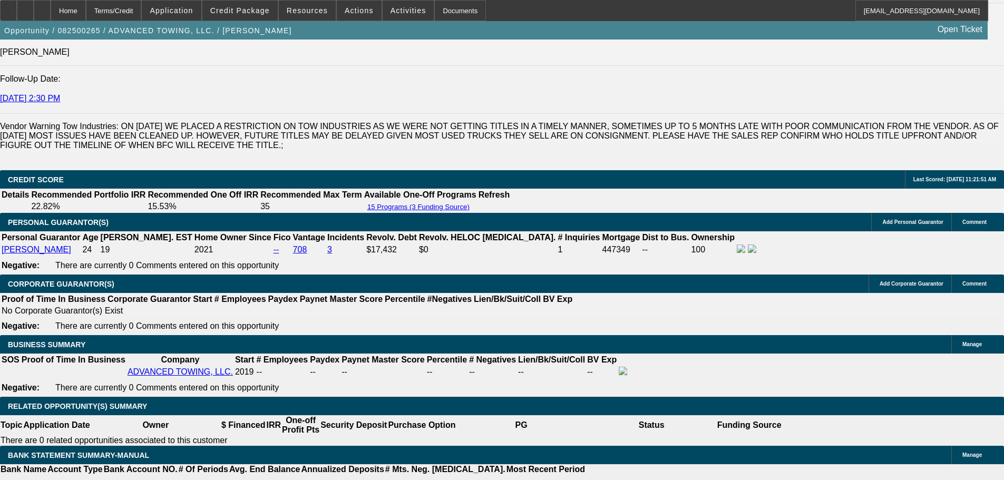
scroll to position [1514, 0]
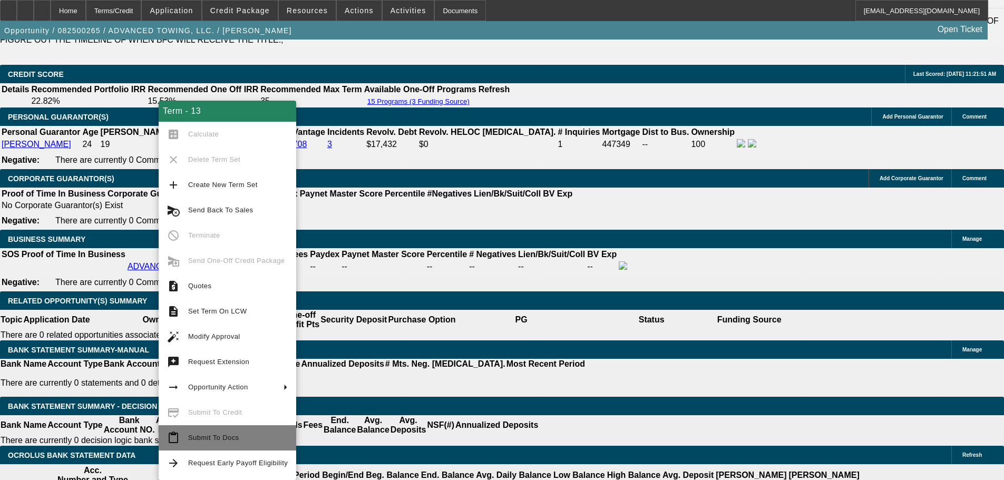
click at [235, 438] on span "Submit To Docs" at bounding box center [213, 438] width 51 height 8
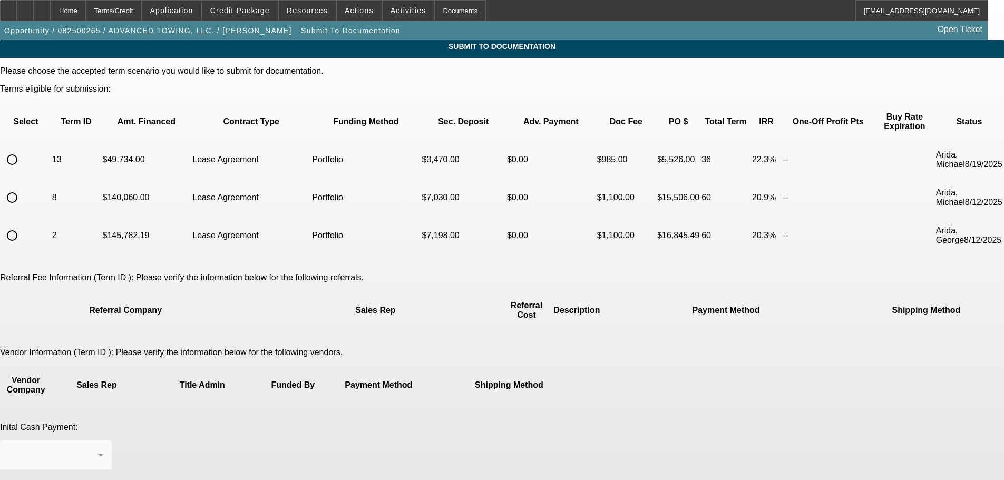
click at [23, 150] on input "radio" at bounding box center [12, 159] width 21 height 21
radio input "true"
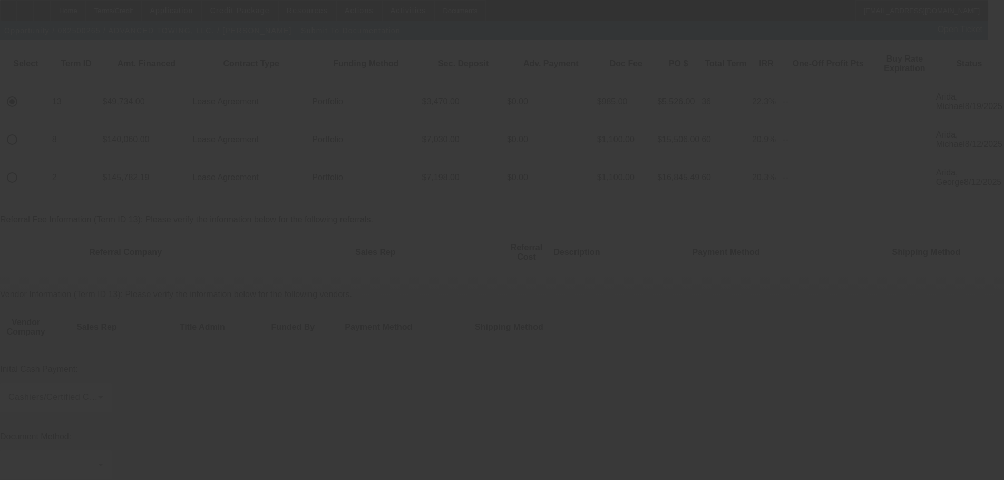
scroll to position [83, 0]
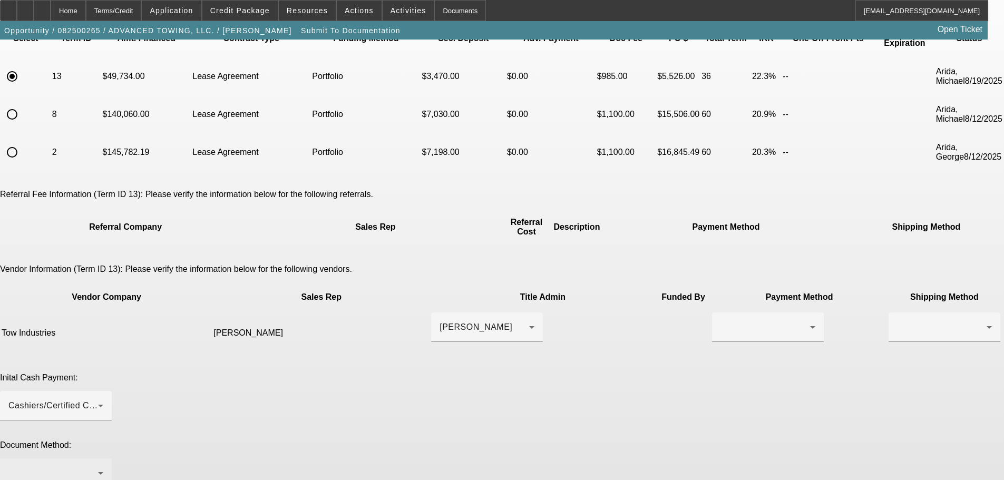
click at [103, 458] on div at bounding box center [55, 473] width 95 height 30
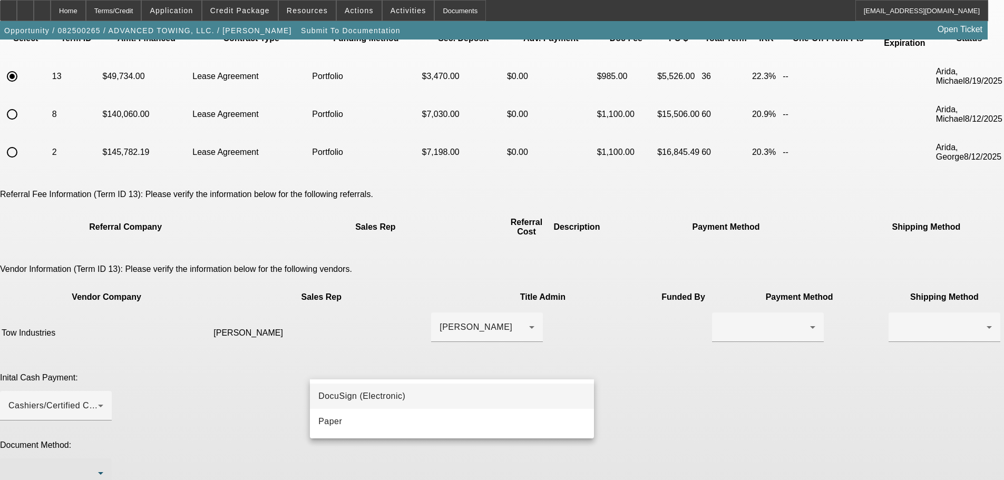
click at [374, 398] on span "DocuSign (Electronic)" at bounding box center [361, 396] width 87 height 13
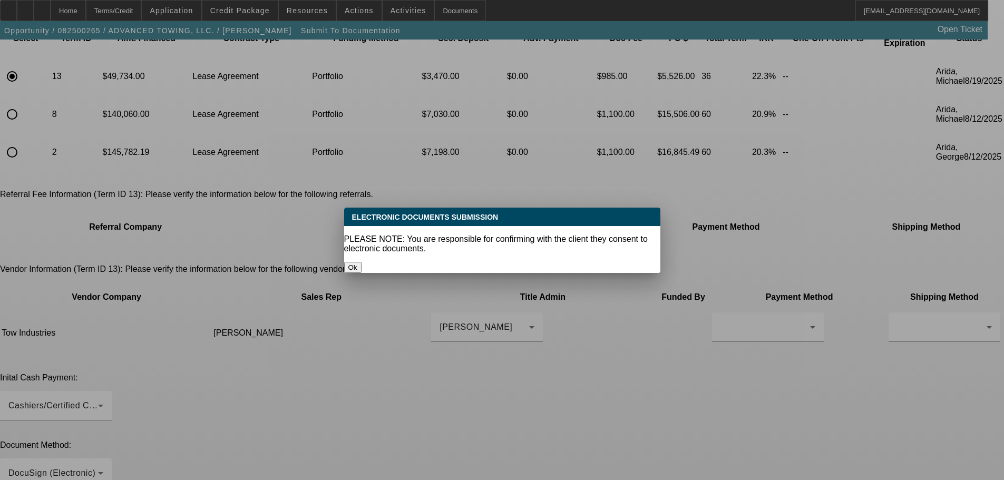
click at [362, 262] on button "Ok" at bounding box center [352, 267] width 17 height 11
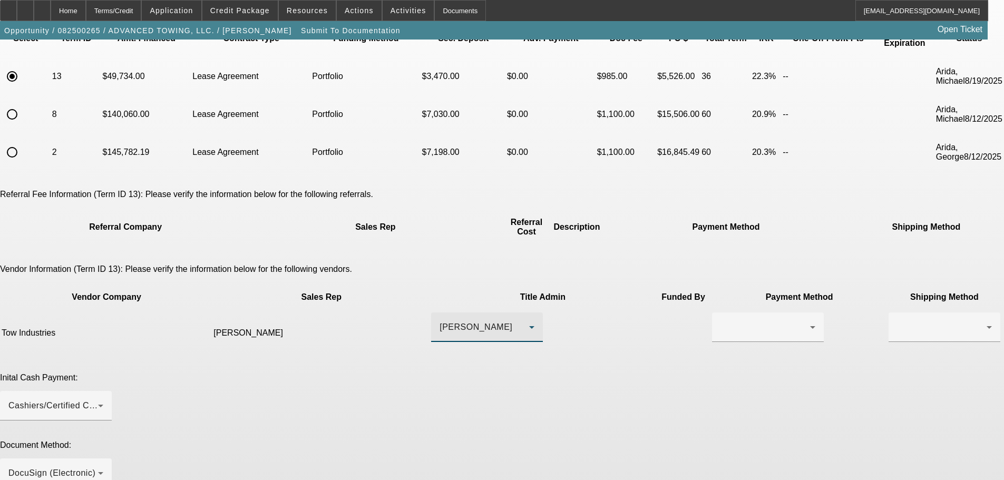
click at [474, 321] on div "Baatz, Tory" at bounding box center [485, 327] width 90 height 13
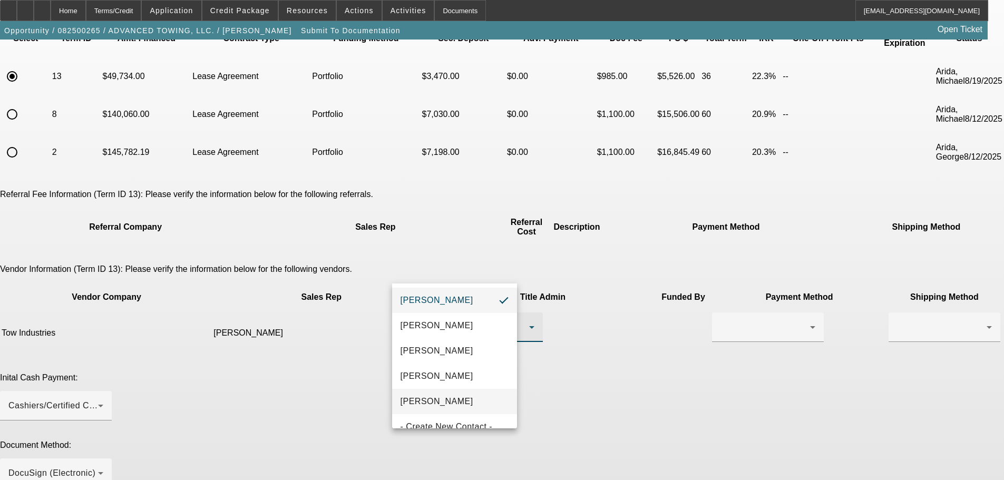
click at [455, 401] on span "[PERSON_NAME]" at bounding box center [437, 401] width 73 height 13
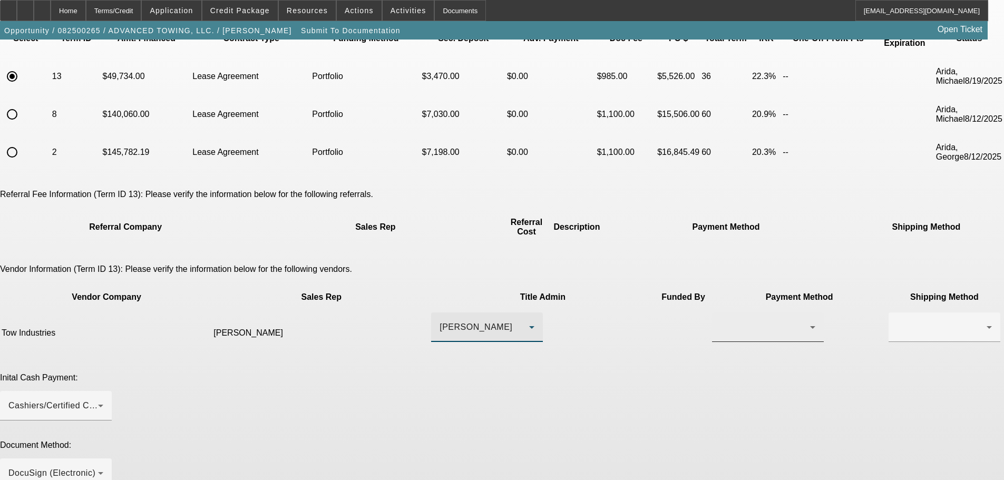
click at [720, 321] on div at bounding box center [765, 327] width 90 height 13
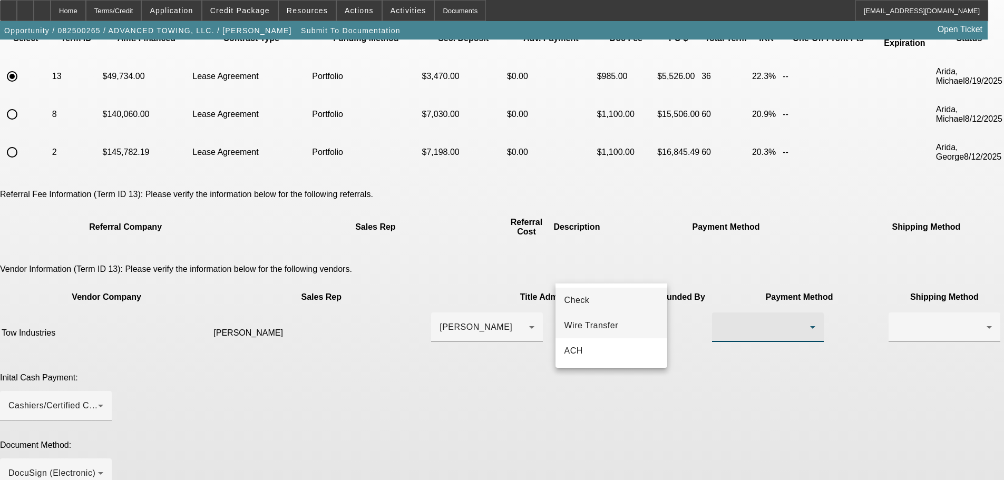
click at [610, 329] on span "Wire Transfer" at bounding box center [591, 325] width 54 height 13
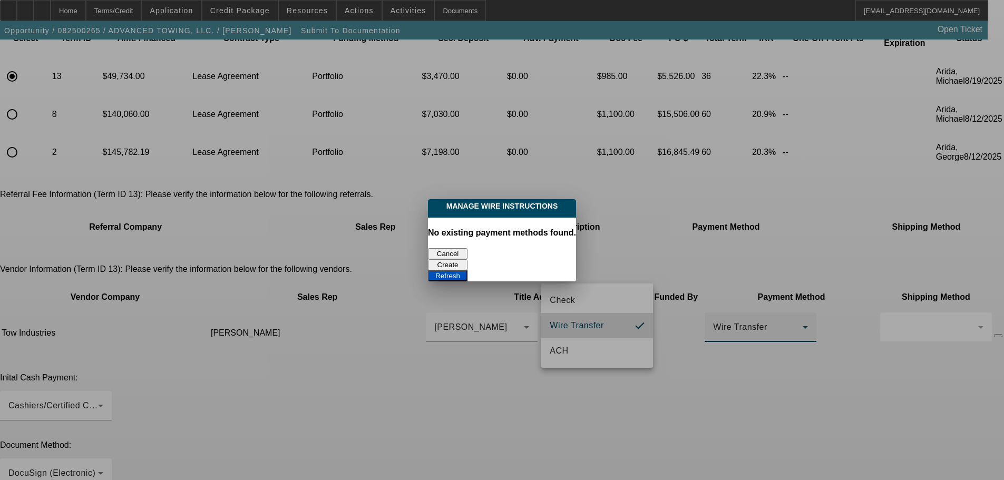
scroll to position [0, 0]
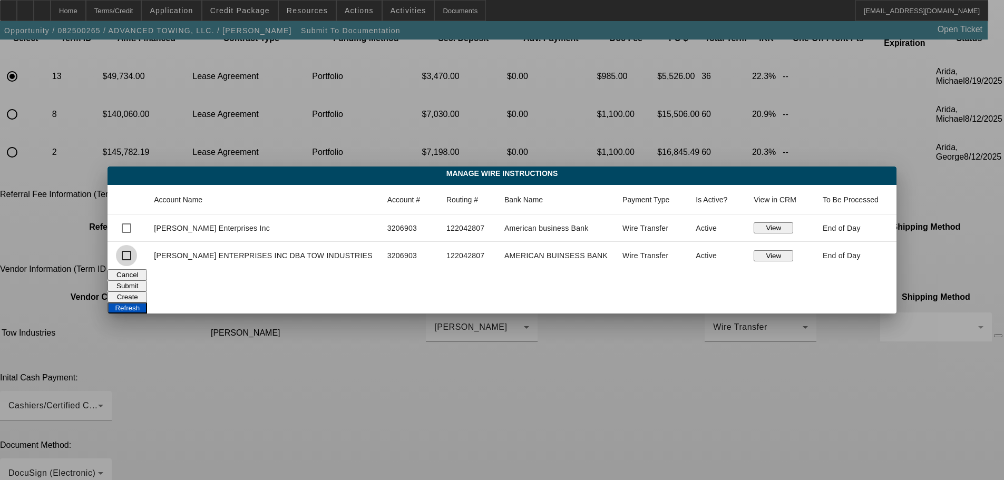
click at [137, 257] on input "checkbox" at bounding box center [126, 255] width 21 height 21
checkbox input "true"
click at [147, 284] on button "Submit" at bounding box center [128, 285] width 40 height 11
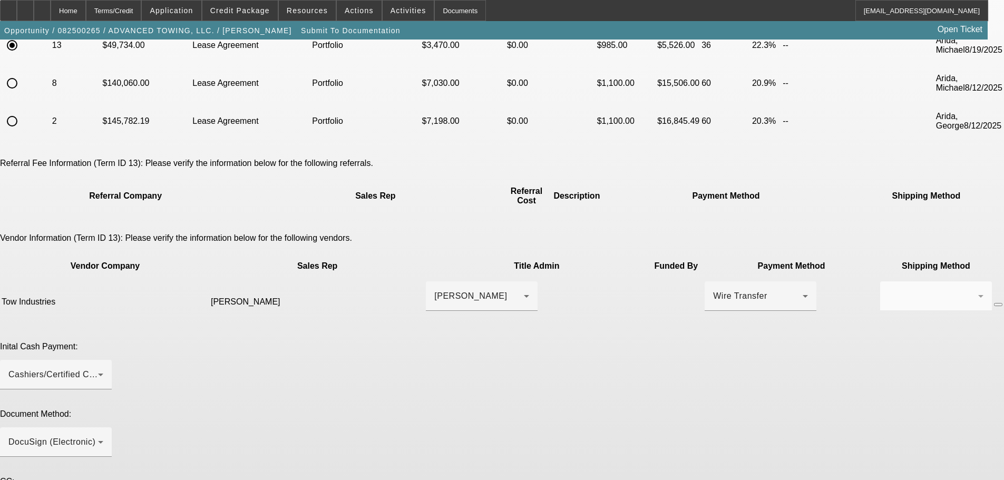
scroll to position [139, 0]
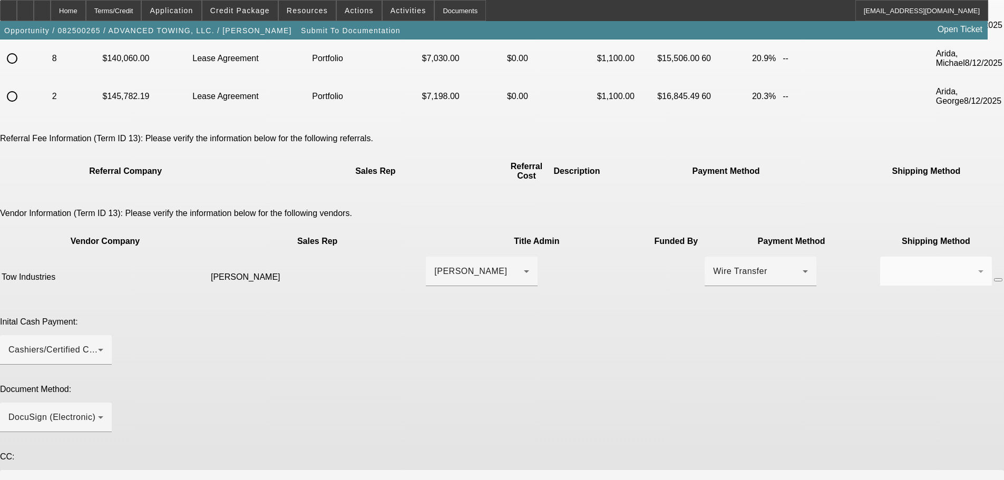
type textarea "J"
paste textarea "(951) 206-5154"
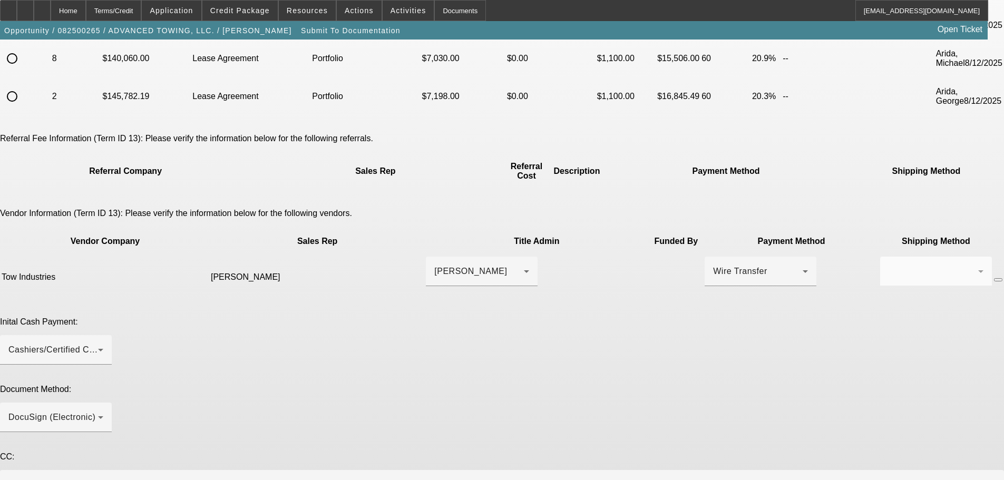
paste textarea "josecjr60@gmail.com"
type textarea "Customer Jose, can be reached at (951) 206-5154 (call twice) or josecjr60@gmail…"
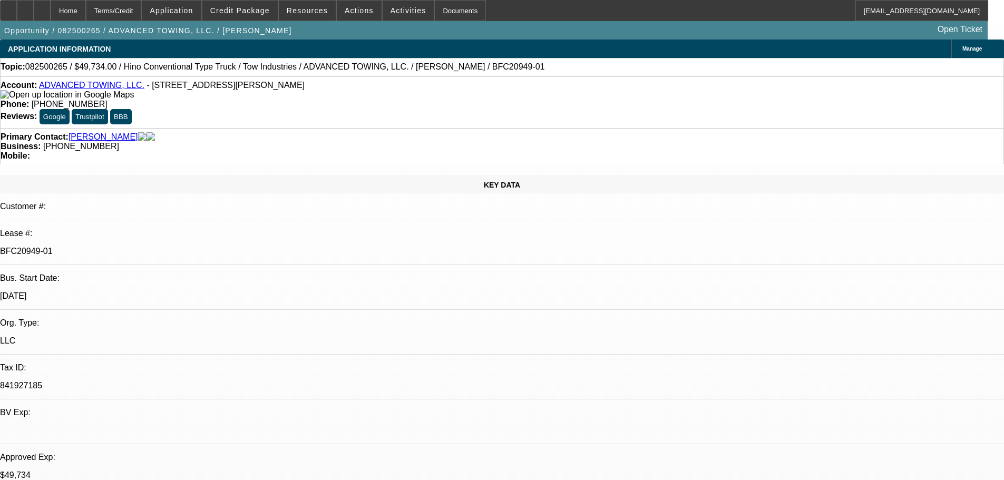
select select "0.1"
select select "2"
select select "0.1"
select select "4"
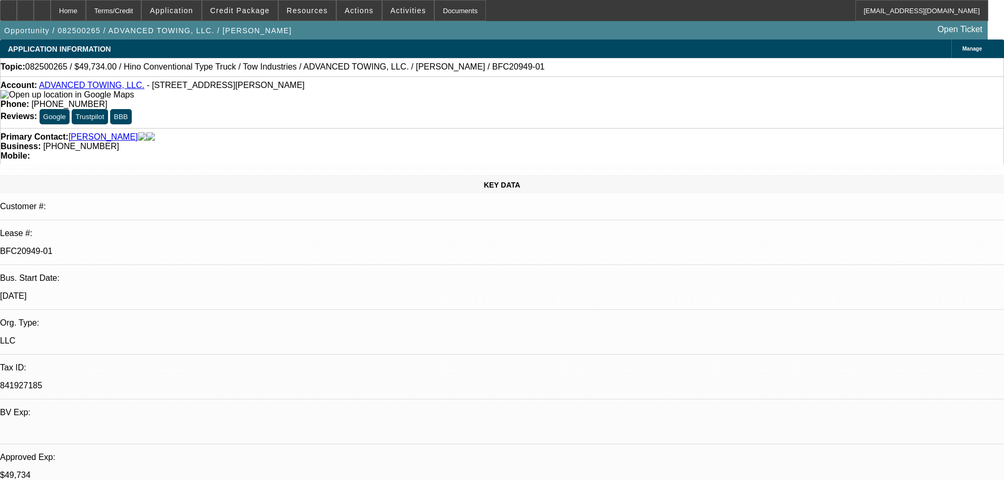
select select "0.1"
select select "2"
select select "0.1"
select select "4"
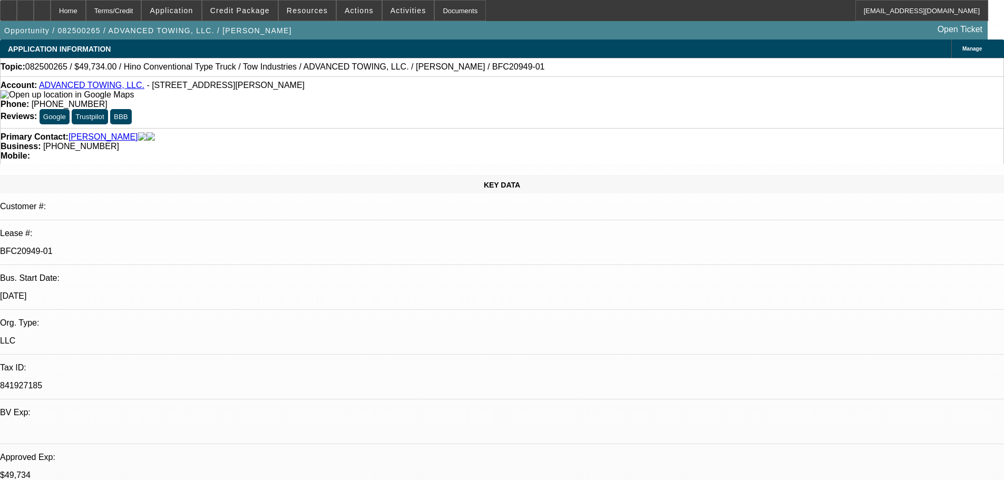
select select "0.1"
select select "2"
select select "0.1"
select select "4"
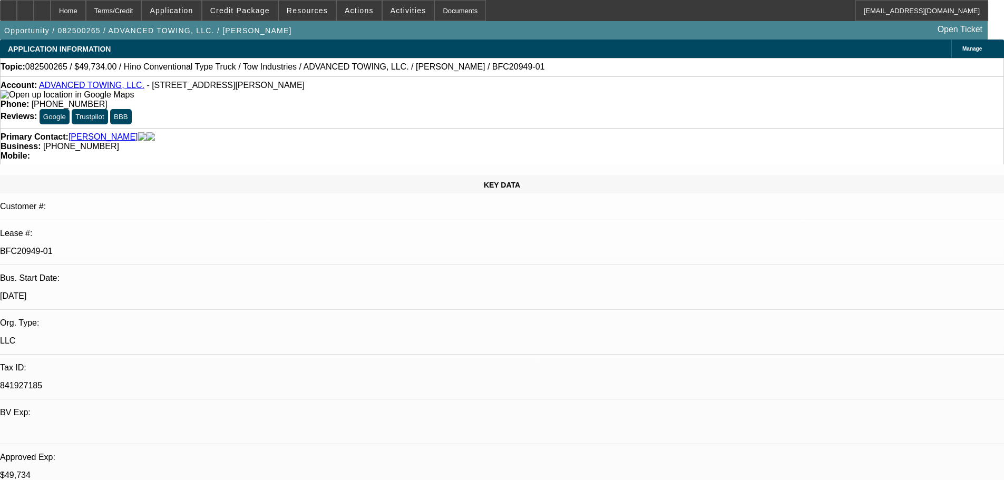
select select "2"
select select "0.1"
select select "4"
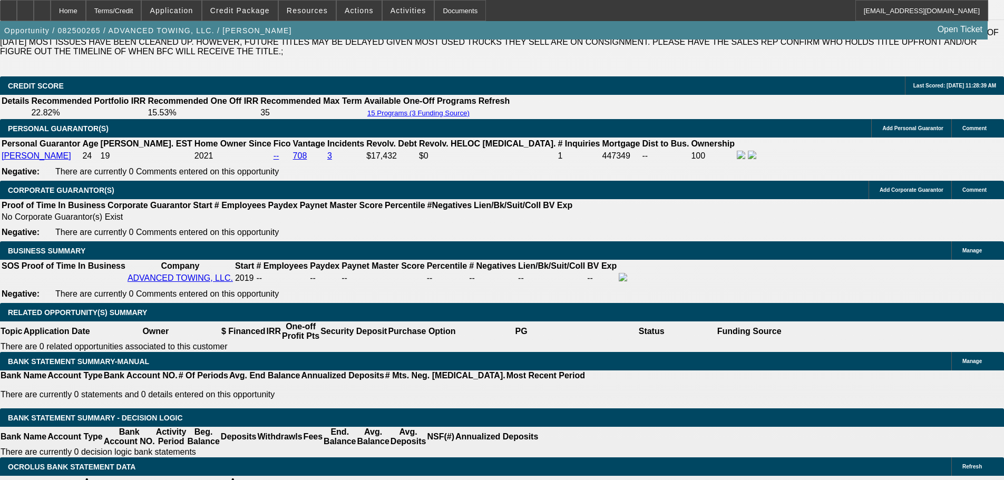
scroll to position [1514, 0]
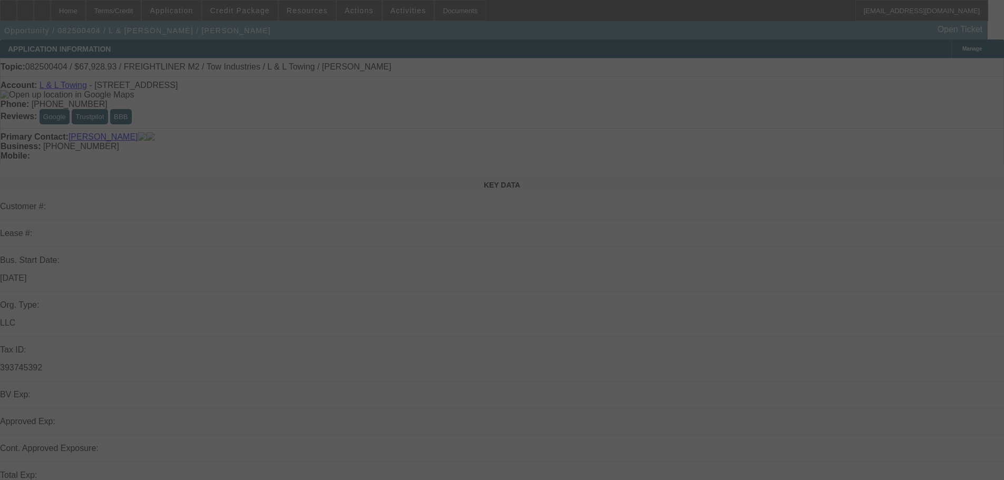
select select "0"
select select "2"
select select "0.1"
select select "4"
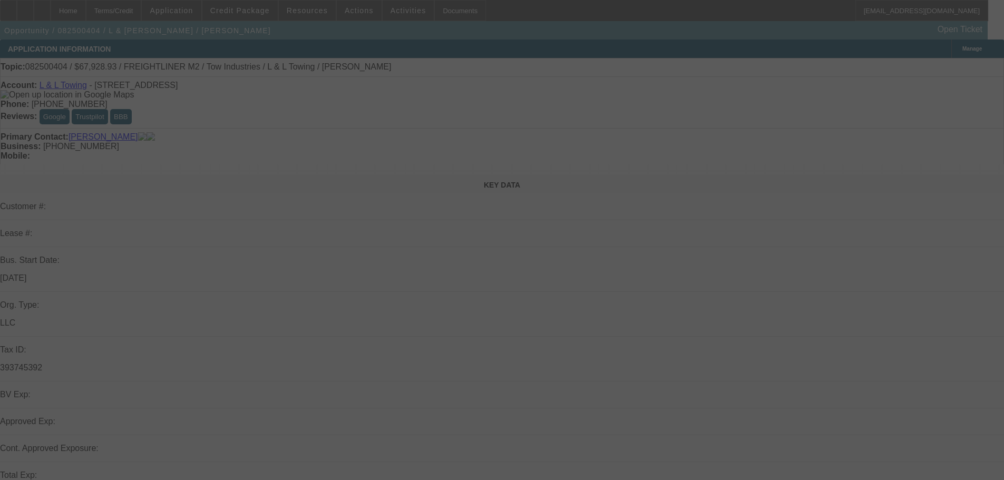
select select "0"
select select "2"
select select "0.1"
select select "4"
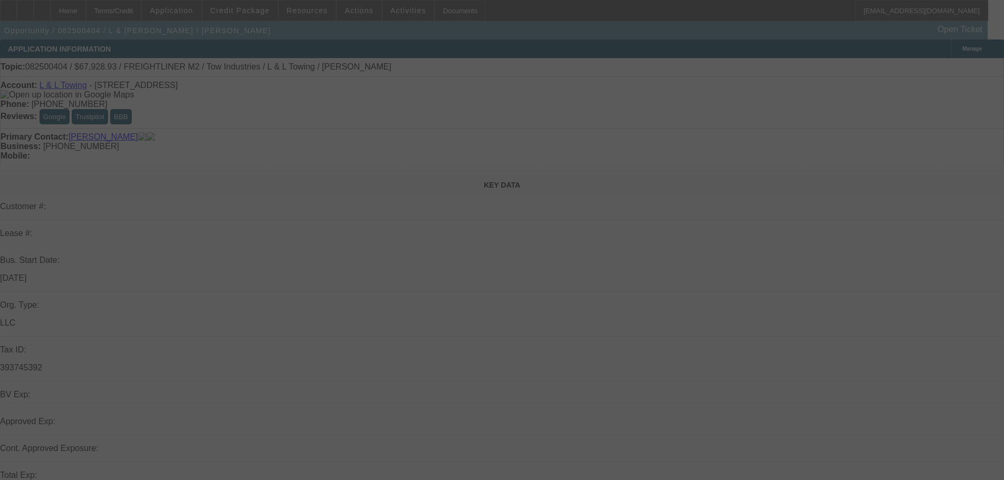
select select "0.15"
select select "2"
select select "0.1"
select select "4"
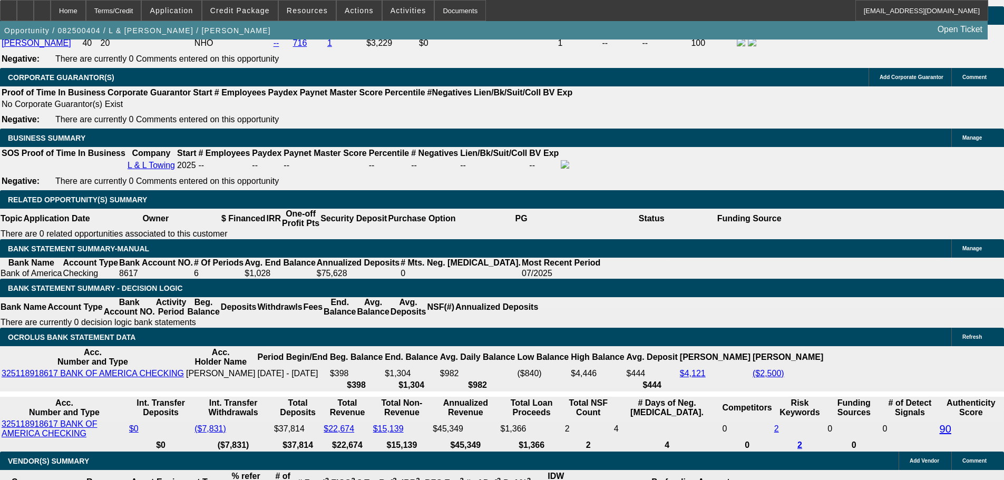
scroll to position [1187, 0]
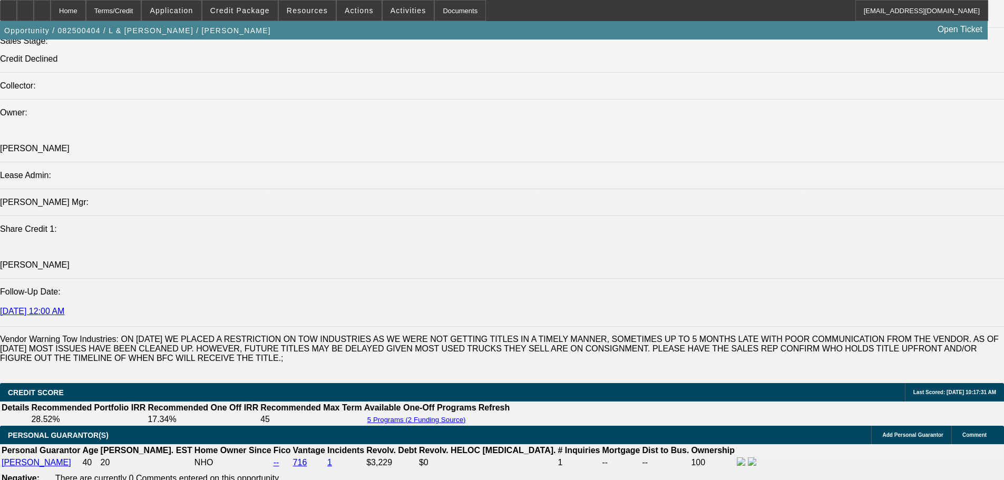
drag, startPoint x: 133, startPoint y: 309, endPoint x: 79, endPoint y: 288, distance: 58.5
copy span "[PERSON_NAME] is looking to start a towing company out of [GEOGRAPHIC_DATA], [U…"
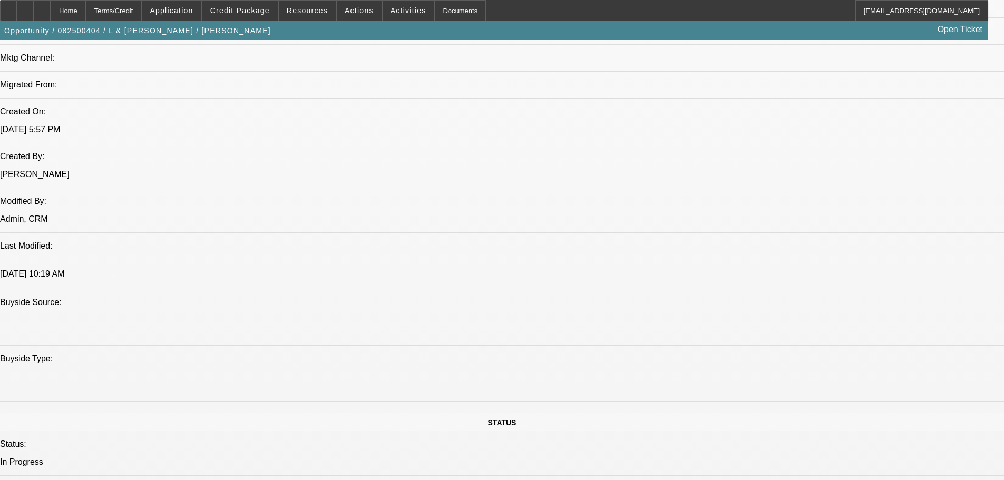
scroll to position [660, 0]
